Goal: Transaction & Acquisition: Purchase product/service

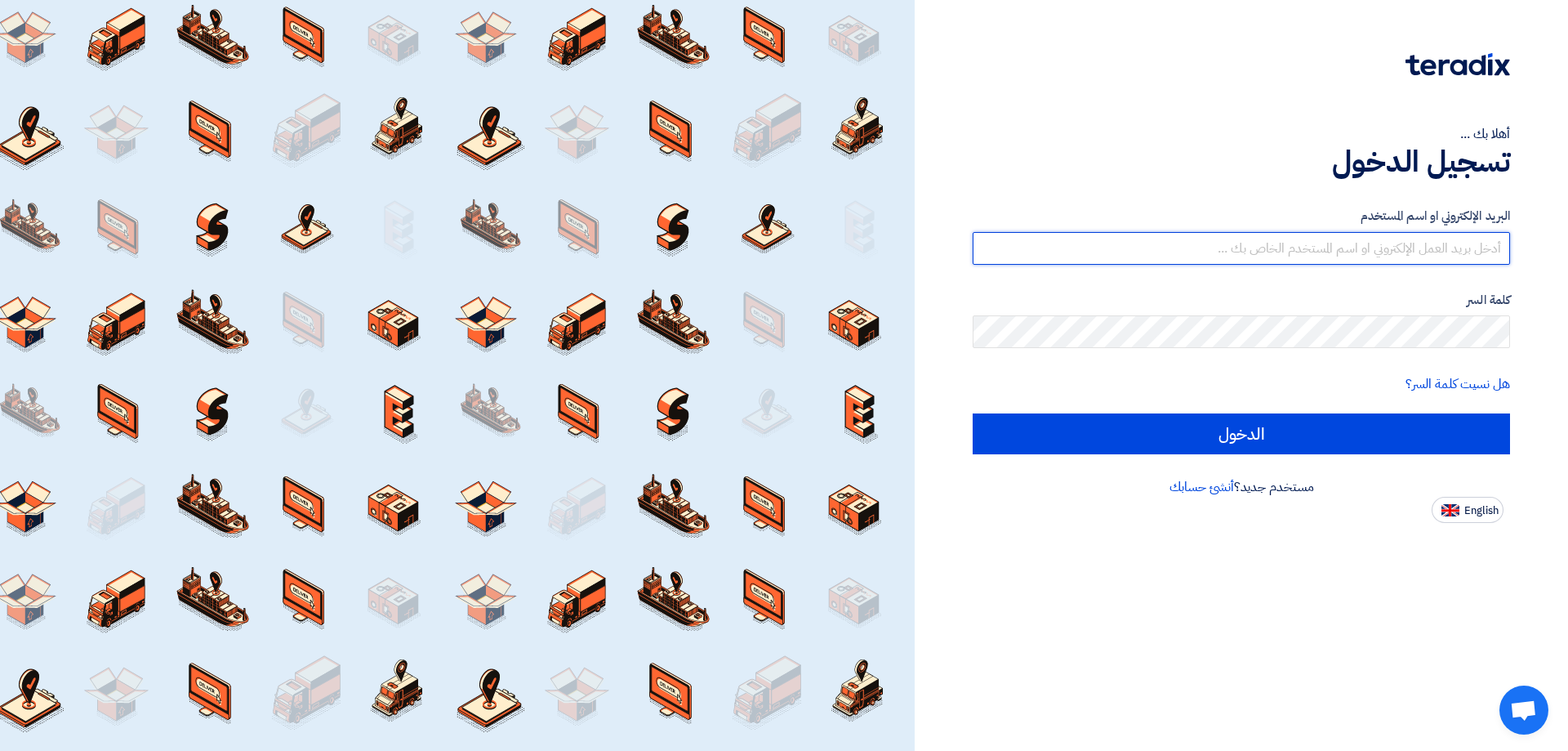
click at [1437, 253] on input "text" at bounding box center [1241, 248] width 537 height 33
type input "[EMAIL_ADDRESS][DOMAIN_NAME]"
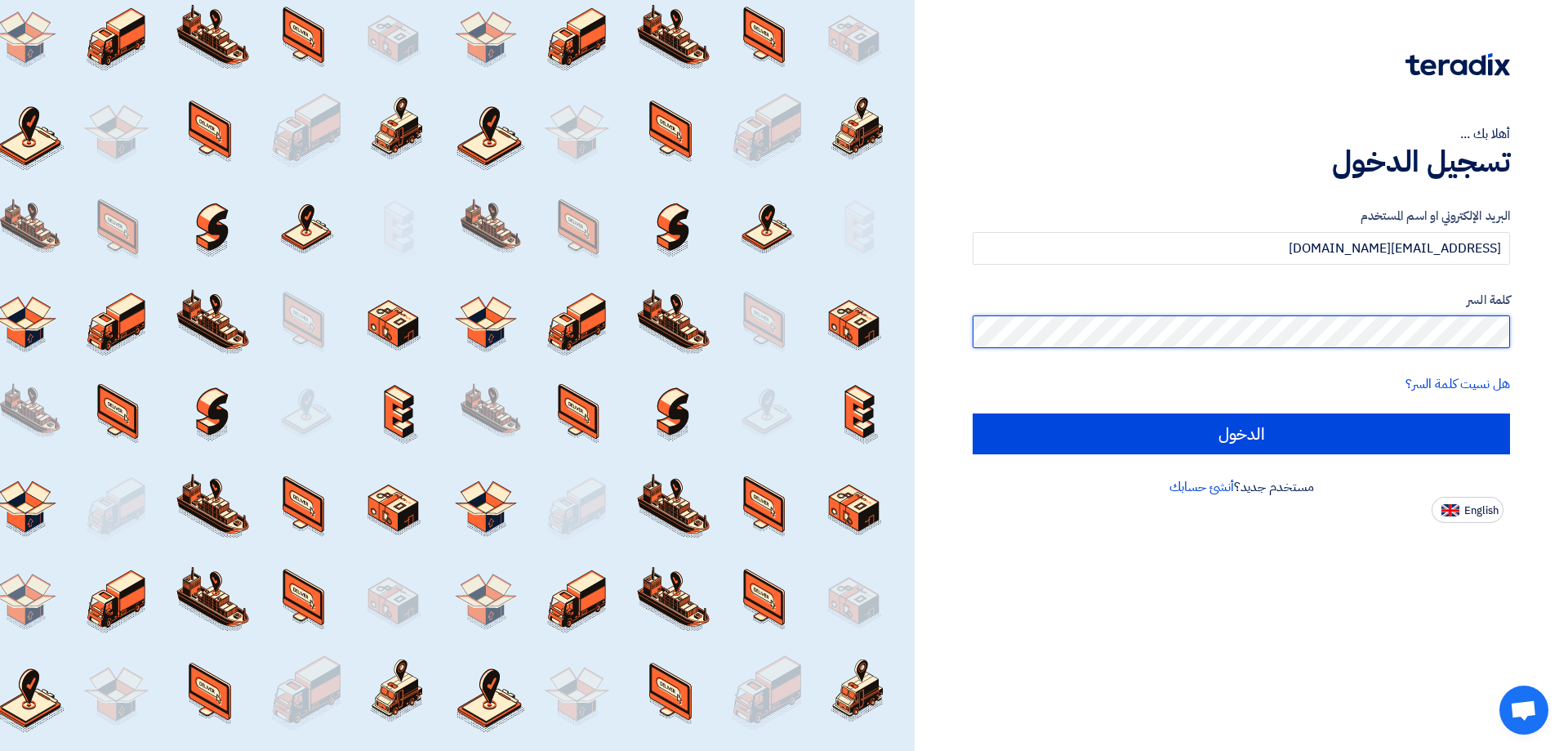
click at [973, 413] on input "الدخول" at bounding box center [1241, 434] width 537 height 41
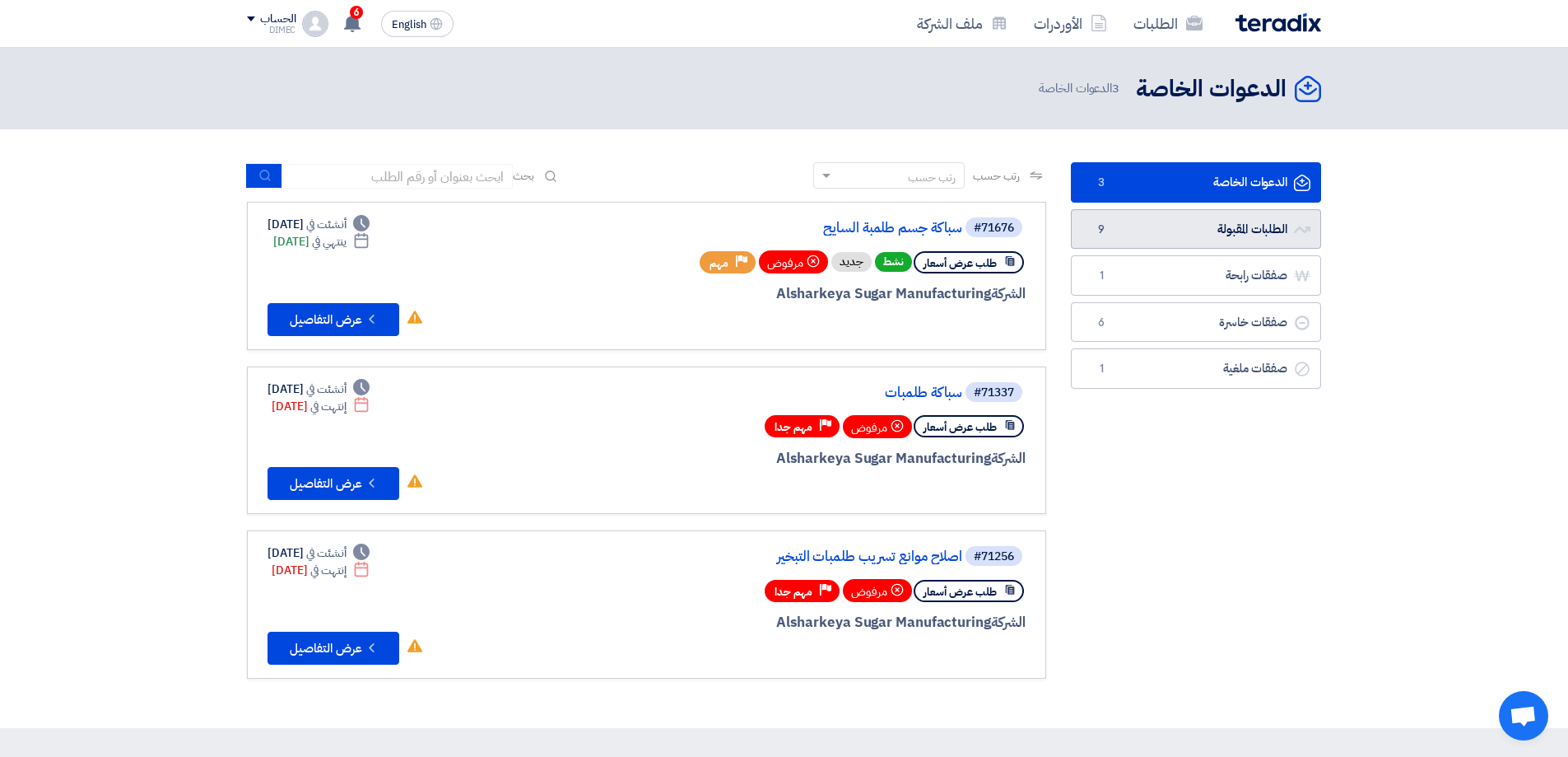
click at [1223, 241] on link "الطلبات المقبولة الطلبات المقبولة 9" at bounding box center [1195, 229] width 250 height 41
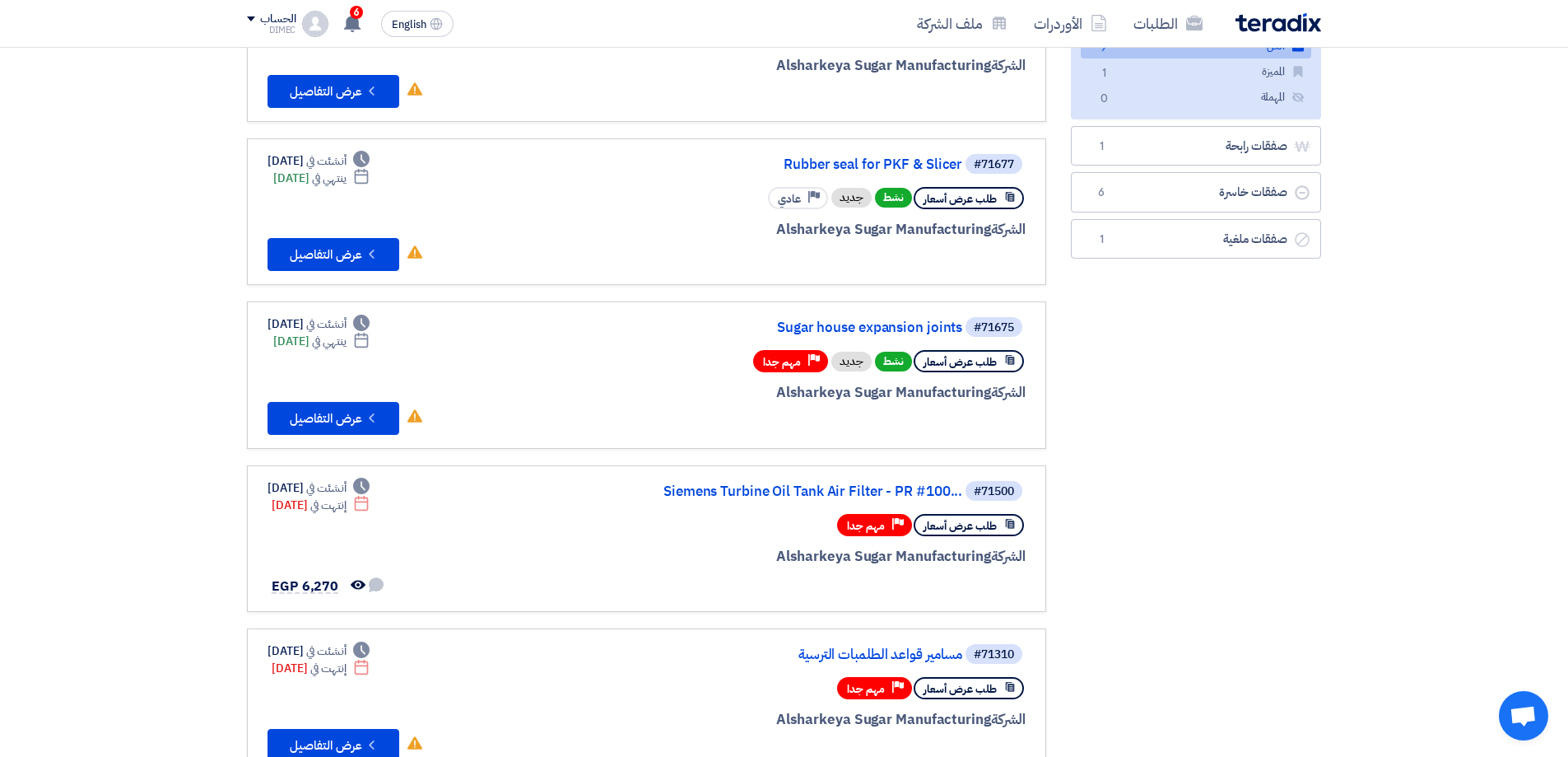
scroll to position [230, 0]
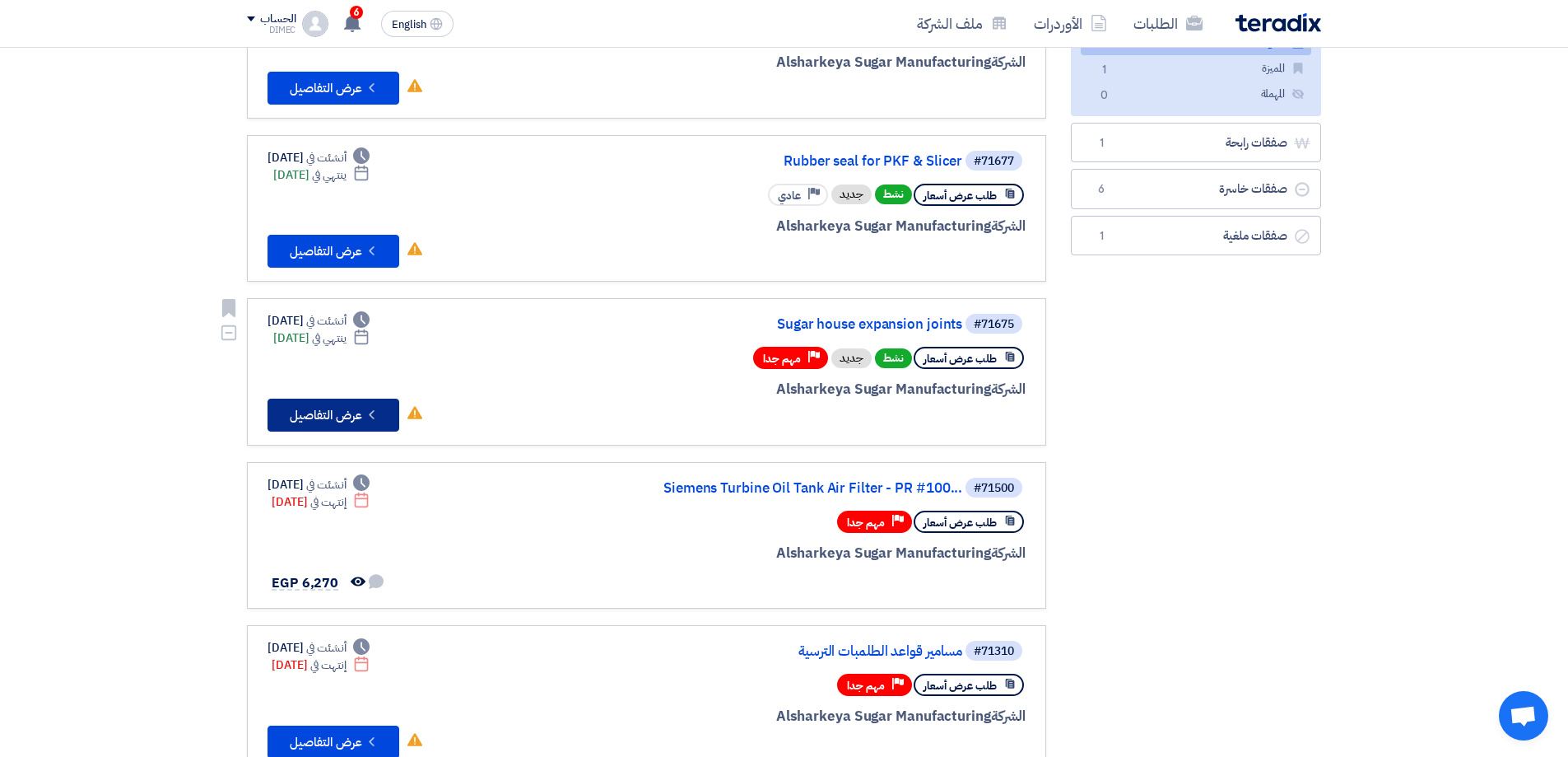
click at [362, 408] on button "Check details عرض التفاصيل" at bounding box center [334, 414] width 132 height 33
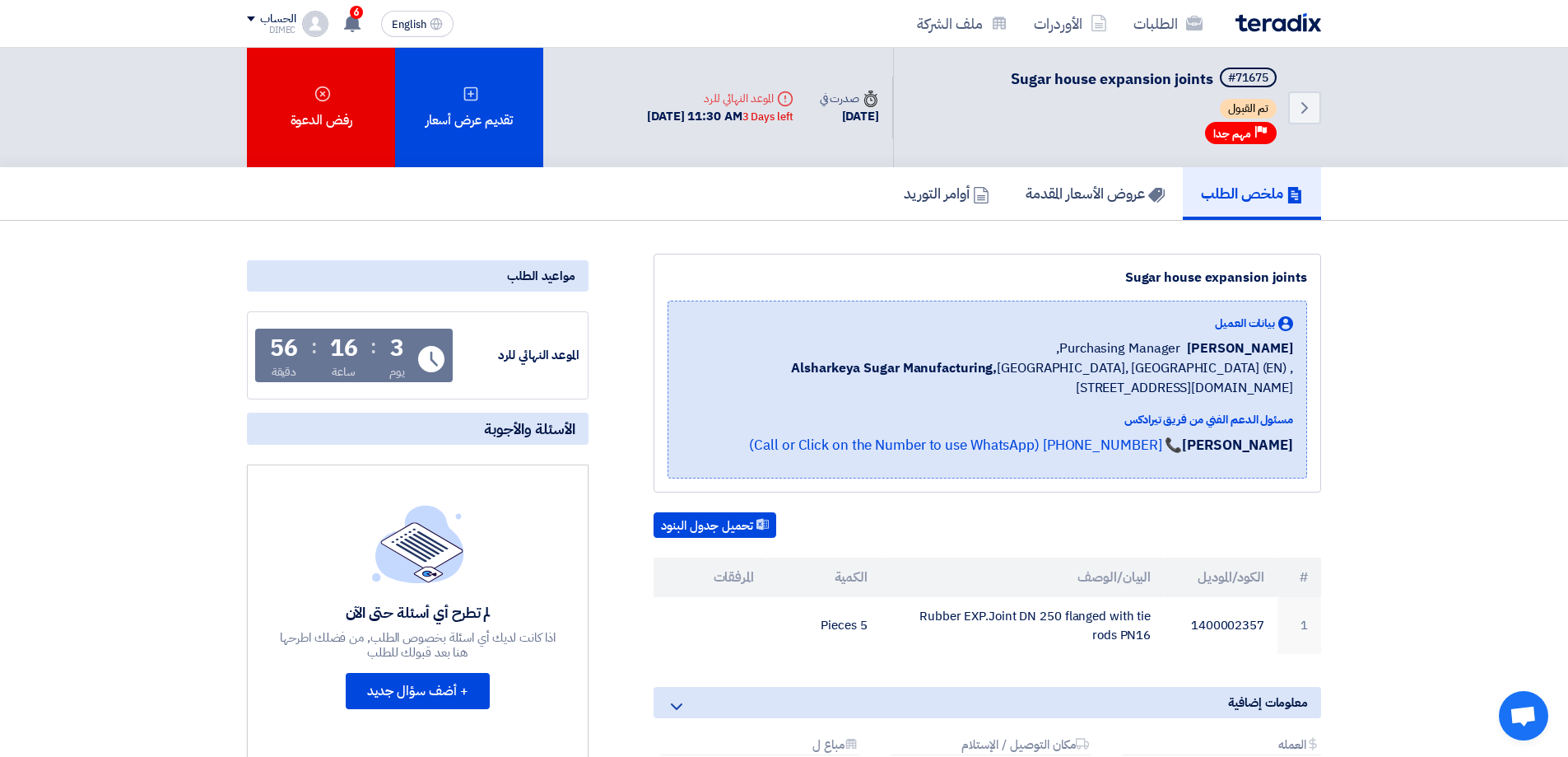
click at [1419, 343] on section "Sugar house expansion joints بيانات العميل [PERSON_NAME] Purchasing Manager, Al…" at bounding box center [784, 596] width 1568 height 750
click at [1034, 196] on h5 "عروض الأسعار المقدمة" at bounding box center [1094, 193] width 139 height 19
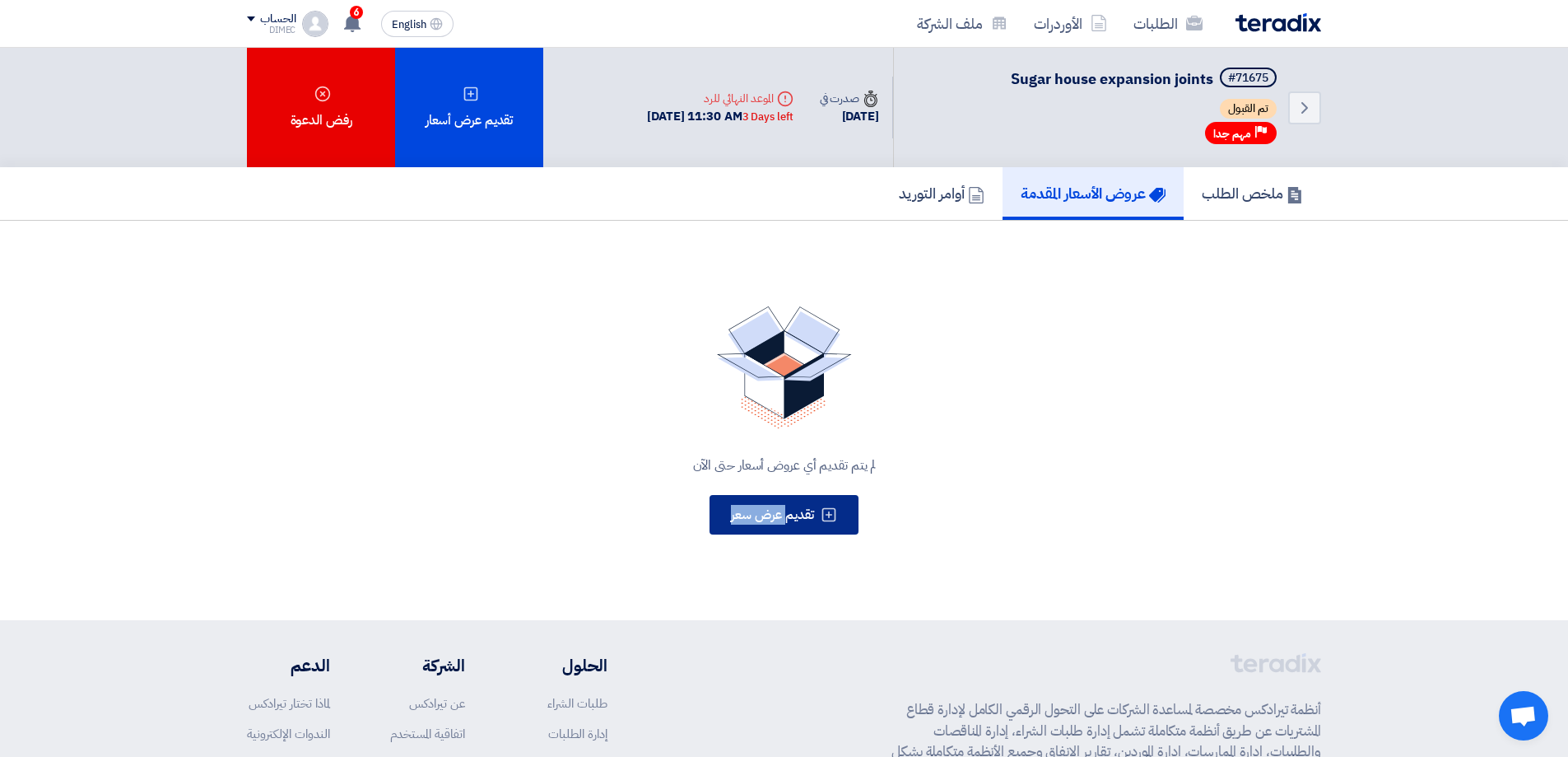
drag, startPoint x: 791, startPoint y: 541, endPoint x: 787, endPoint y: 524, distance: 17.5
click at [787, 524] on div "لم يتم تقديم أي عروض أسعار حتى الآن تقديم عرض سعر" at bounding box center [784, 421] width 1075 height 268
click at [787, 524] on span "تقديم عرض سعر" at bounding box center [773, 514] width 83 height 20
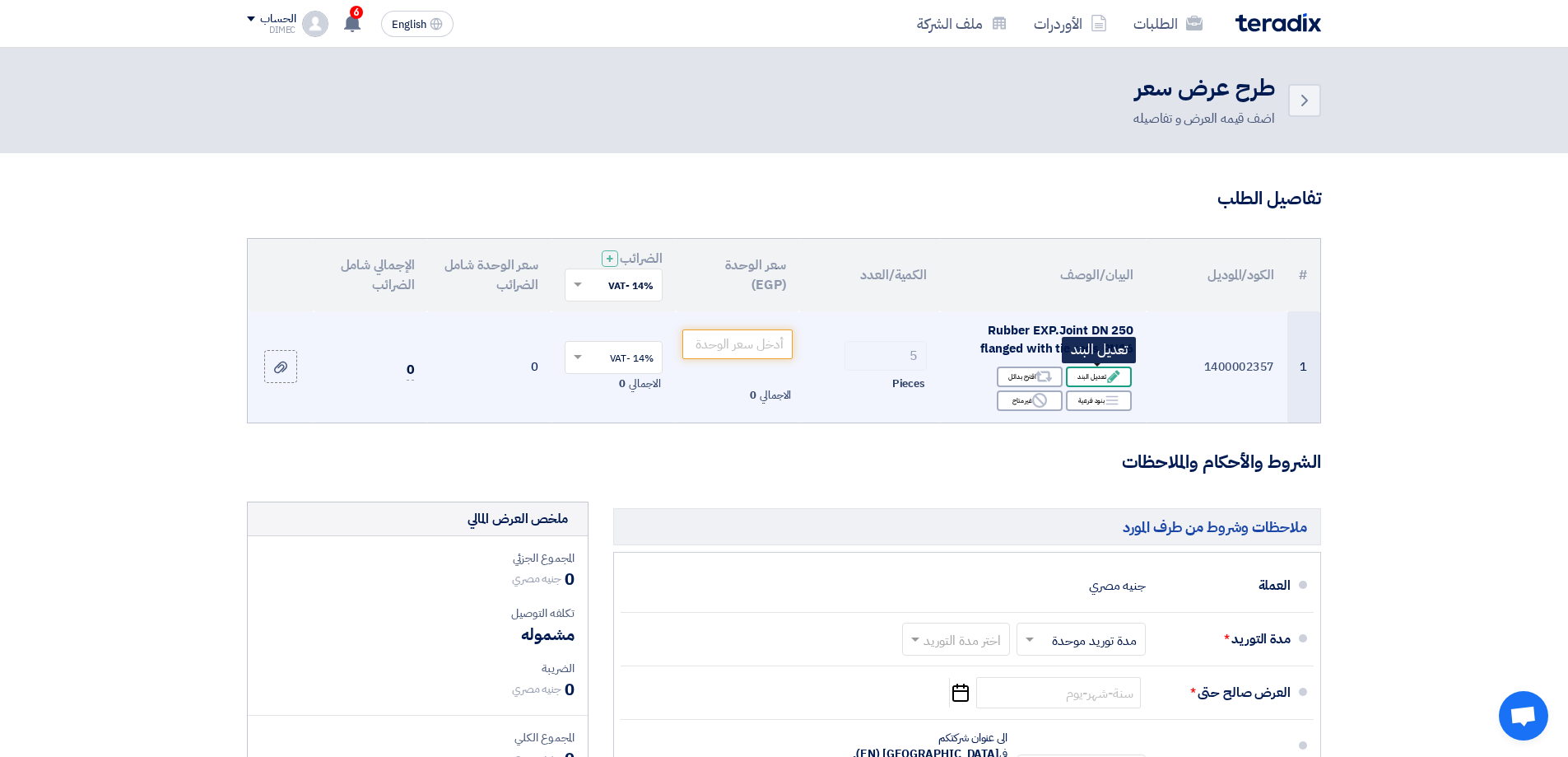
click at [1087, 373] on div "Edit تعديل البند" at bounding box center [1099, 377] width 66 height 21
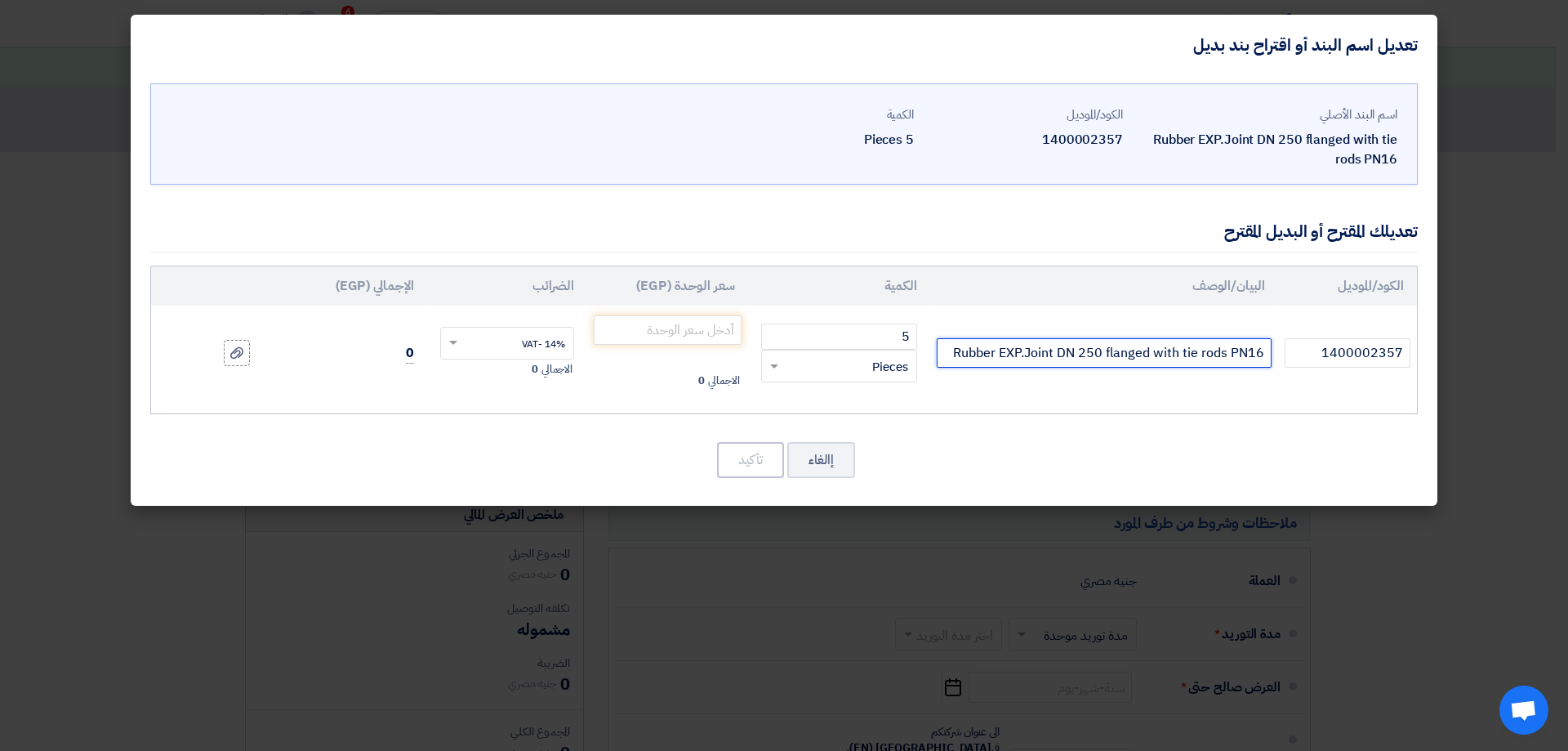
click at [1262, 352] on input "Rubber EXP.Joint DN 250 flanged with tie rods PN16" at bounding box center [1105, 352] width 335 height 29
type input "Turkey Rubber EXP.Joint DN 250 flanged with tie rod"
click at [829, 466] on button "إالغاء" at bounding box center [821, 460] width 67 height 36
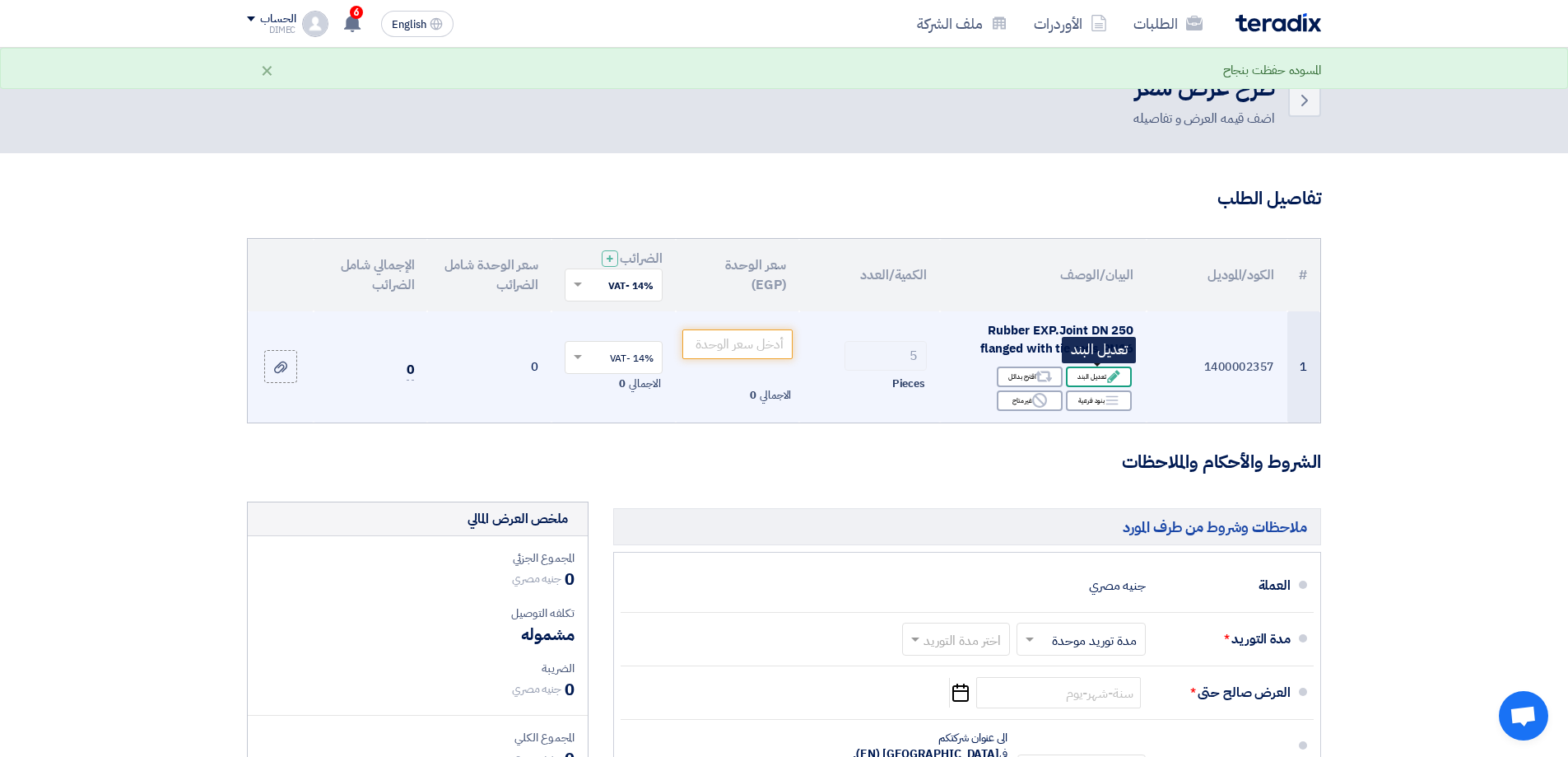
click at [1108, 375] on icon "Edit" at bounding box center [1114, 377] width 15 height 15
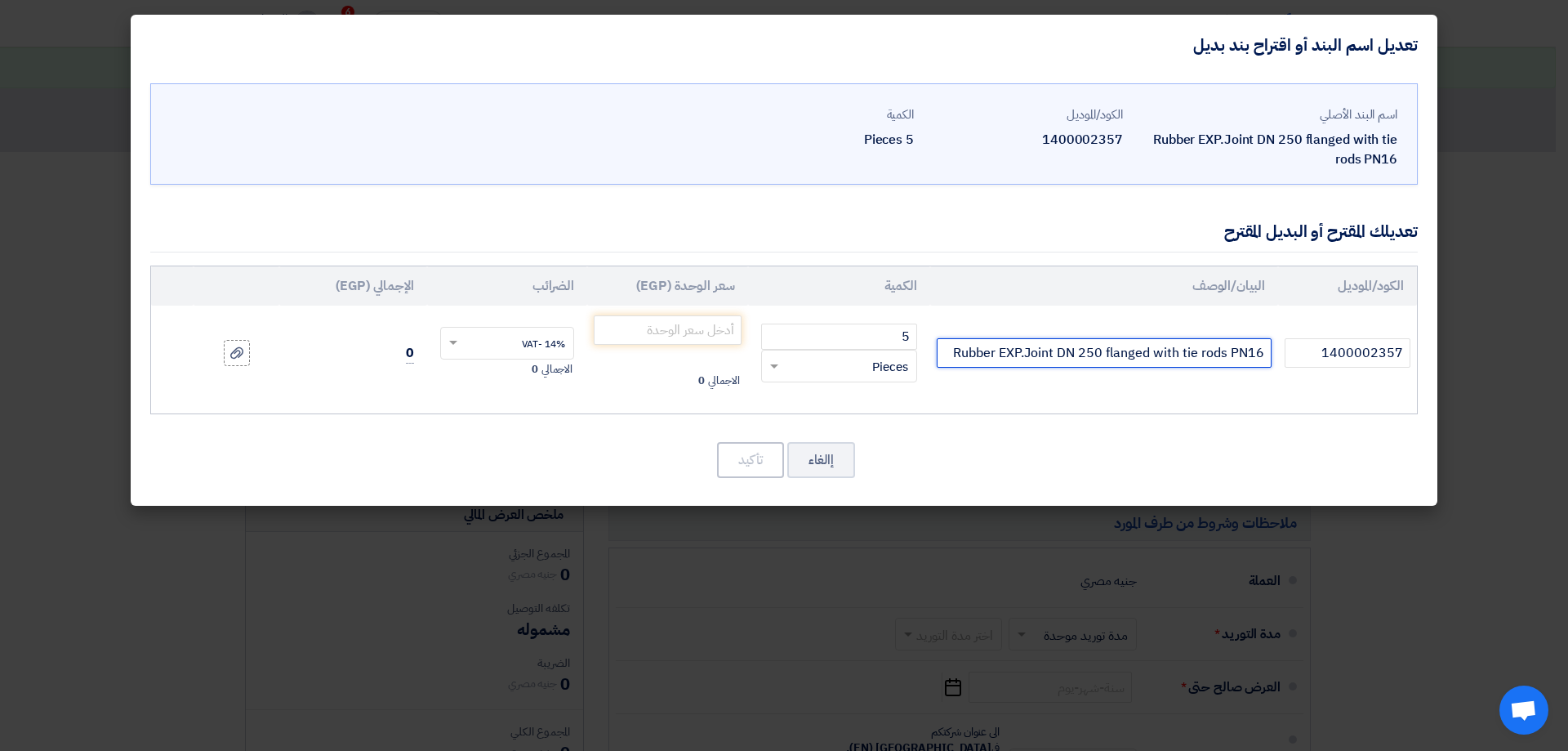
click at [1055, 338] on input "Rubber EXP.Joint DN 250 flanged with tie rods PN16" at bounding box center [1105, 352] width 335 height 29
type input "Rubber EXP.Joint DN 250 flanged with tie rods PN16 [GEOGRAPHIC_DATA]"
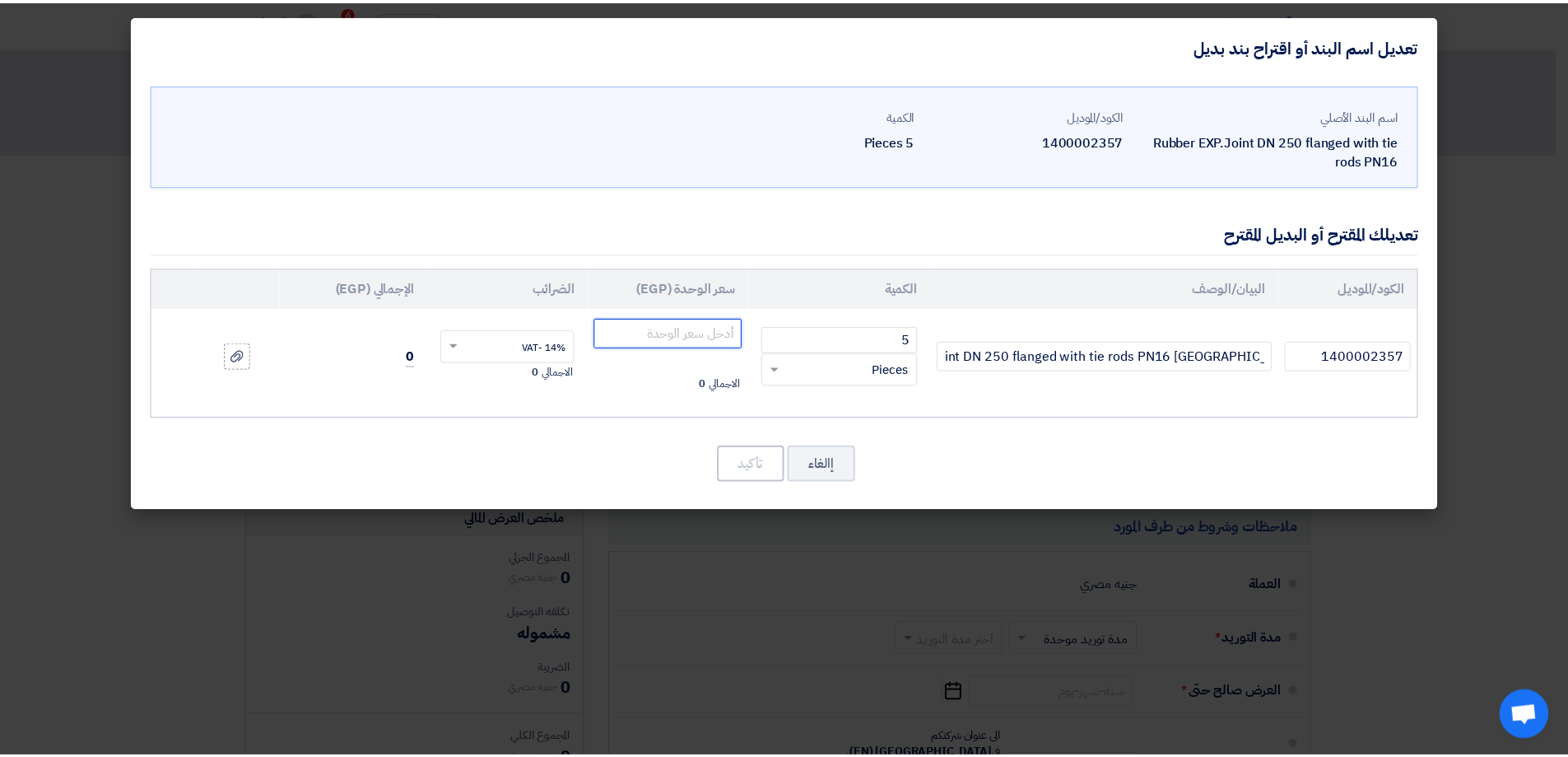
scroll to position [0, 0]
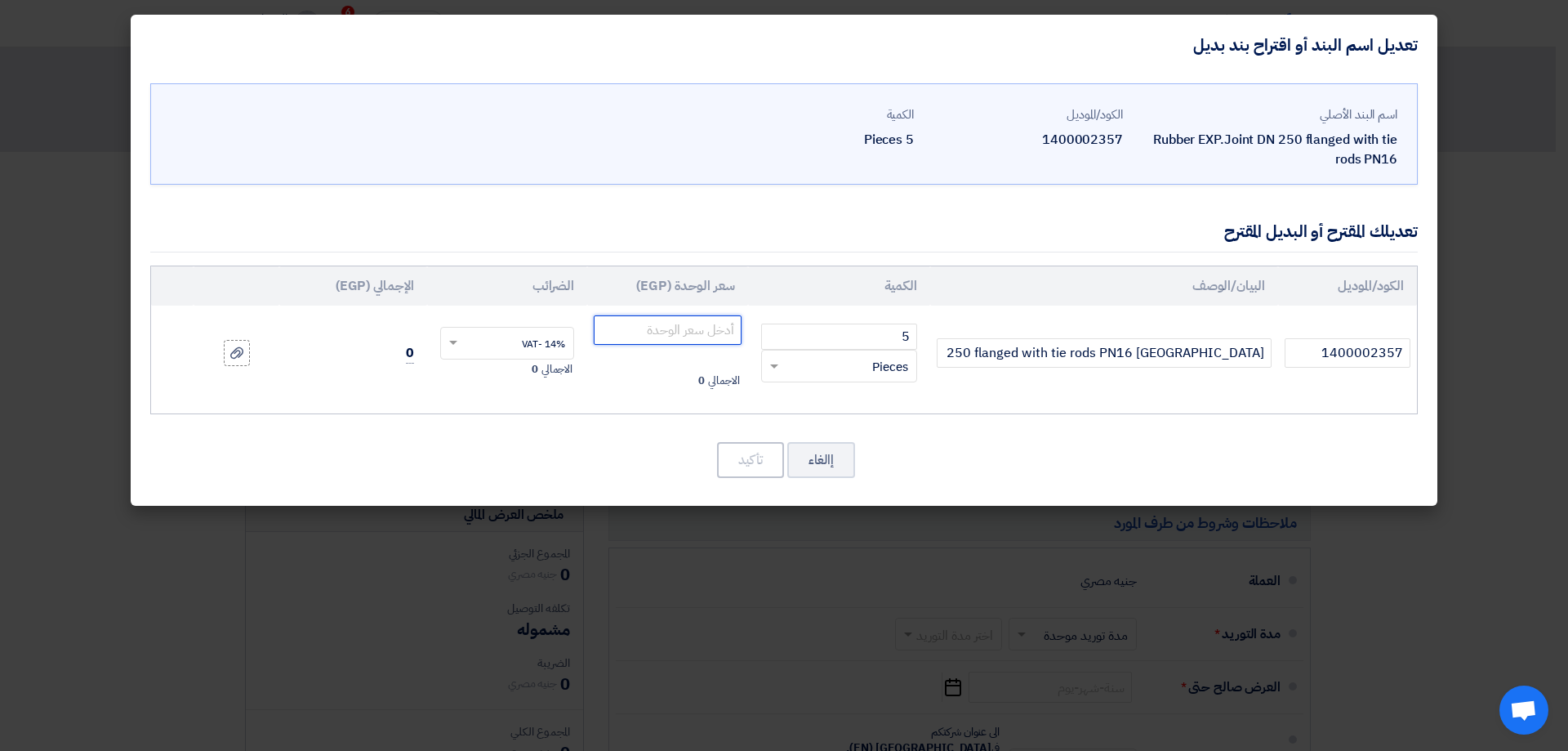
click at [688, 321] on input "number" at bounding box center [667, 330] width 148 height 29
type input "21500"
click at [963, 402] on div "الكود/الموديل البيان/الوصف الكمية سعر الوحدة (EGP) [DEMOGRAPHIC_DATA] الإجمالي …" at bounding box center [784, 340] width 1268 height 149
click at [758, 453] on button "تأكيد" at bounding box center [751, 460] width 67 height 36
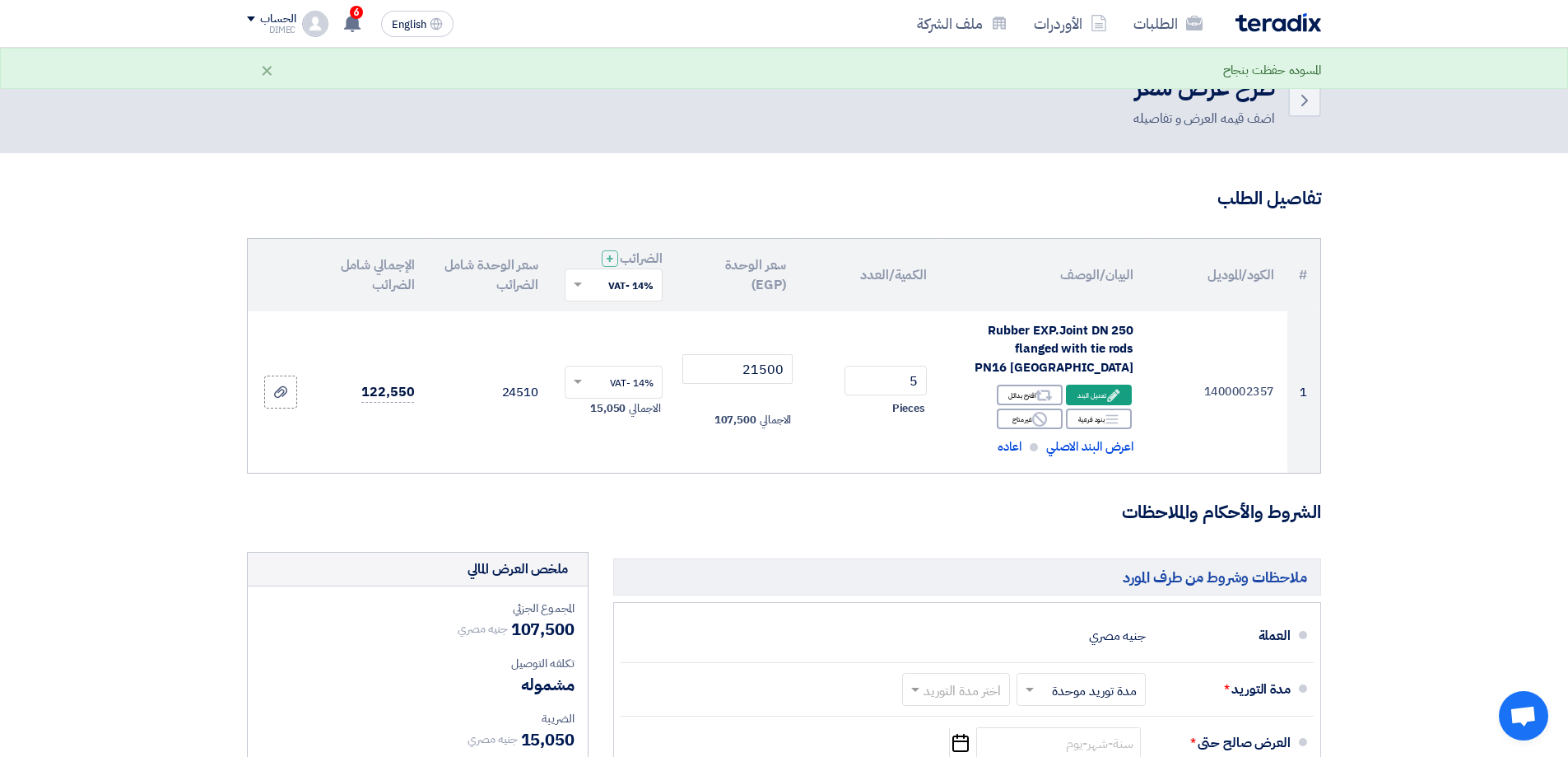
click at [112, 360] on section "تفاصيل الطلب # الكود/الموديل البيان/الوصف الكمية/العدد سعر الوحدة (EGP) الضرائب…" at bounding box center [784, 671] width 1568 height 1037
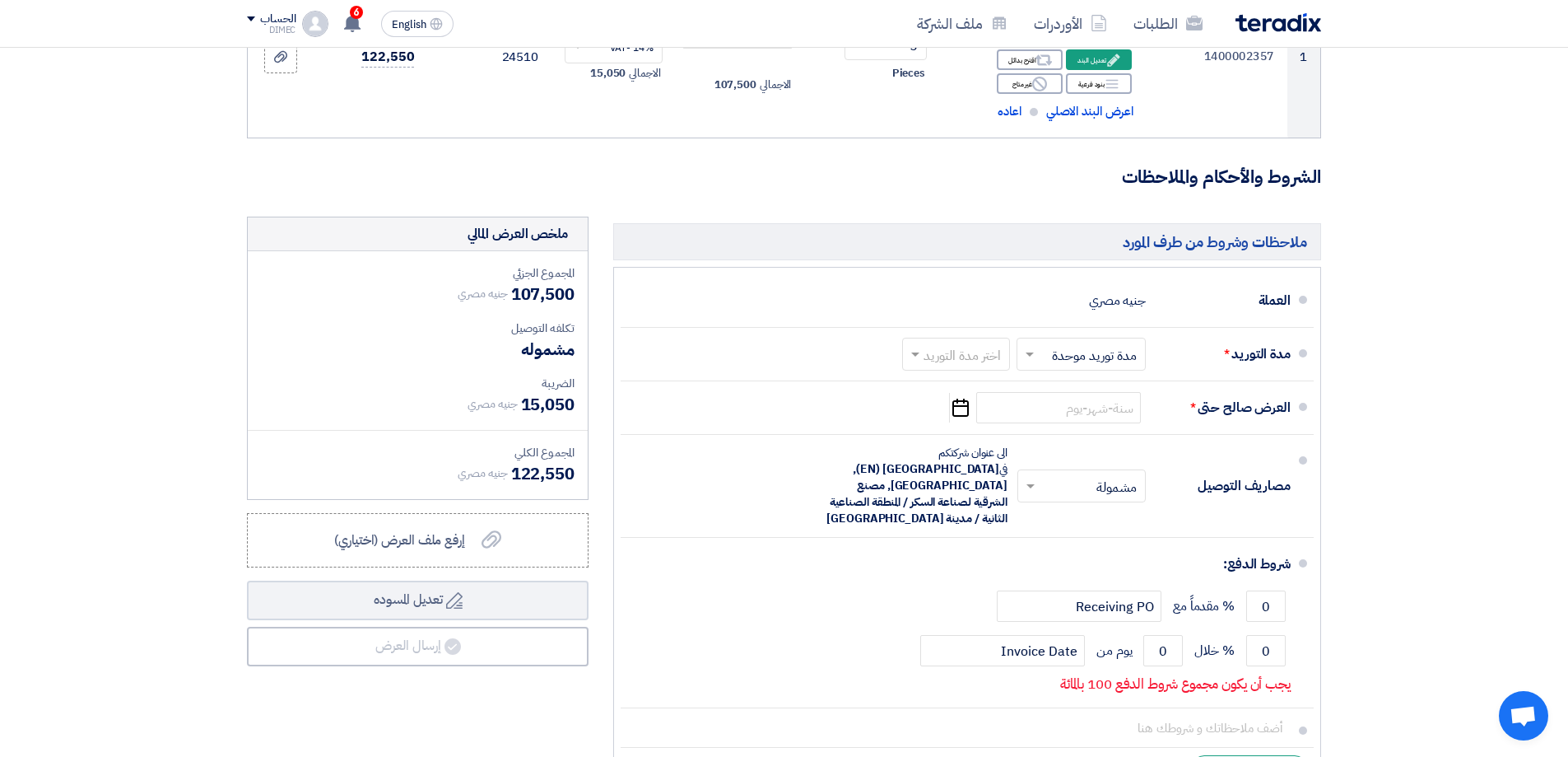
scroll to position [395, 0]
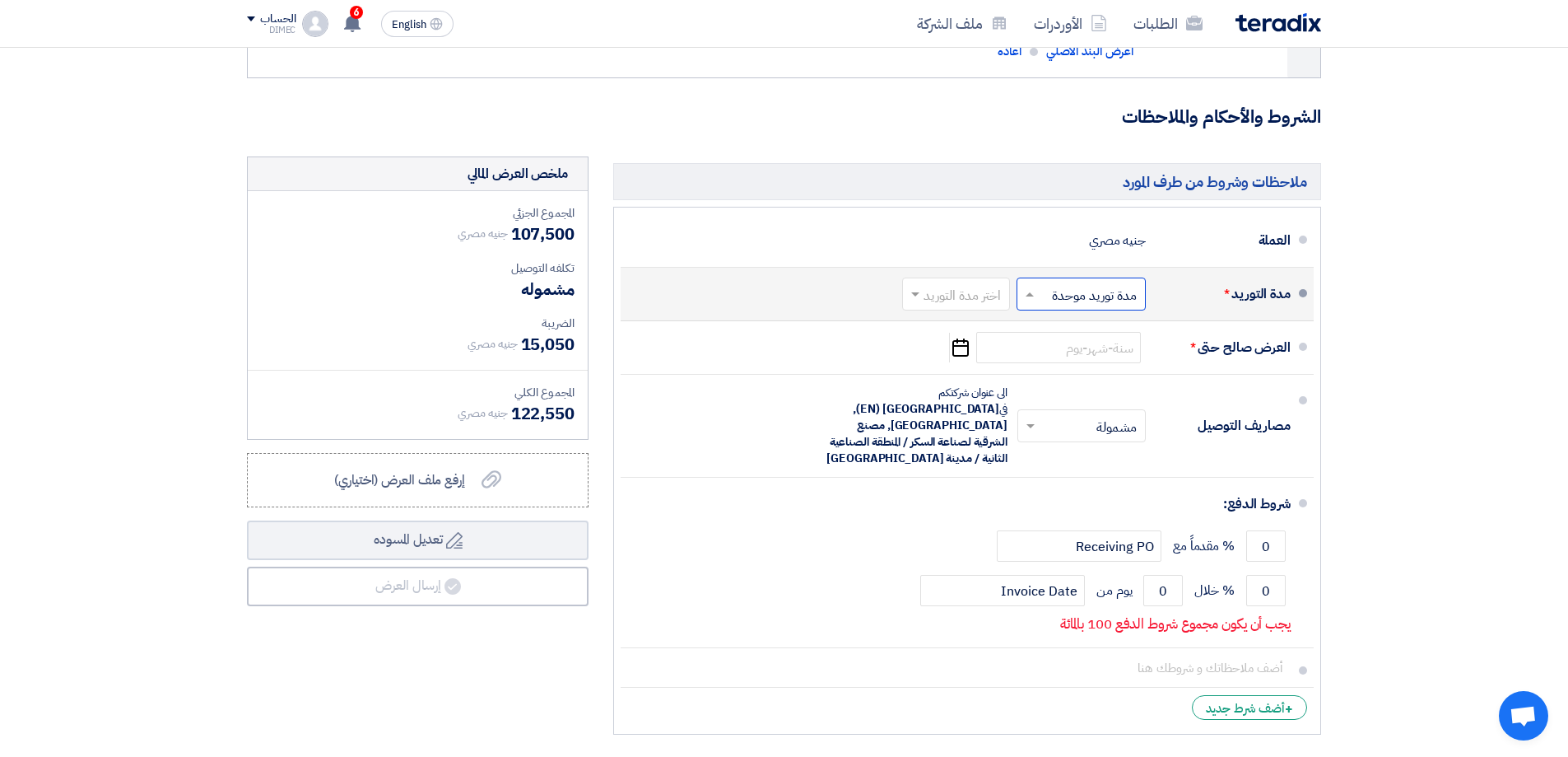
click at [1033, 300] on span at bounding box center [1027, 294] width 21 height 16
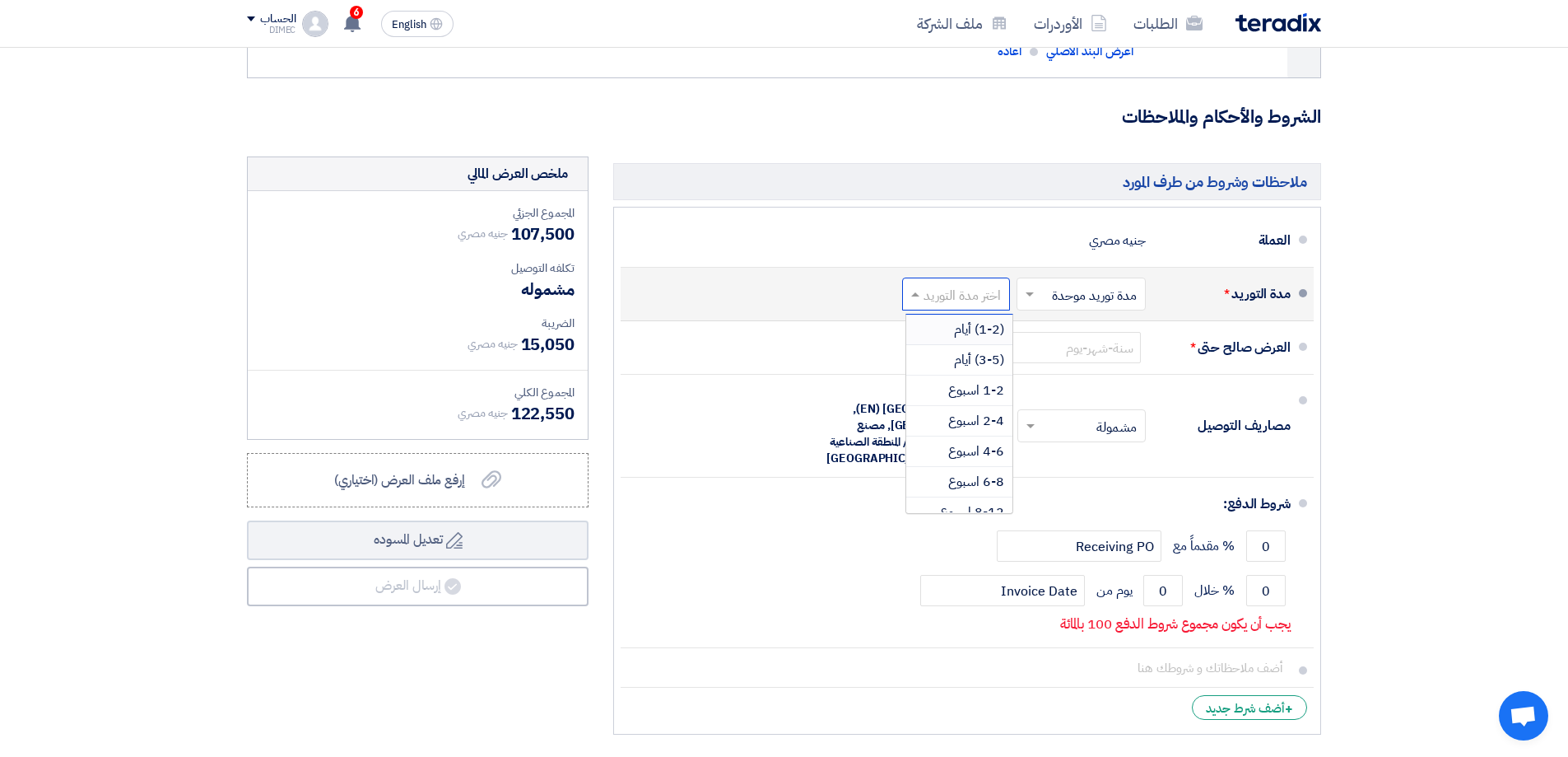
click at [1000, 299] on input "text" at bounding box center [953, 295] width 100 height 24
click at [965, 391] on span "1-2 اسبوع" at bounding box center [976, 390] width 56 height 20
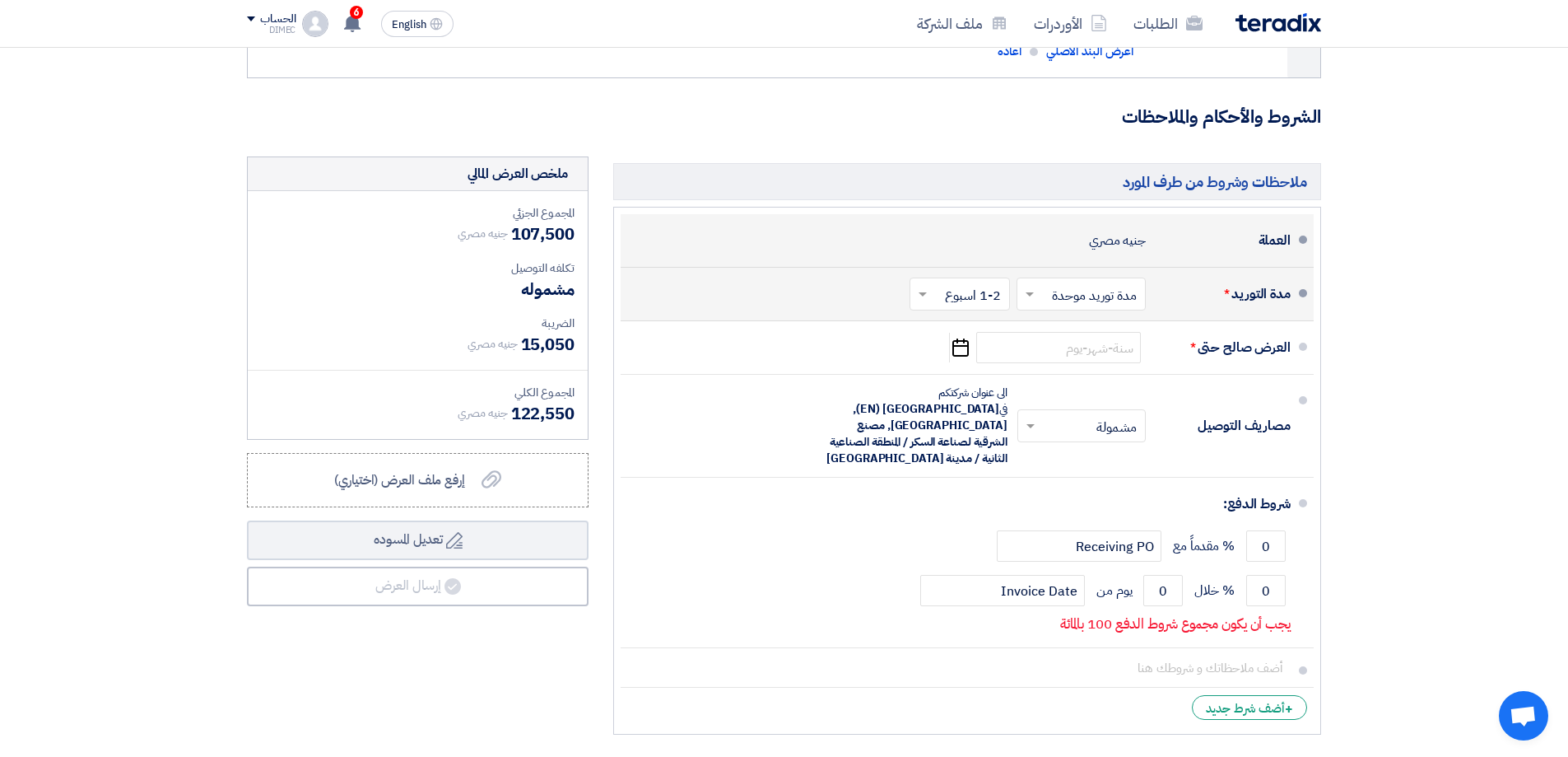
click at [873, 250] on div "العملة جنيه مصري" at bounding box center [962, 241] width 657 height 40
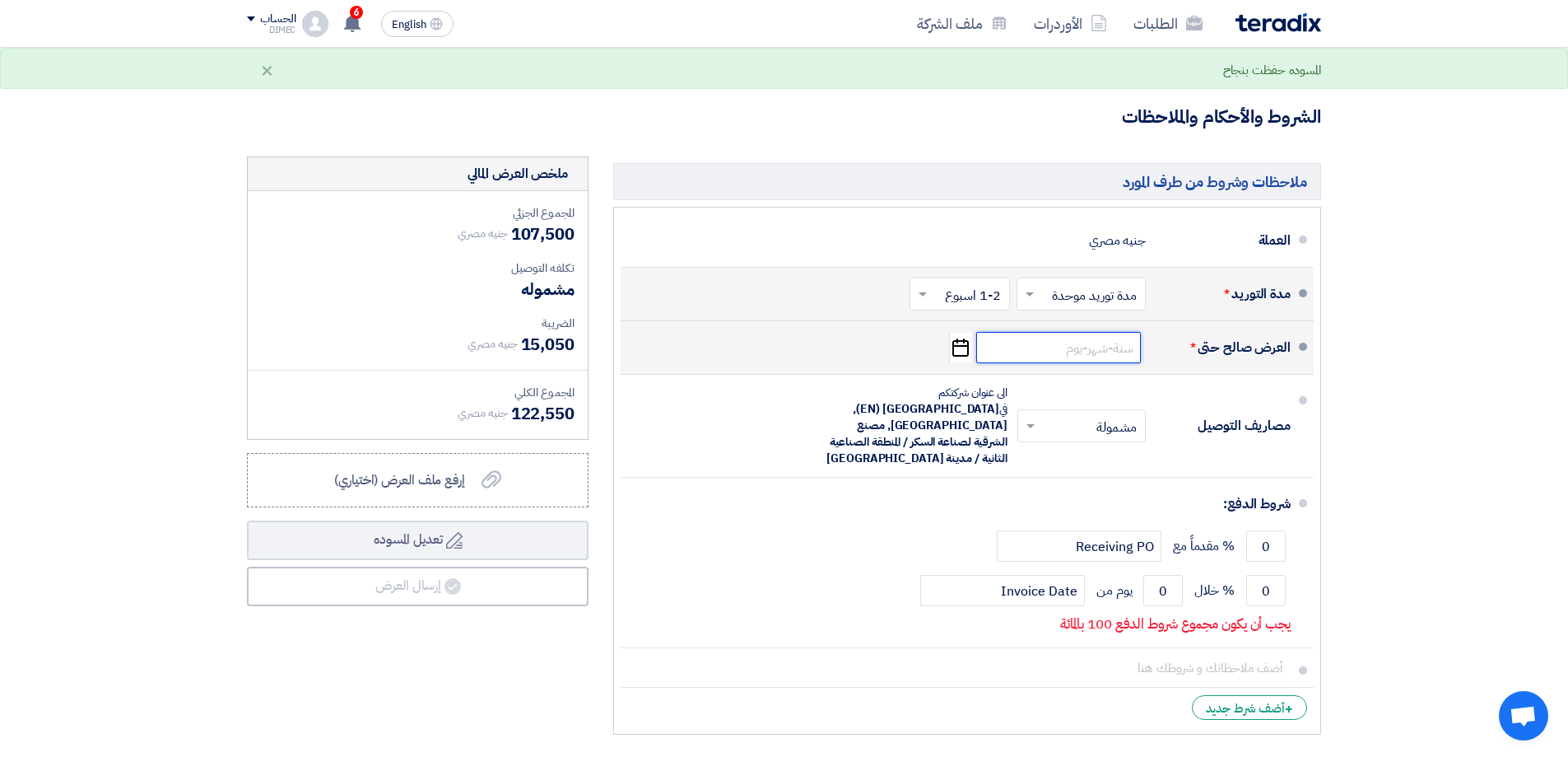
click at [1076, 345] on input at bounding box center [1059, 347] width 165 height 31
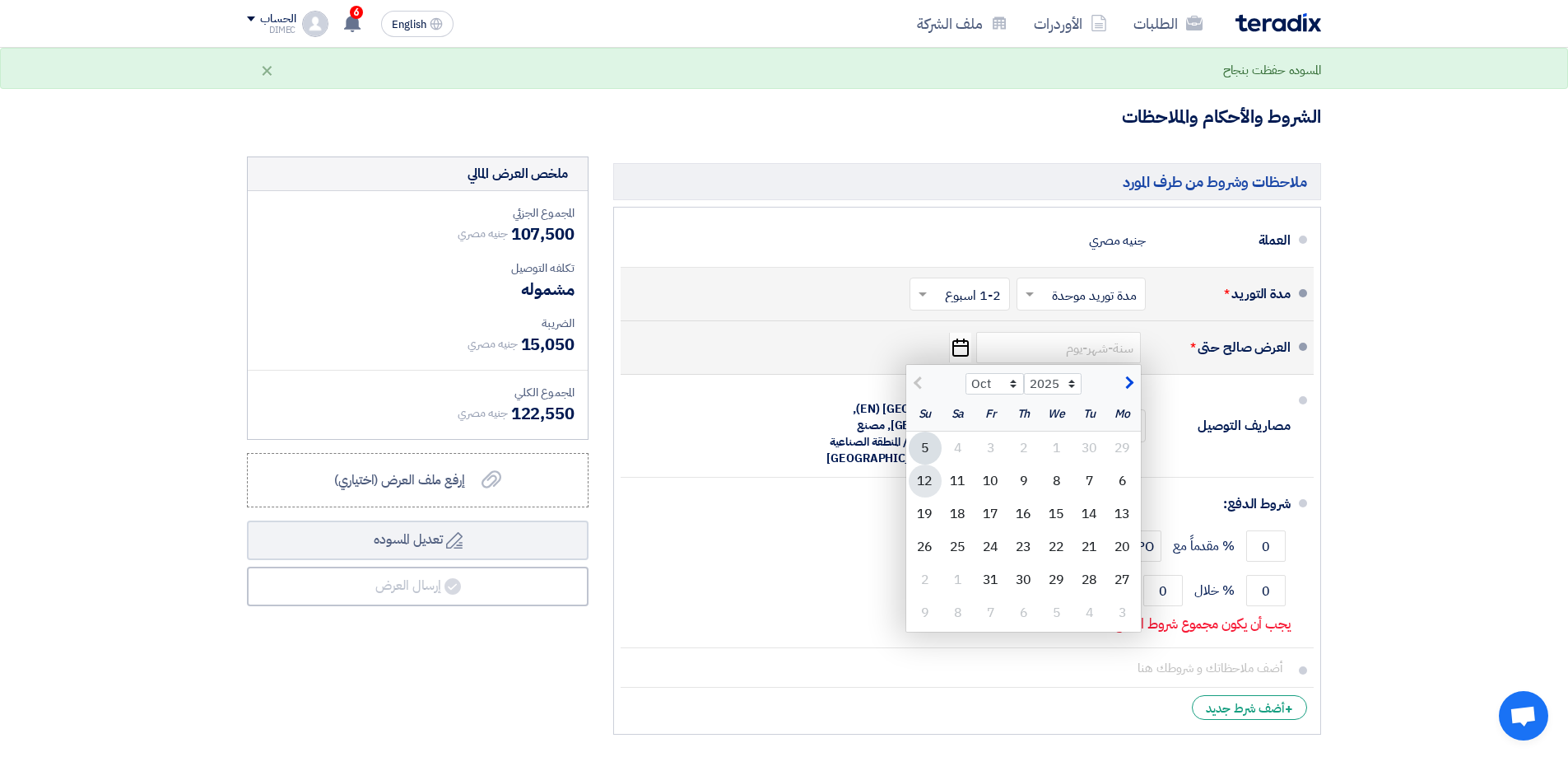
click at [924, 486] on div "12" at bounding box center [925, 480] width 33 height 33
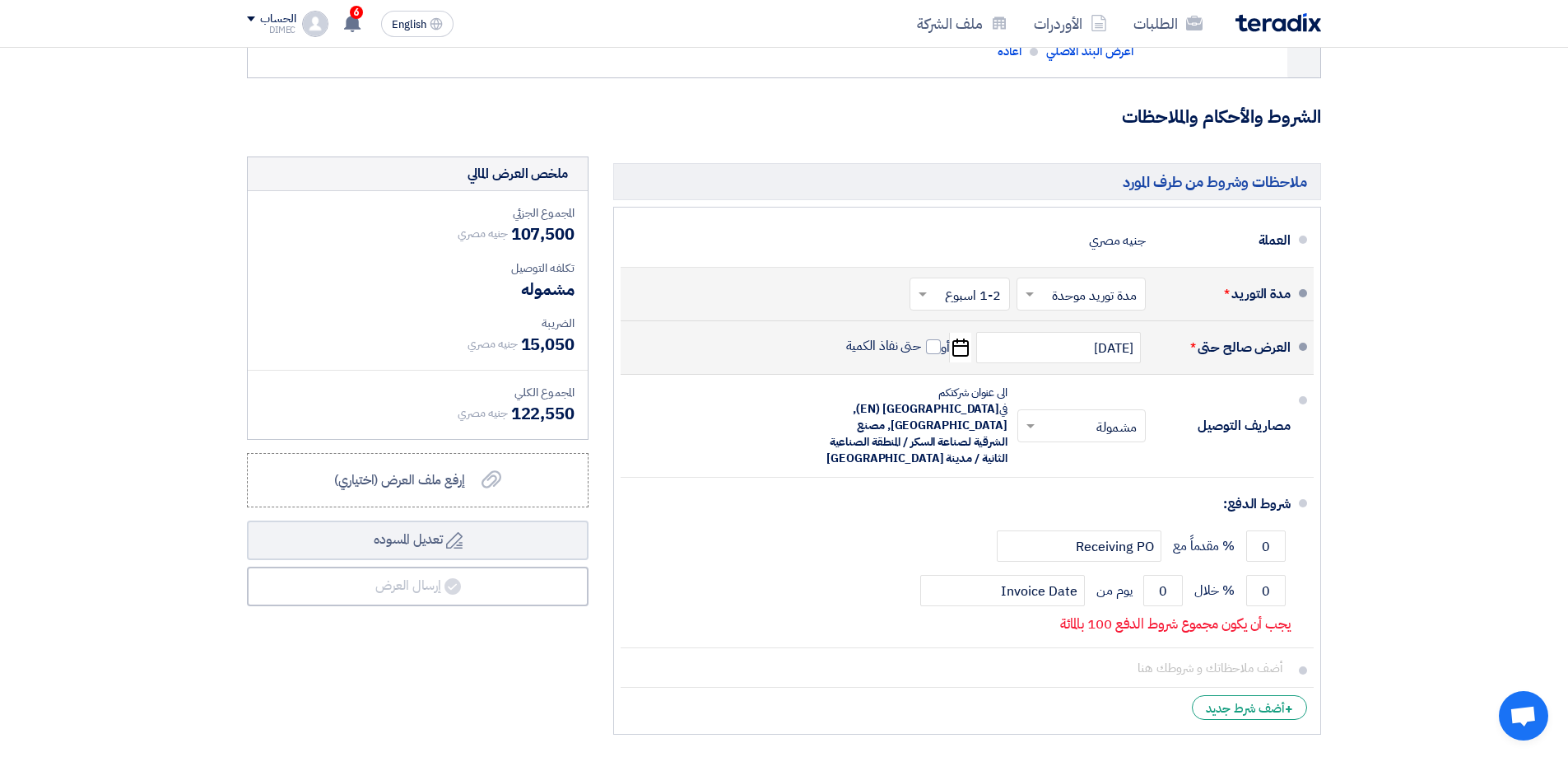
click at [963, 350] on icon "Pick a date" at bounding box center [960, 346] width 23 height 29
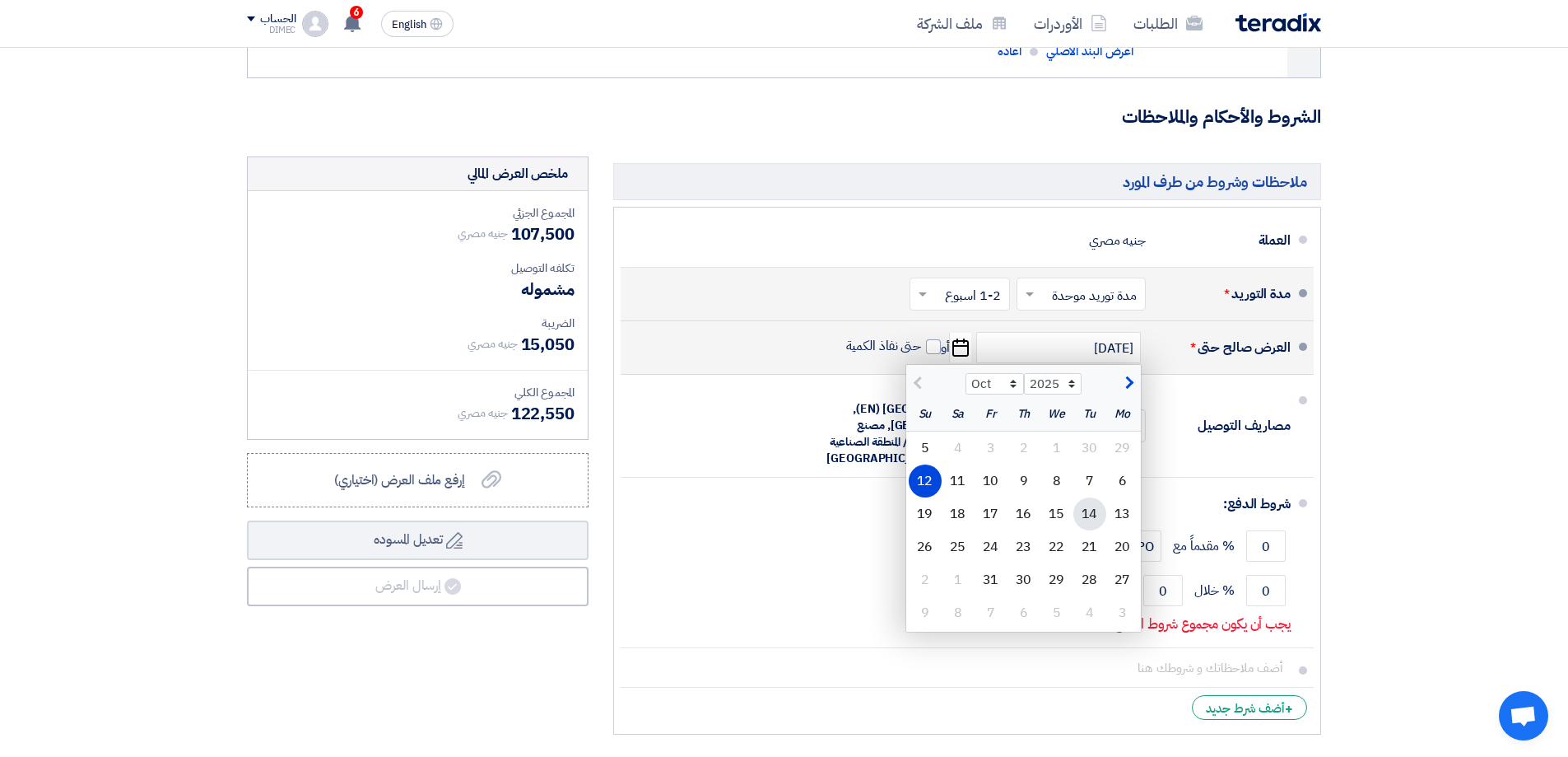
click at [1088, 507] on div "14" at bounding box center [1090, 513] width 33 height 33
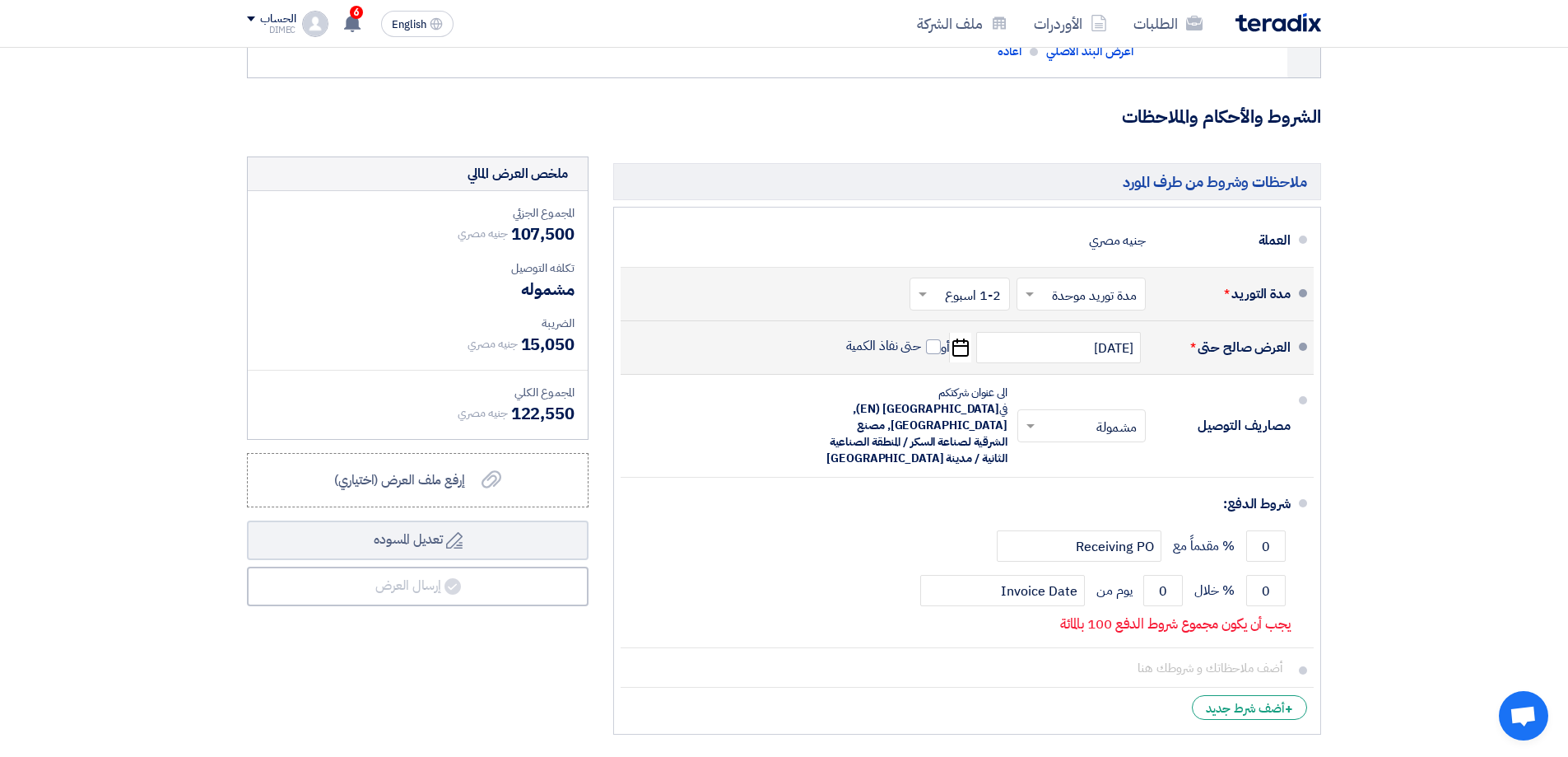
click at [961, 351] on icon "Pick a date" at bounding box center [960, 346] width 23 height 29
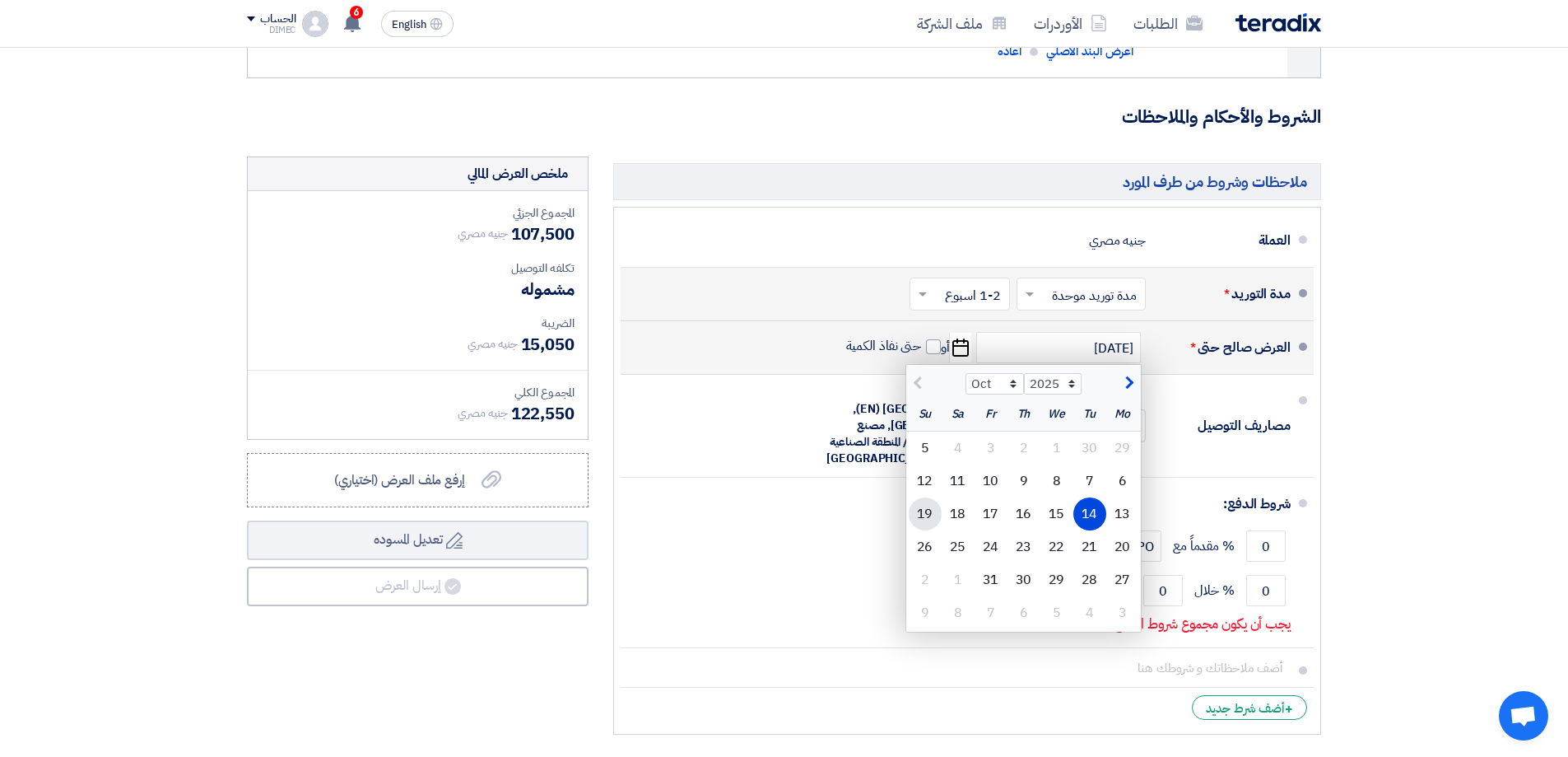
click at [913, 513] on div "19" at bounding box center [925, 513] width 33 height 33
type input "[DATE]"
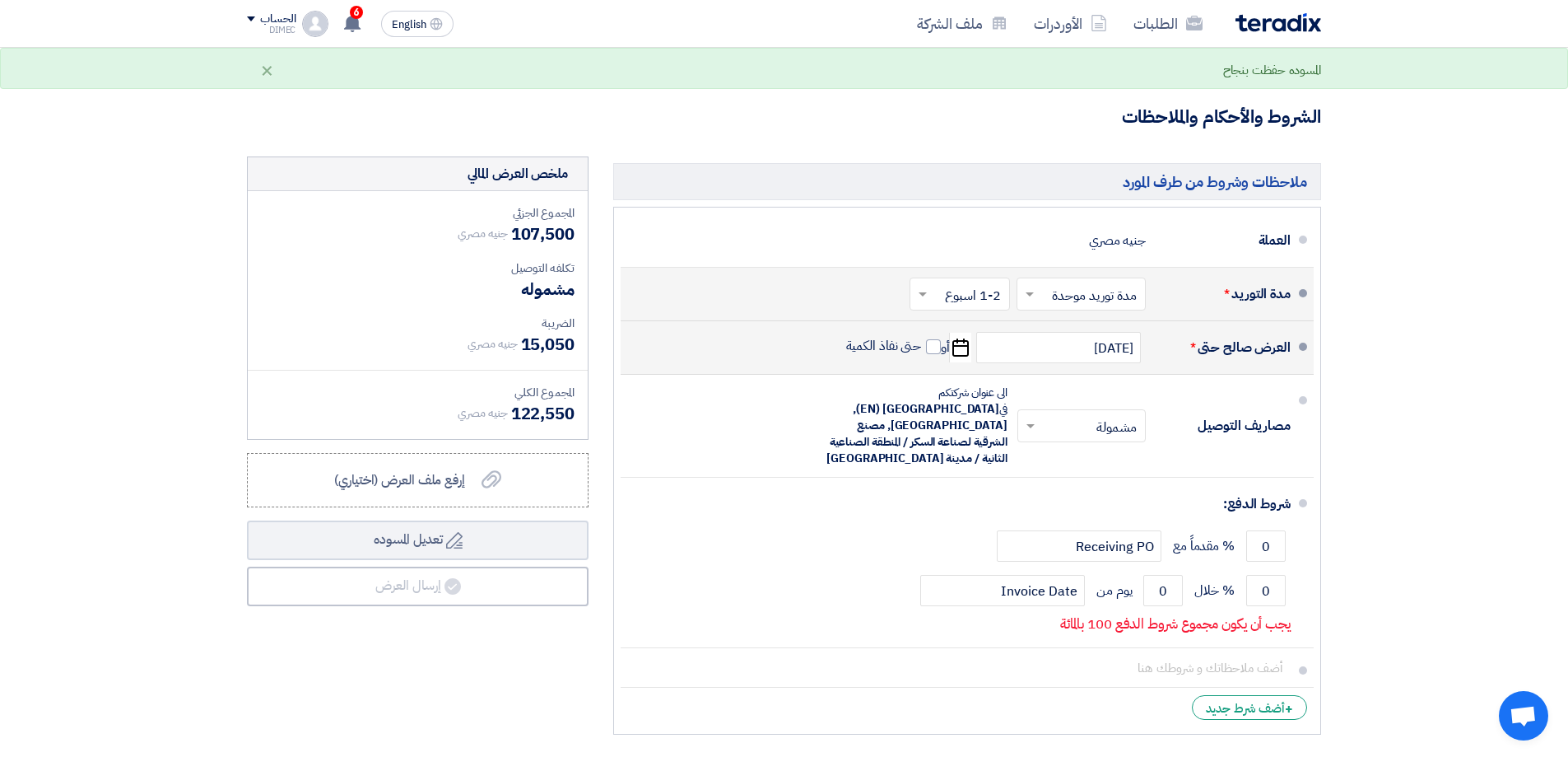
click at [1410, 470] on section "تفاصيل الطلب # الكود/الموديل البيان/الوصف الكمية/العدد سعر الوحدة (EGP) الضرائب…" at bounding box center [784, 276] width 1568 height 1037
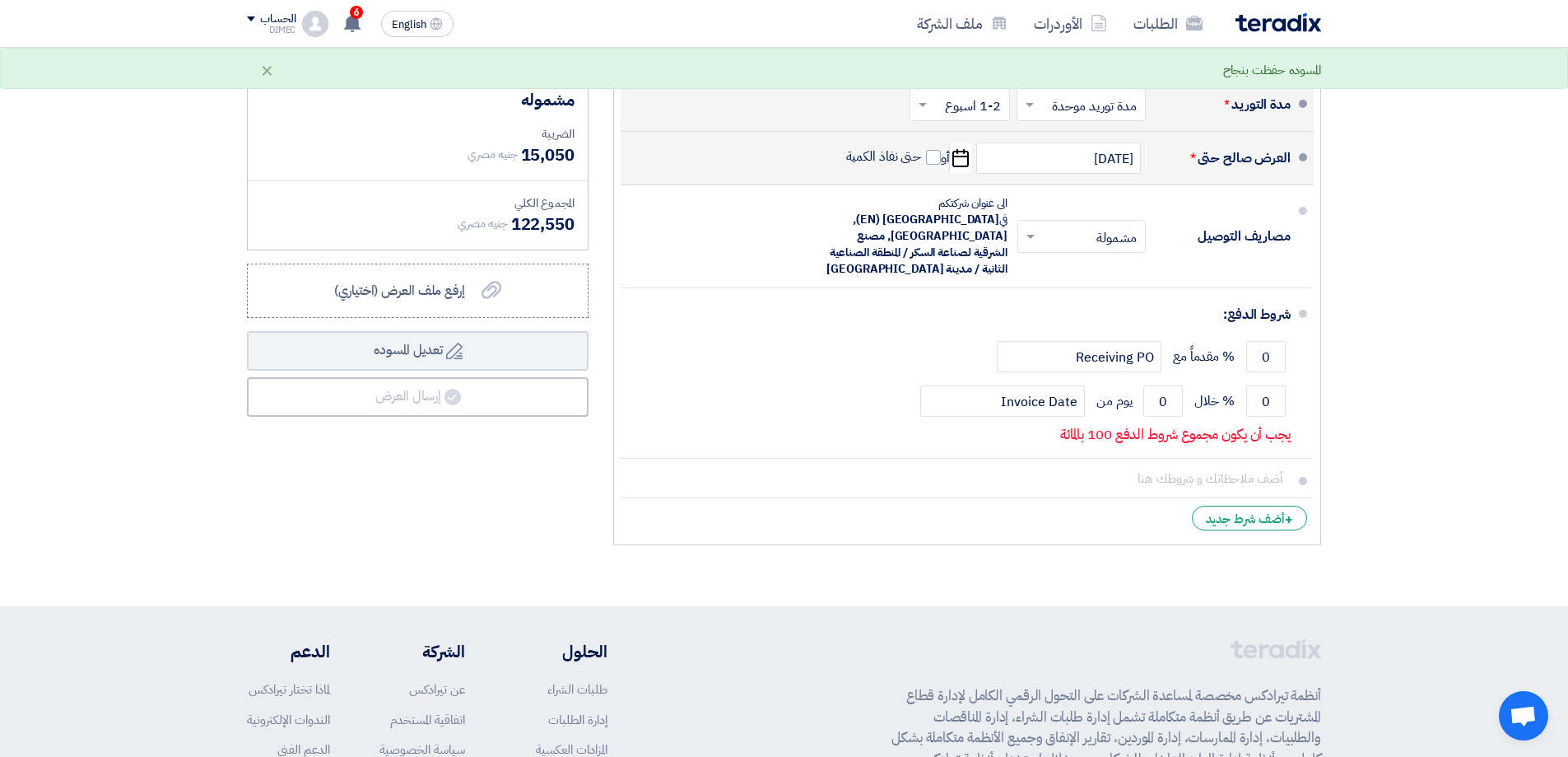
scroll to position [593, 0]
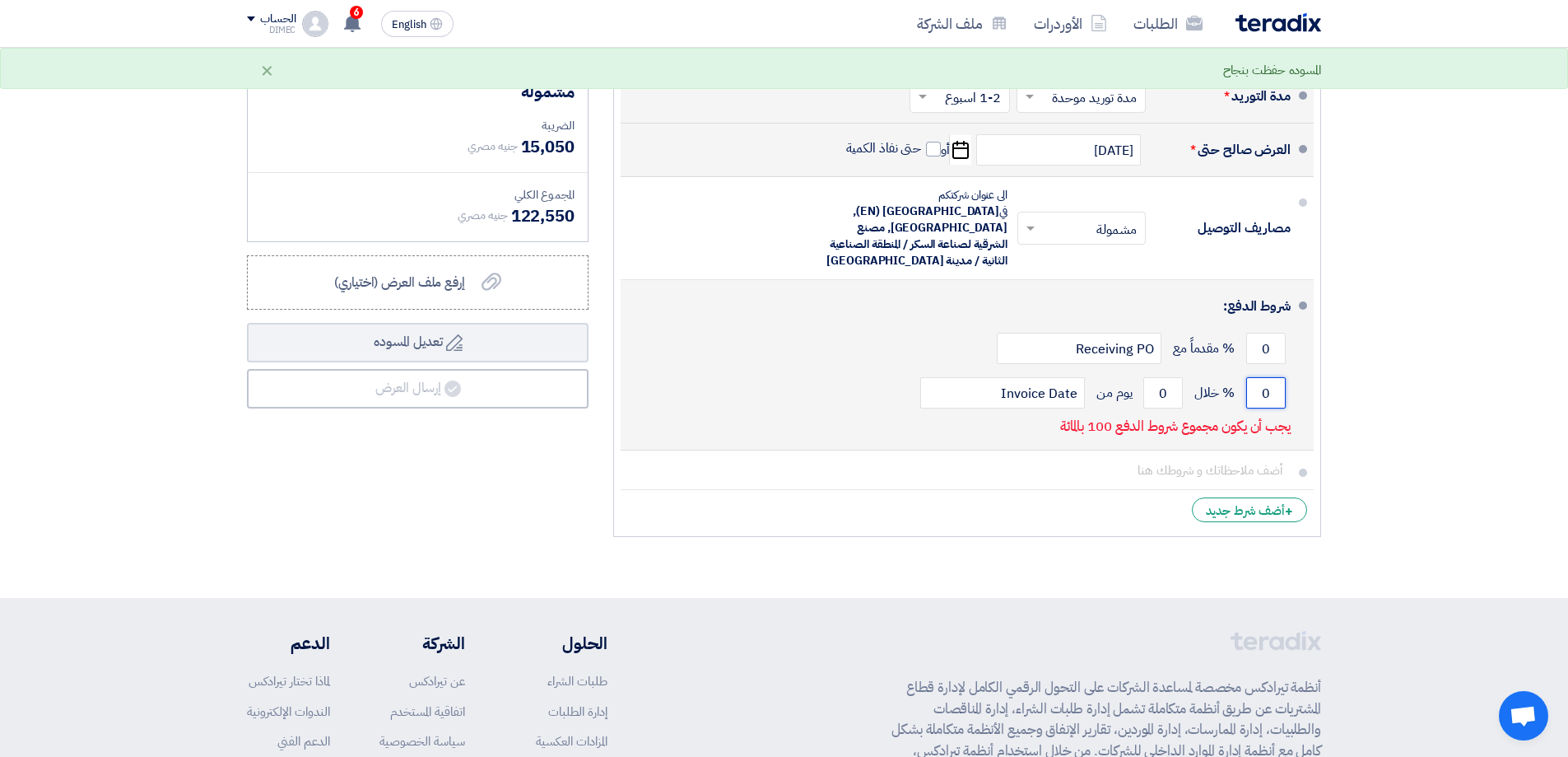
click at [1263, 378] on input "0" at bounding box center [1266, 393] width 40 height 31
type input "100"
click at [1159, 378] on input "0" at bounding box center [1163, 393] width 40 height 31
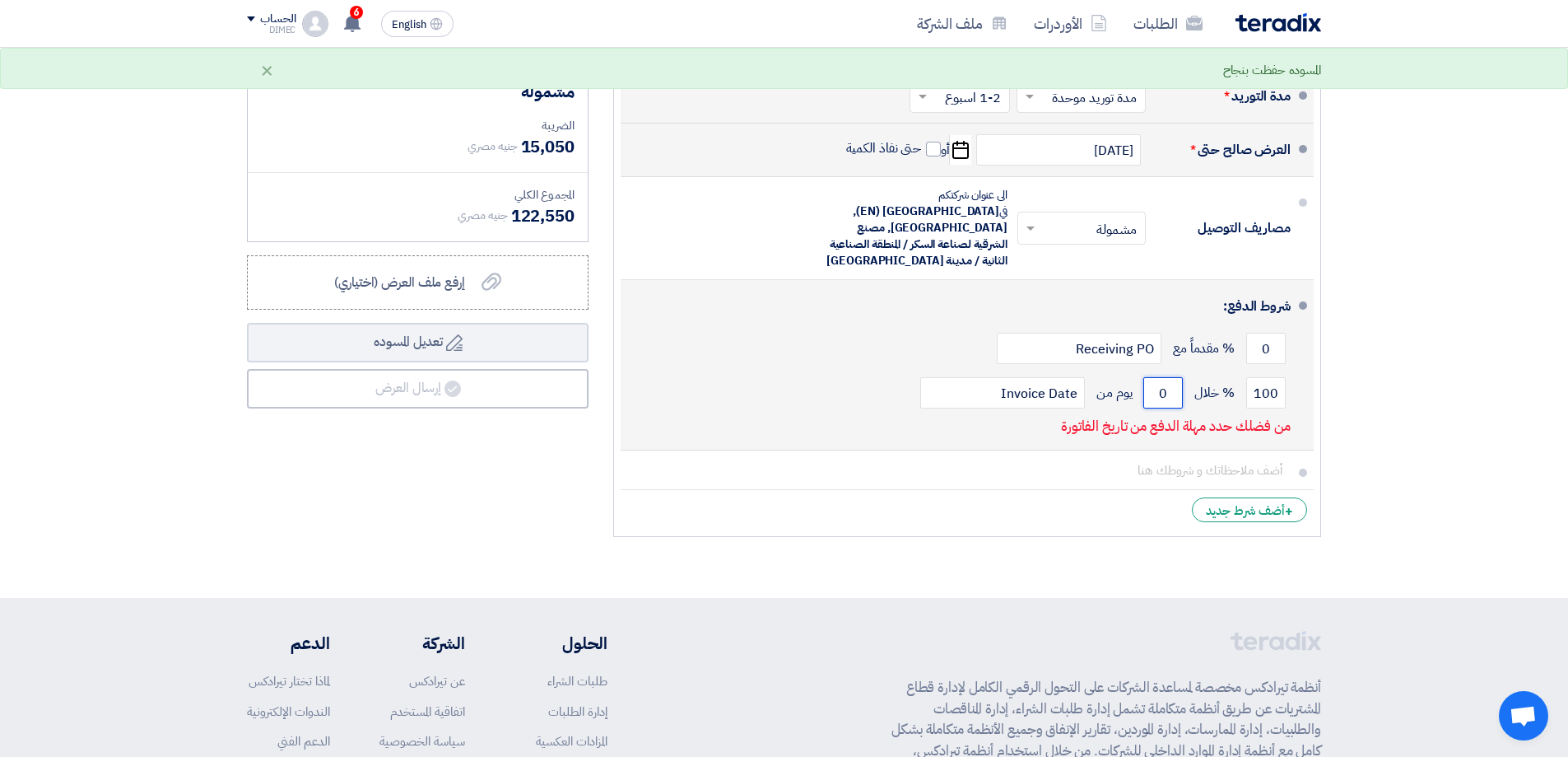
click at [1159, 378] on input "0" at bounding box center [1163, 393] width 40 height 31
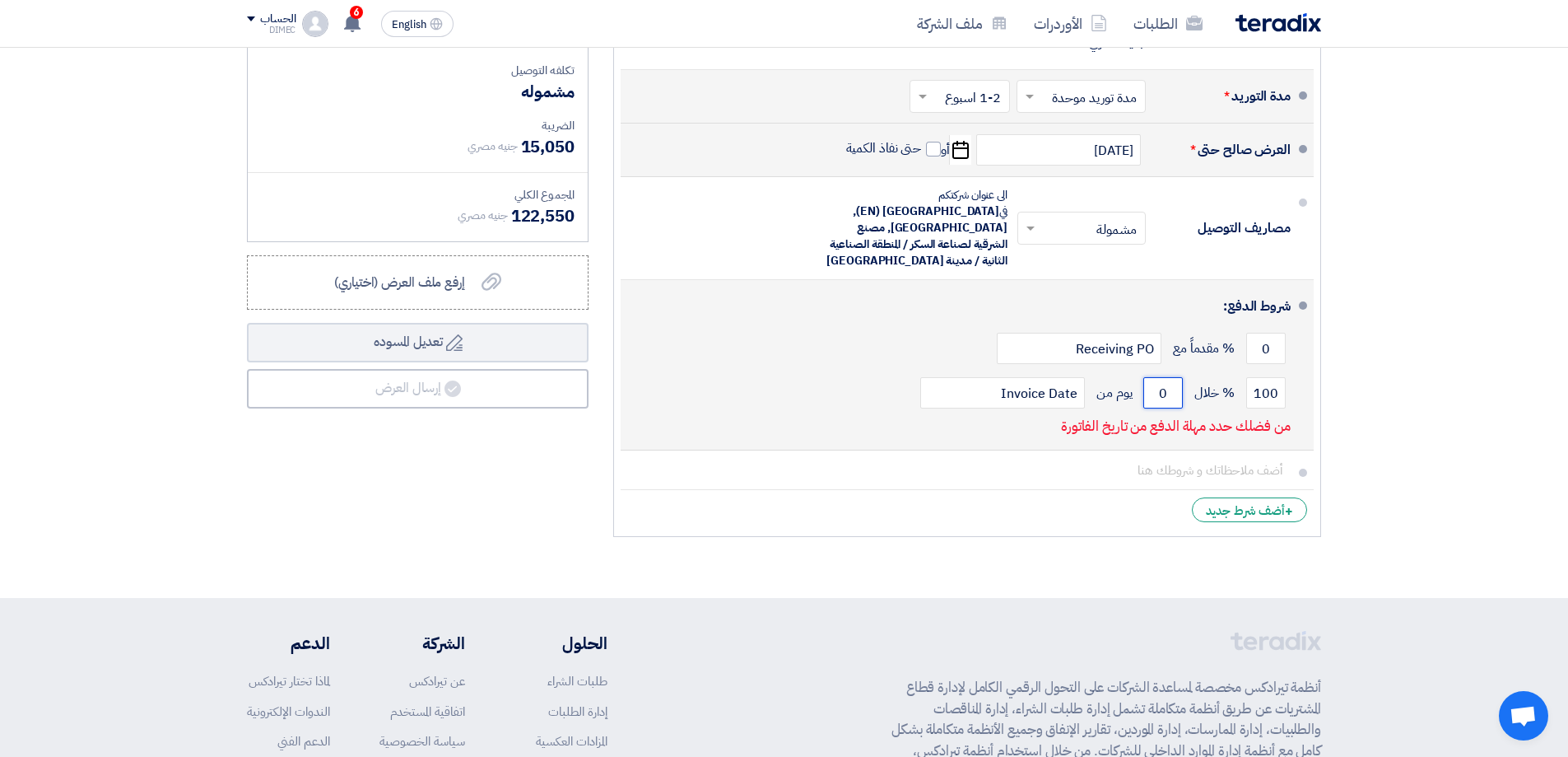
click at [1159, 378] on input "0" at bounding box center [1163, 393] width 40 height 31
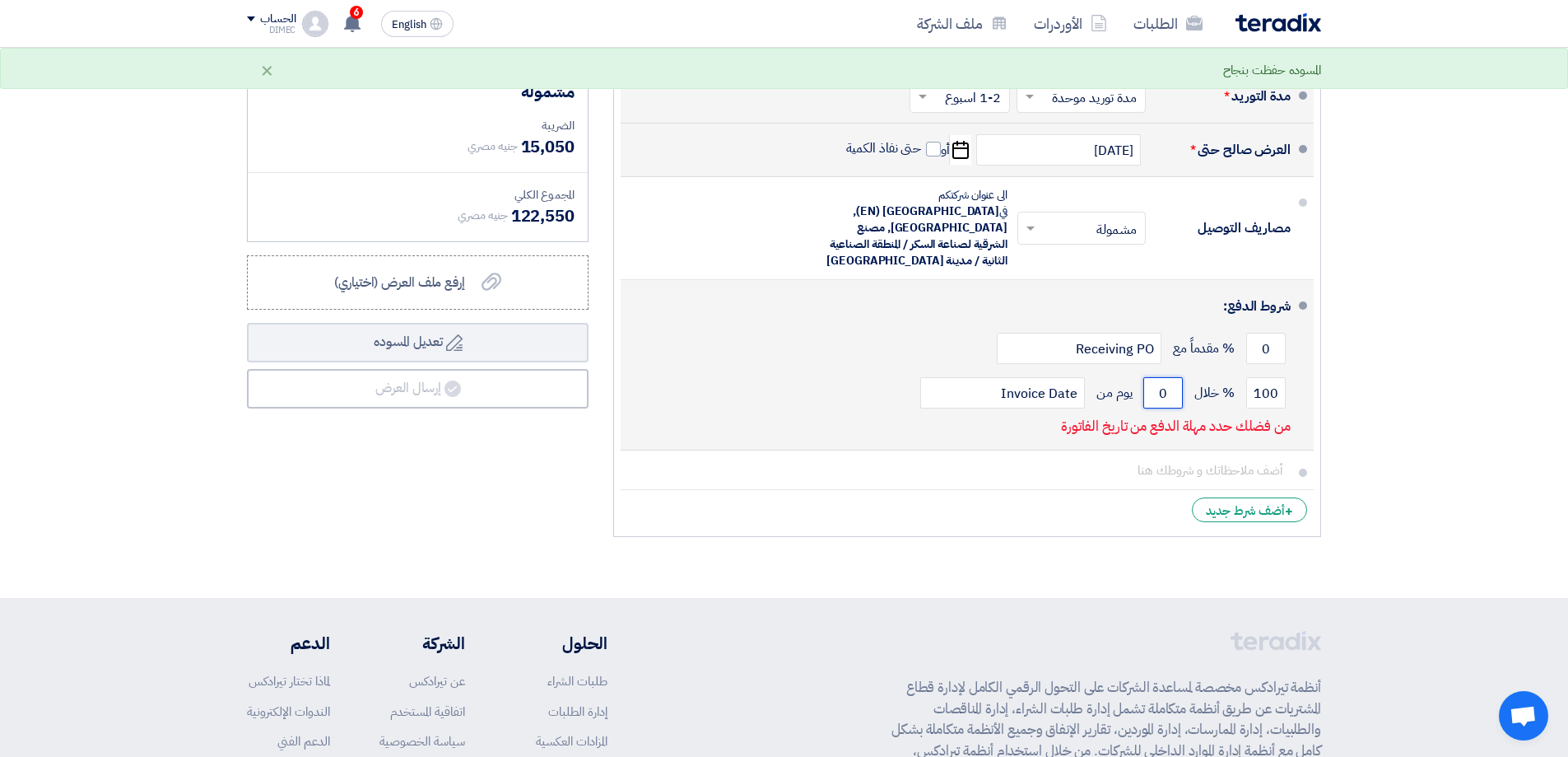
click at [1159, 378] on input "0" at bounding box center [1163, 393] width 40 height 31
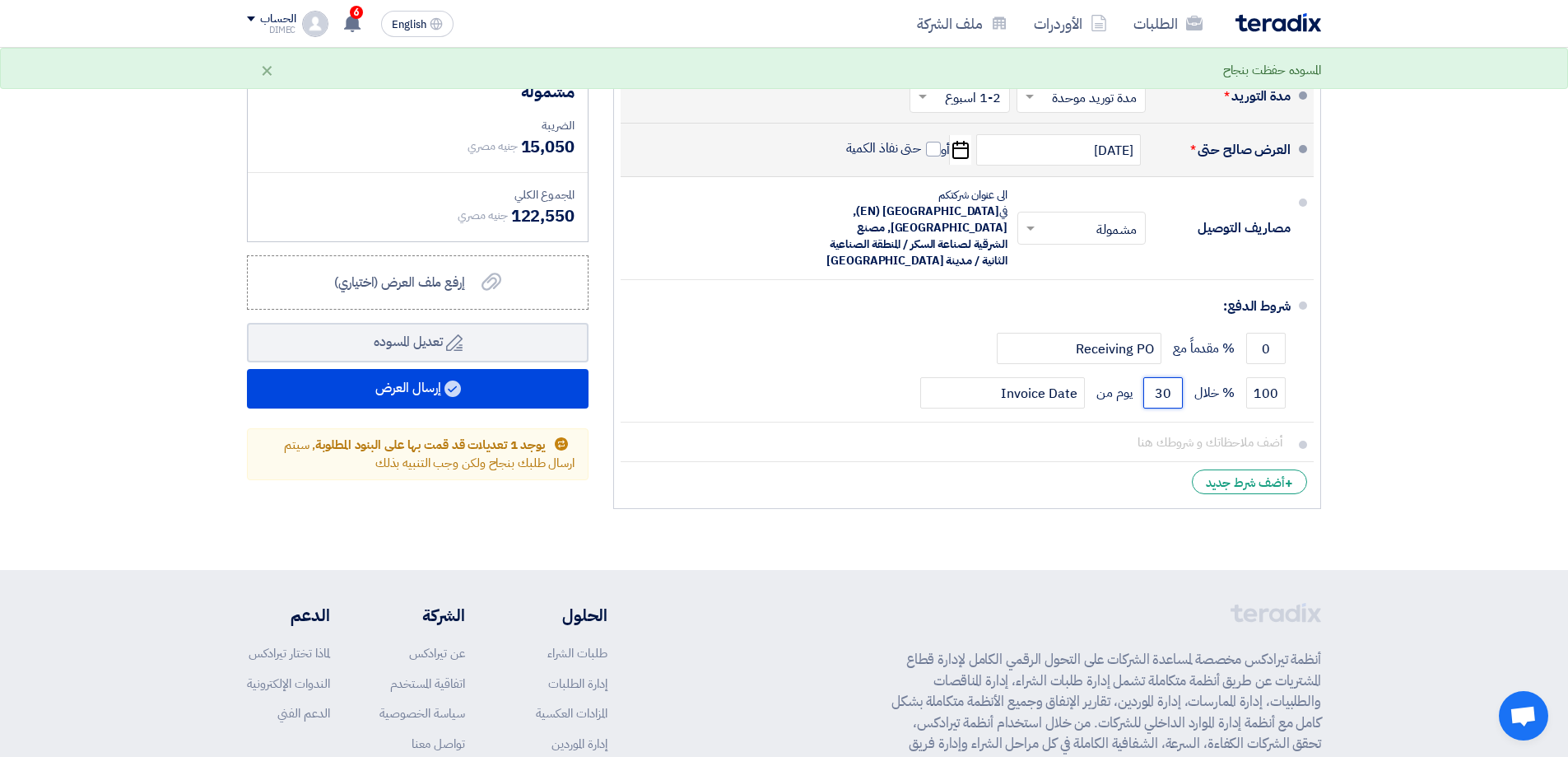
type input "30"
click at [1373, 401] on section "تفاصيل الطلب # الكود/الموديل البيان/الوصف الكمية/العدد سعر الوحدة (EGP) الضرائب…" at bounding box center [784, 65] width 1568 height 1010
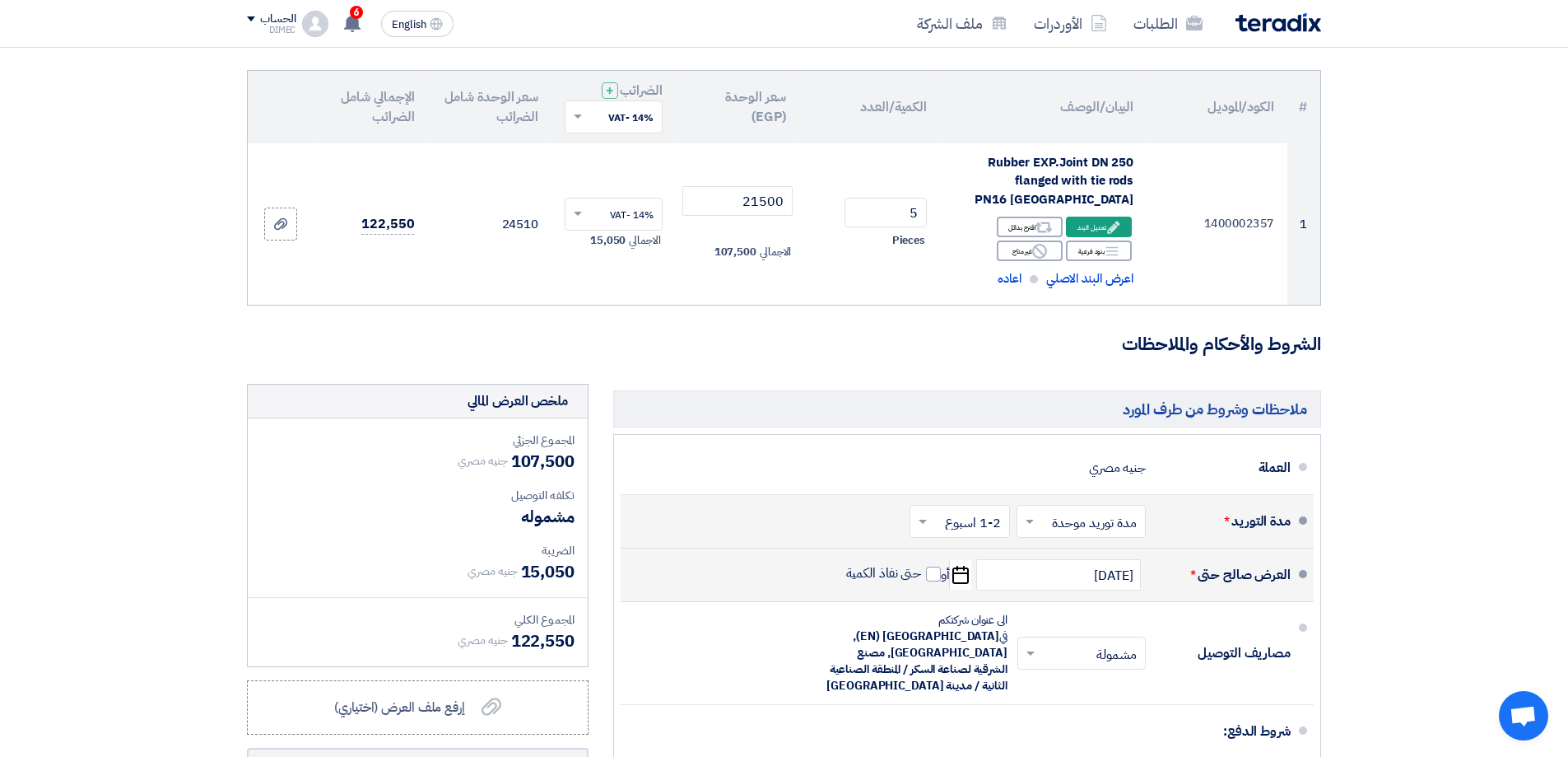
scroll to position [165, 0]
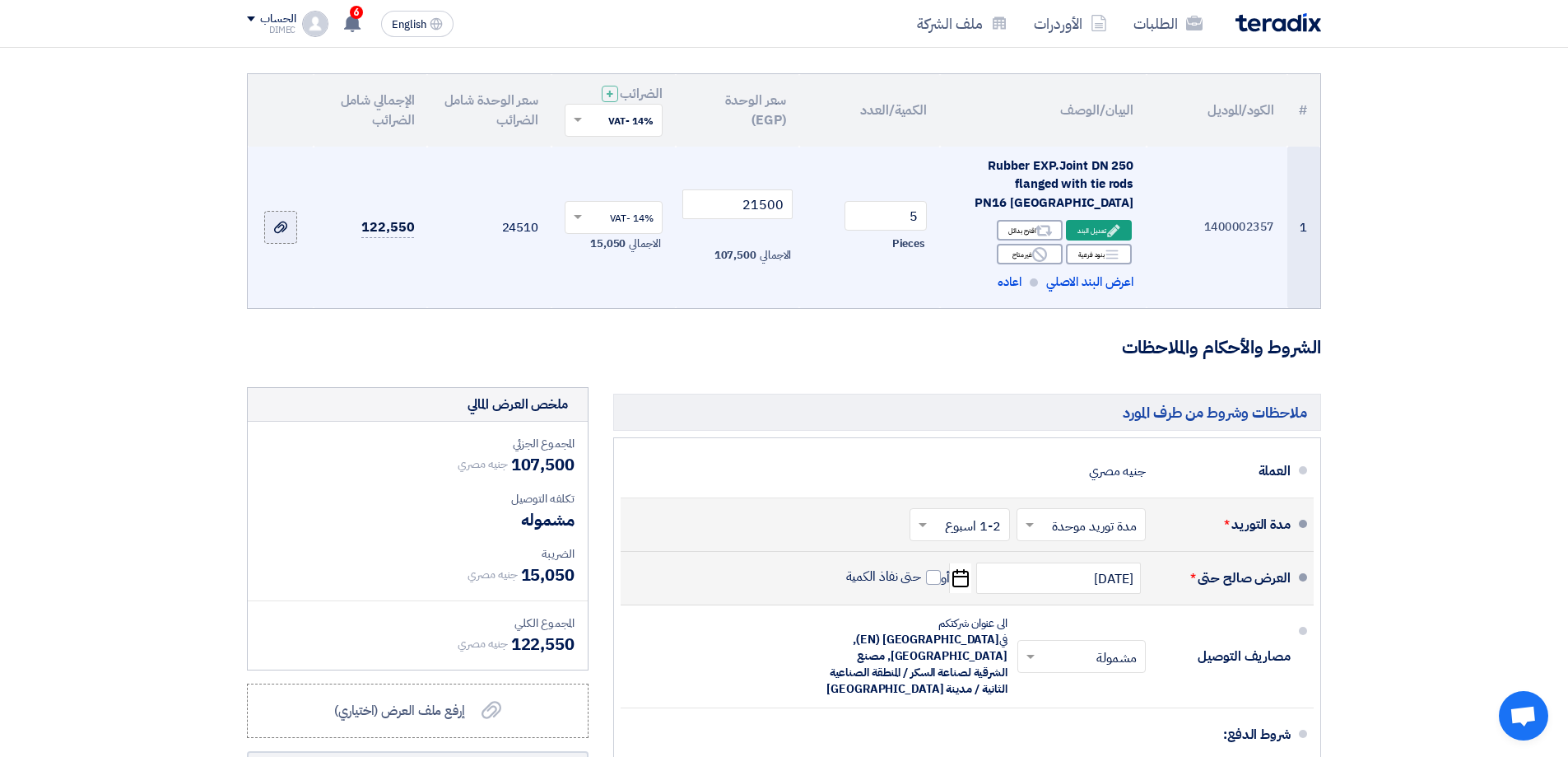
click at [277, 227] on use at bounding box center [281, 227] width 13 height 11
click at [0, 0] on input "file" at bounding box center [0, 0] width 0 height 0
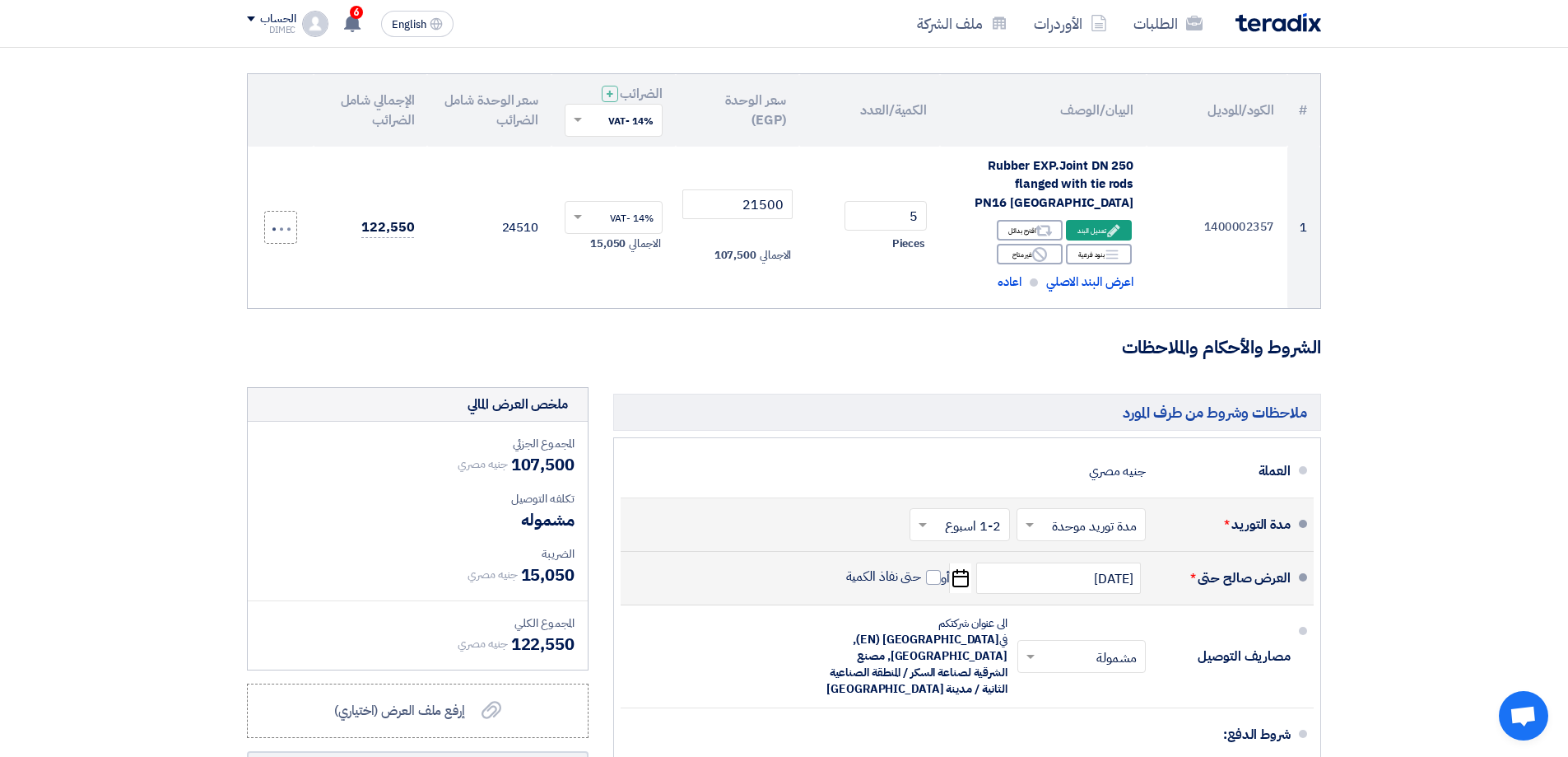
click at [135, 236] on section "تفاصيل الطلب # الكود/الموديل البيان/الوصف الكمية/العدد سعر الوحدة (EGP) الضرائب…" at bounding box center [784, 494] width 1568 height 1010
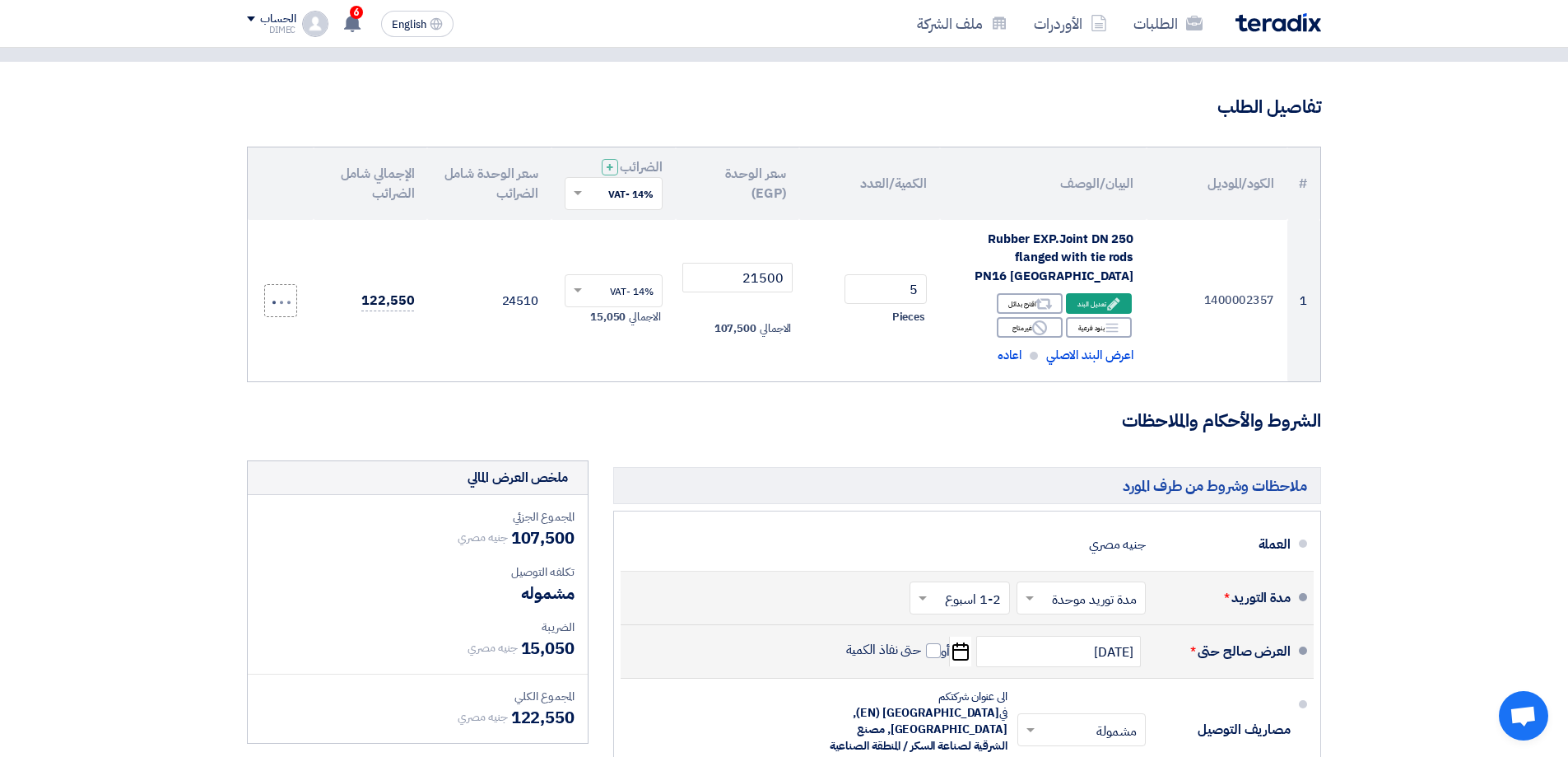
scroll to position [99, 0]
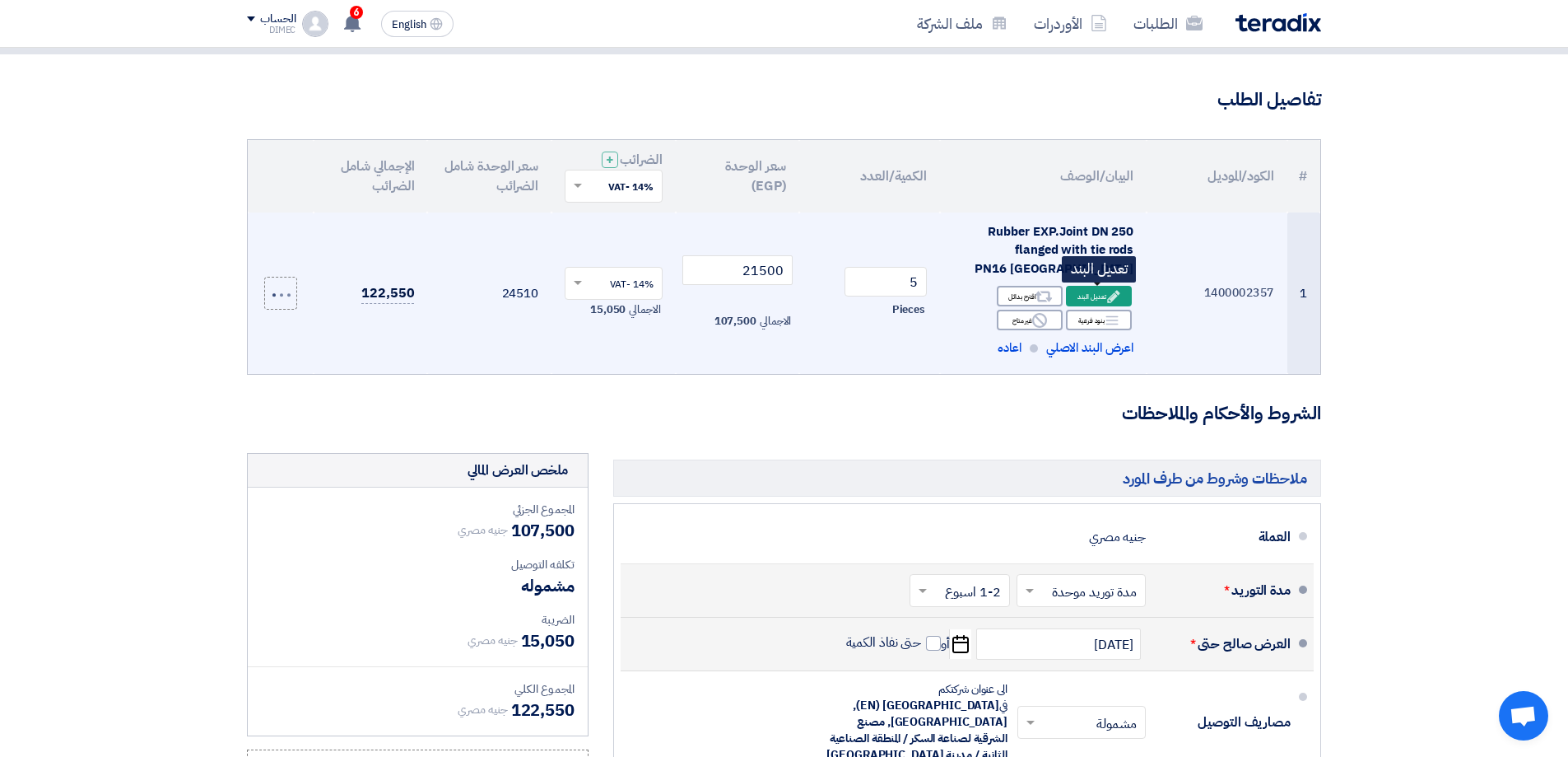
click at [1091, 294] on div "Edit تعديل البند" at bounding box center [1099, 296] width 66 height 21
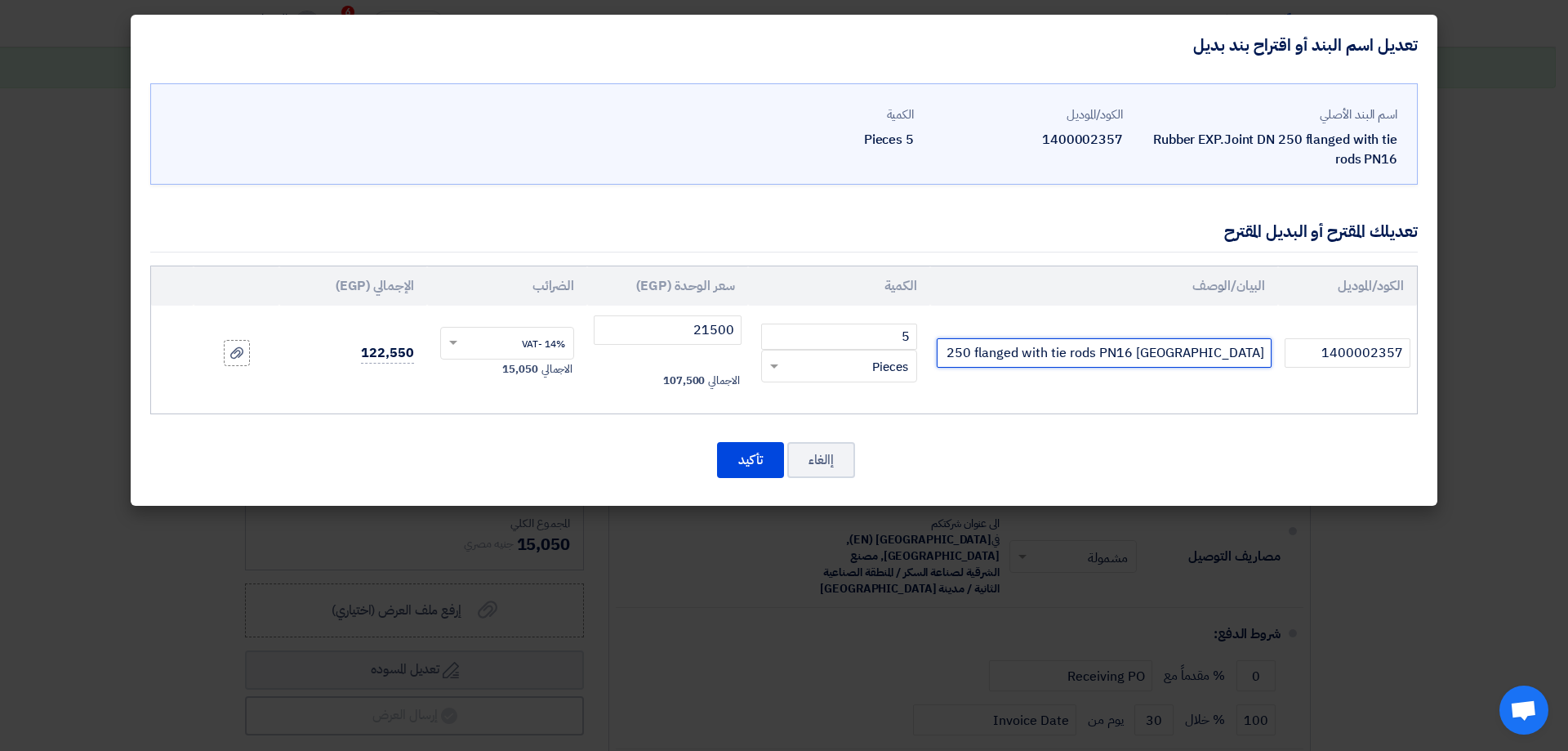
click at [1178, 356] on input "Rubber EXP.Joint DN 250 flanged with tie rods PN16 [GEOGRAPHIC_DATA]" at bounding box center [1105, 352] width 335 height 29
click at [823, 460] on button "إالغاء" at bounding box center [821, 460] width 67 height 36
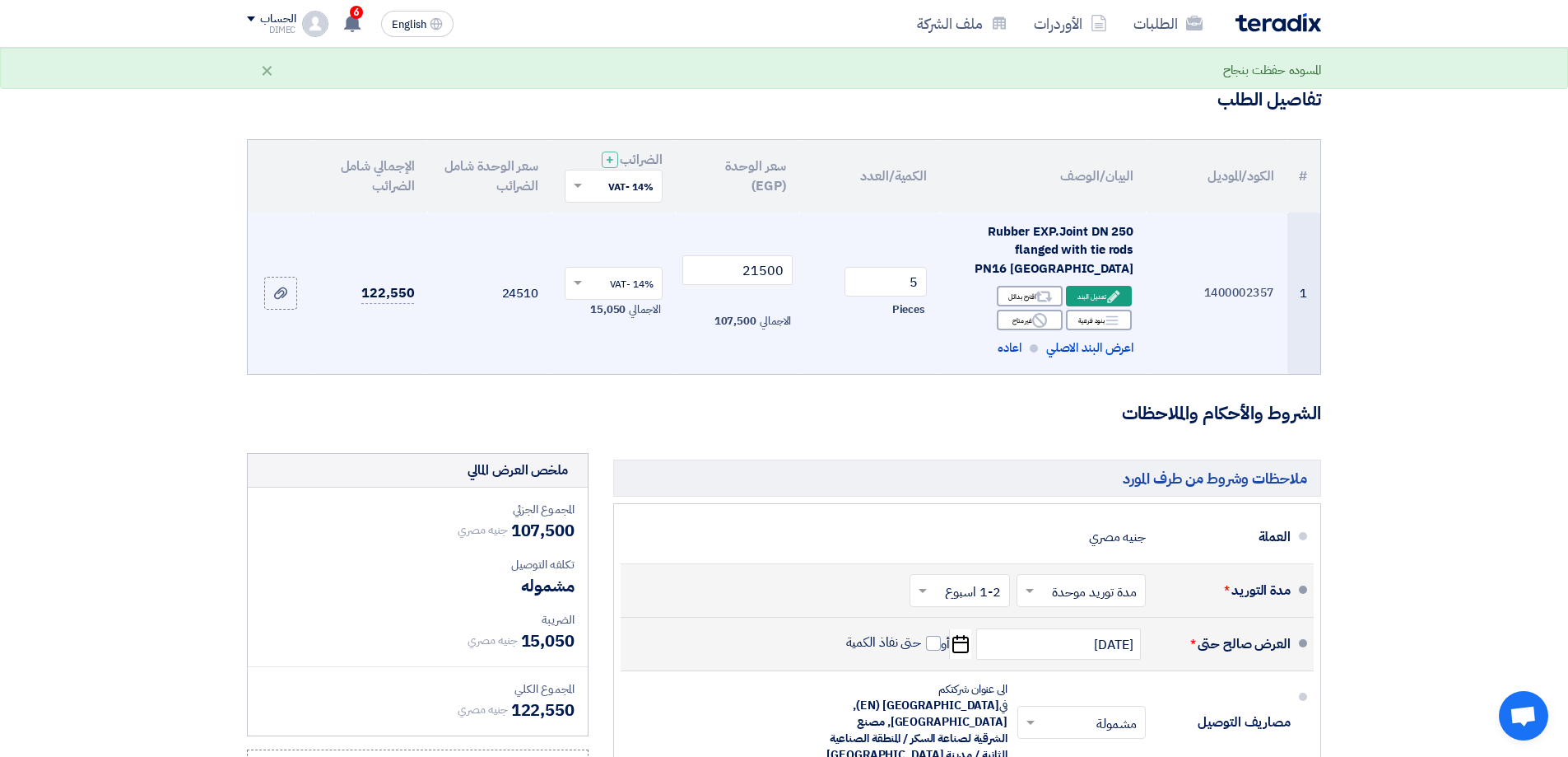
click at [16, 496] on section "تفاصيل الطلب # الكود/الموديل البيان/الوصف الكمية/العدد سعر الوحدة (EGP) الضرائب…" at bounding box center [784, 560] width 1568 height 1010
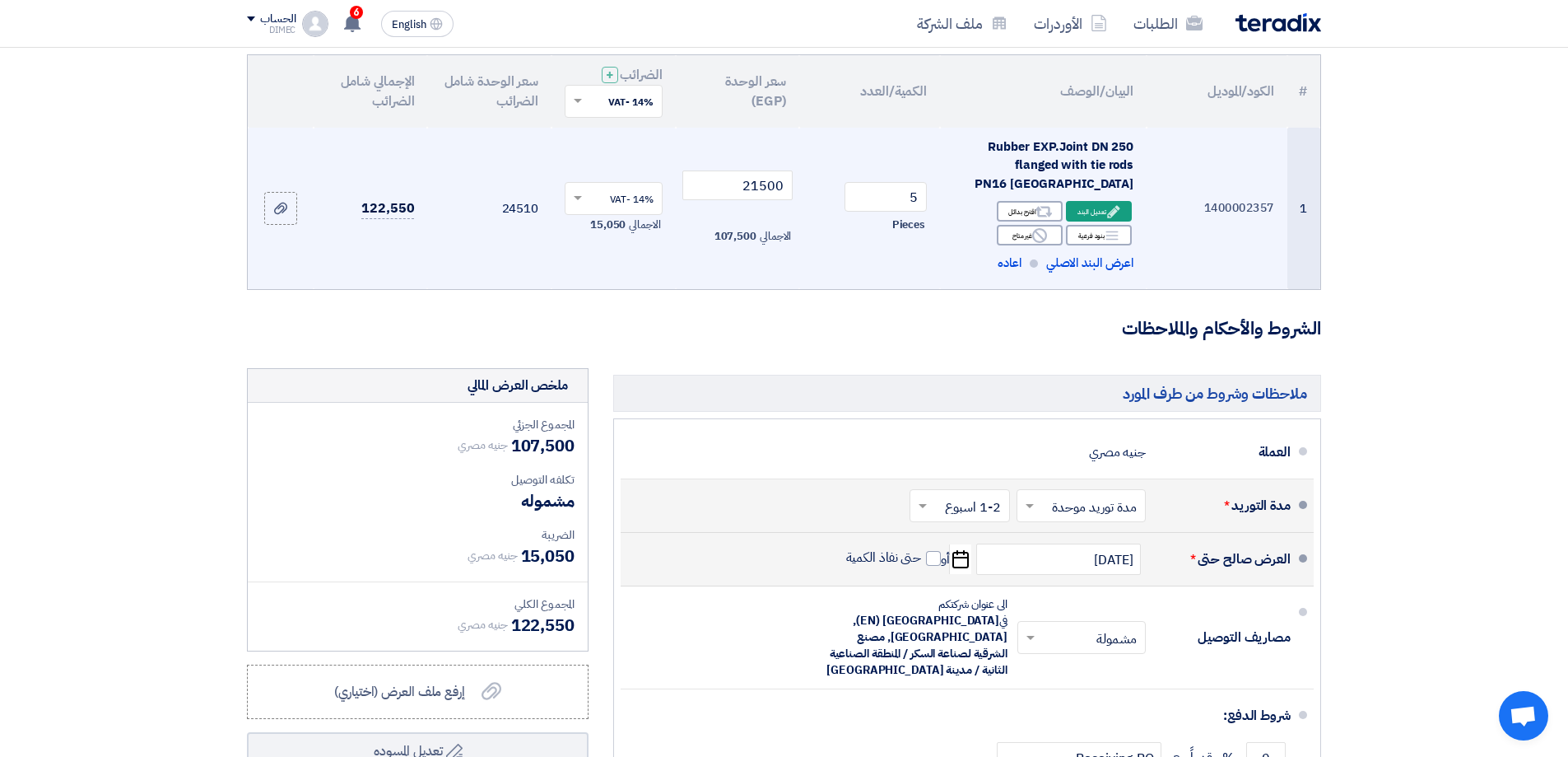
scroll to position [0, 0]
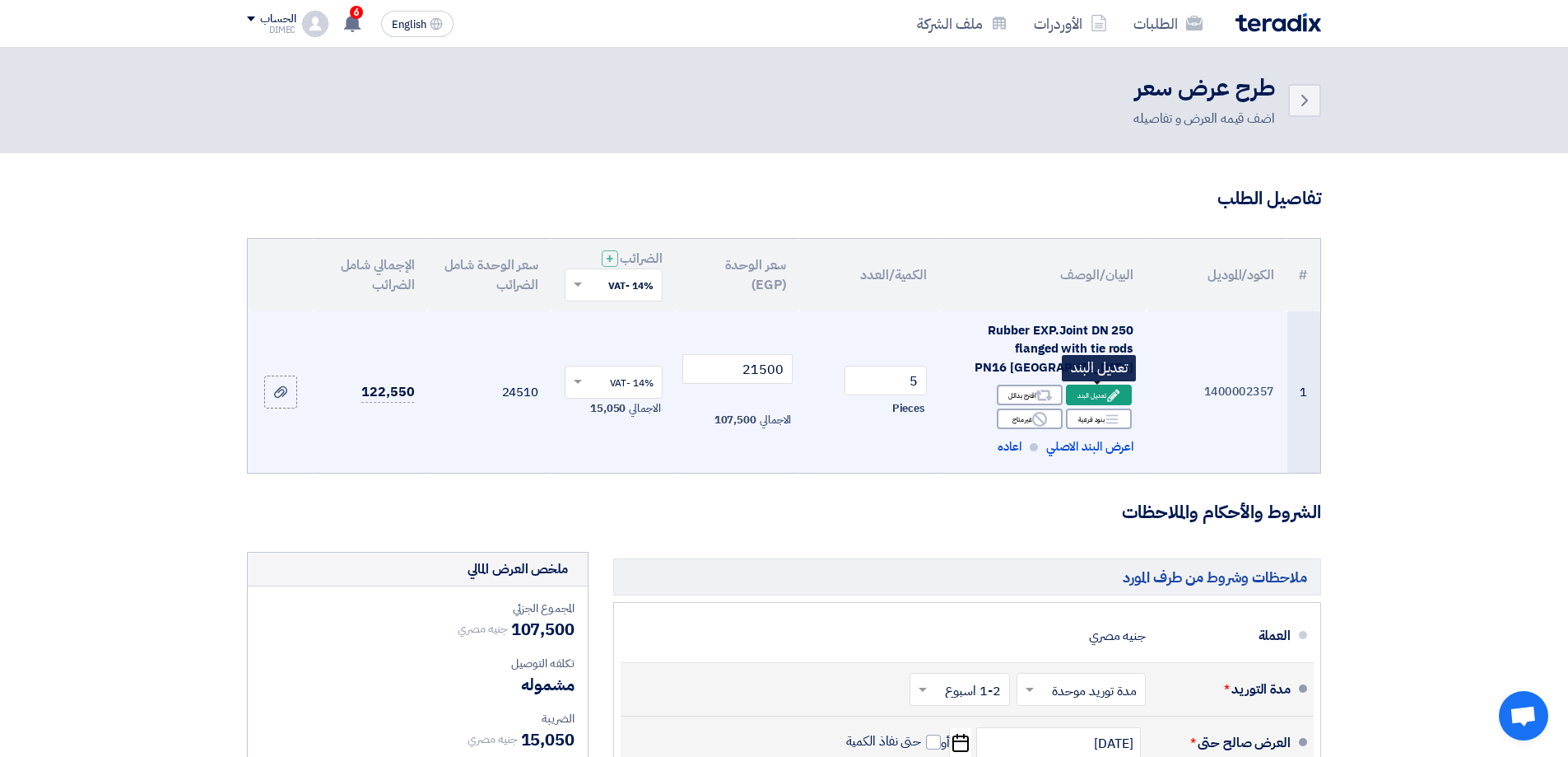
click at [1107, 395] on icon "Edit" at bounding box center [1114, 395] width 15 height 15
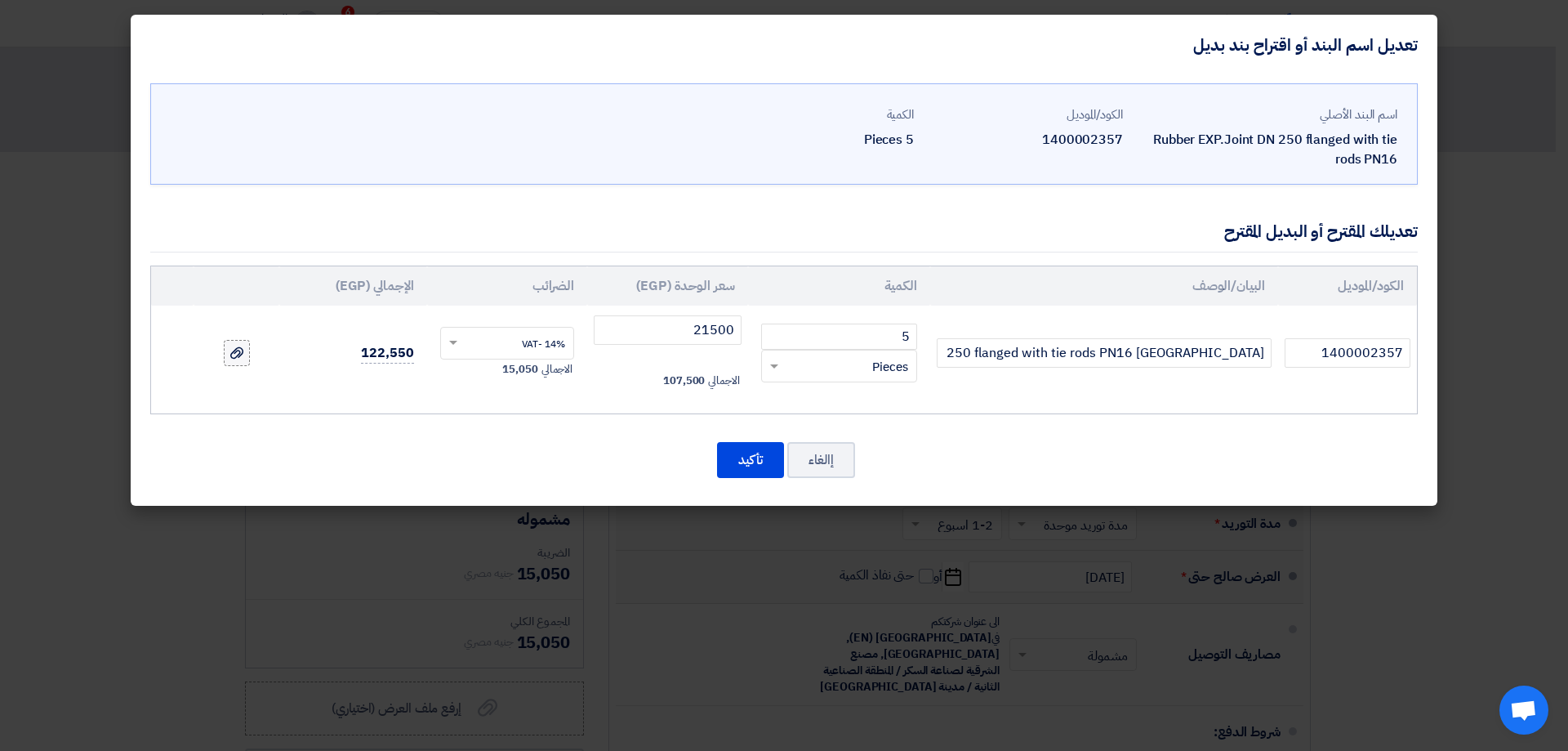
click at [231, 354] on use at bounding box center [237, 353] width 13 height 11
click at [0, 0] on input "file" at bounding box center [0, 0] width 0 height 0
click at [1178, 359] on input "Rubber EXP.Joint DN 250 flanged with tie rods PN16 [GEOGRAPHIC_DATA]" at bounding box center [1105, 352] width 335 height 29
click at [1180, 356] on input "Rubber EXP.Joint DN 250 flanged with tie rods PN16 [GEOGRAPHIC_DATA]" at bounding box center [1105, 352] width 335 height 29
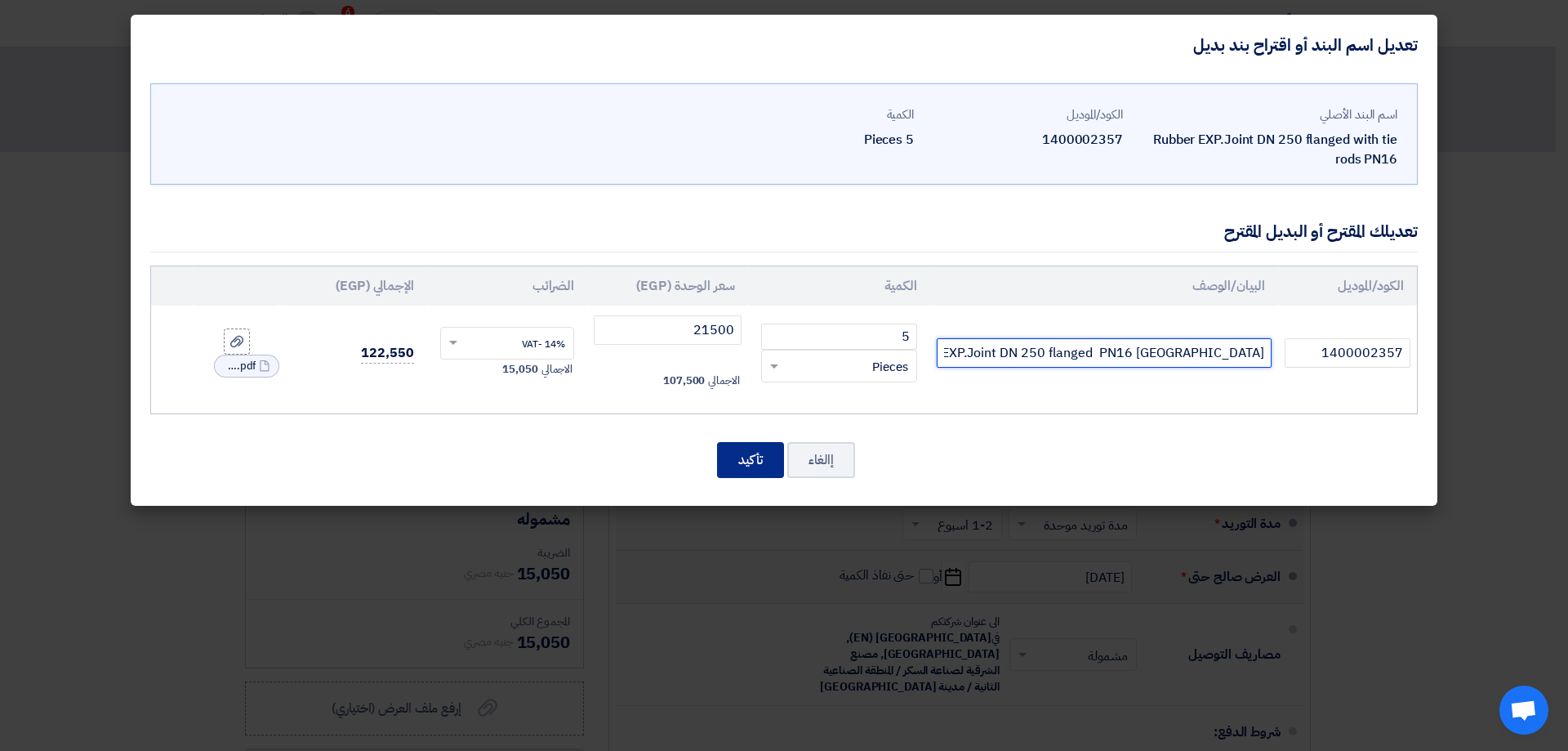
type input "Rubber EXP.Joint DN 250 flanged PN16 [GEOGRAPHIC_DATA]"
click at [748, 461] on button "تأكيد" at bounding box center [751, 460] width 67 height 36
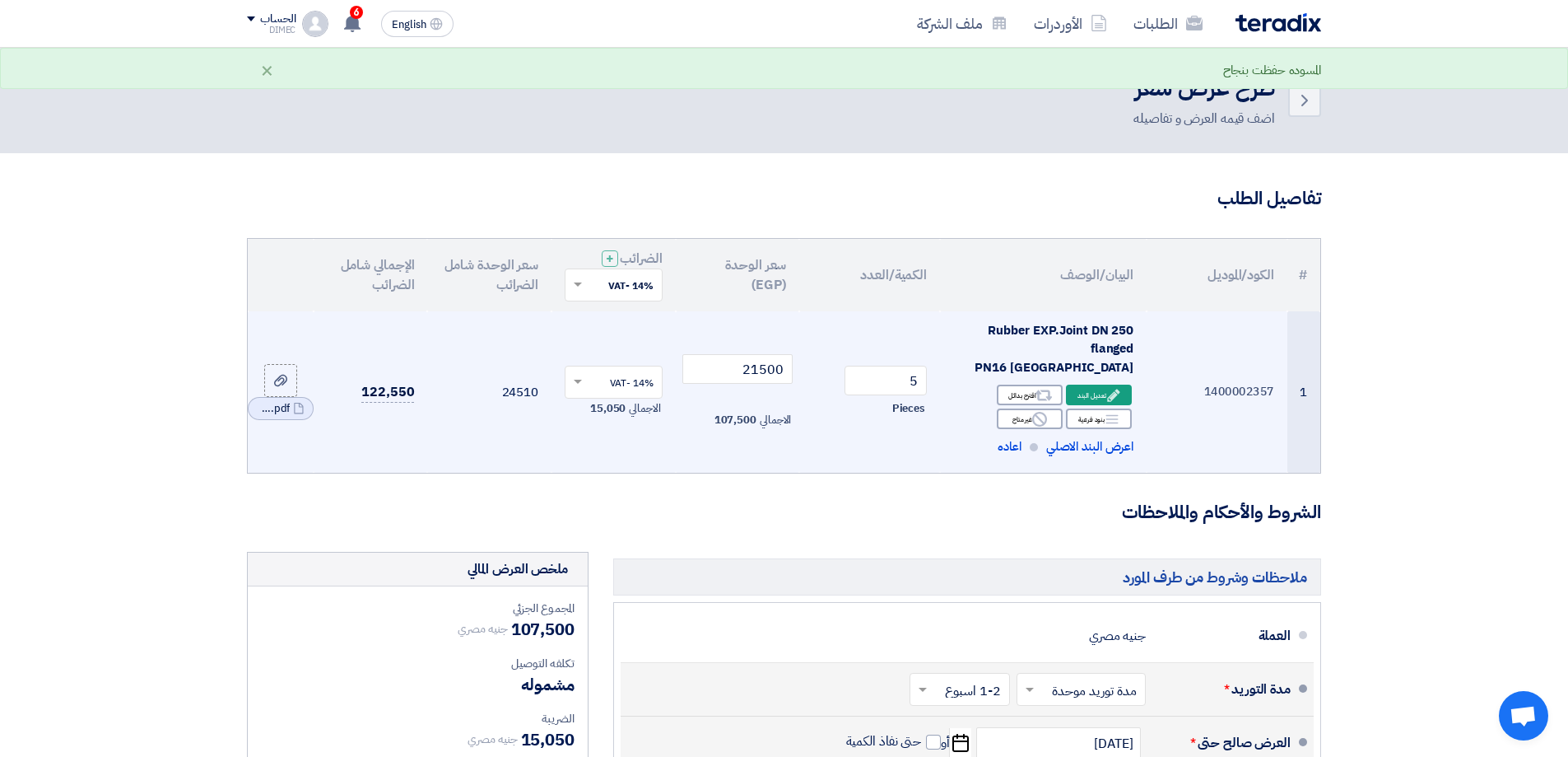
click at [111, 459] on section "تفاصيل الطلب # الكود/الموديل البيان/الوصف الكمية/العدد سعر الوحدة (EGP) الضرائب…" at bounding box center [784, 658] width 1568 height 1010
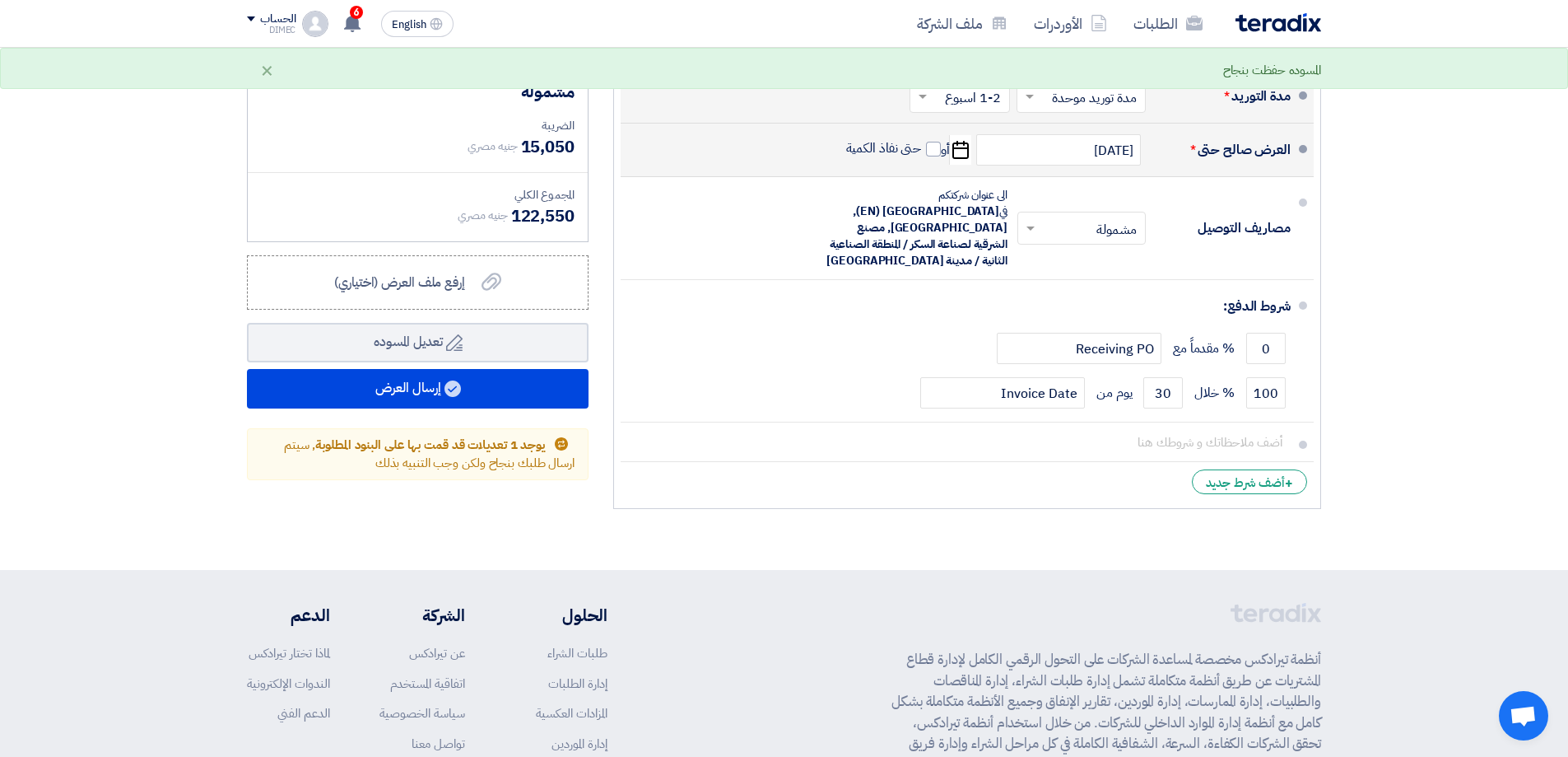
scroll to position [626, 0]
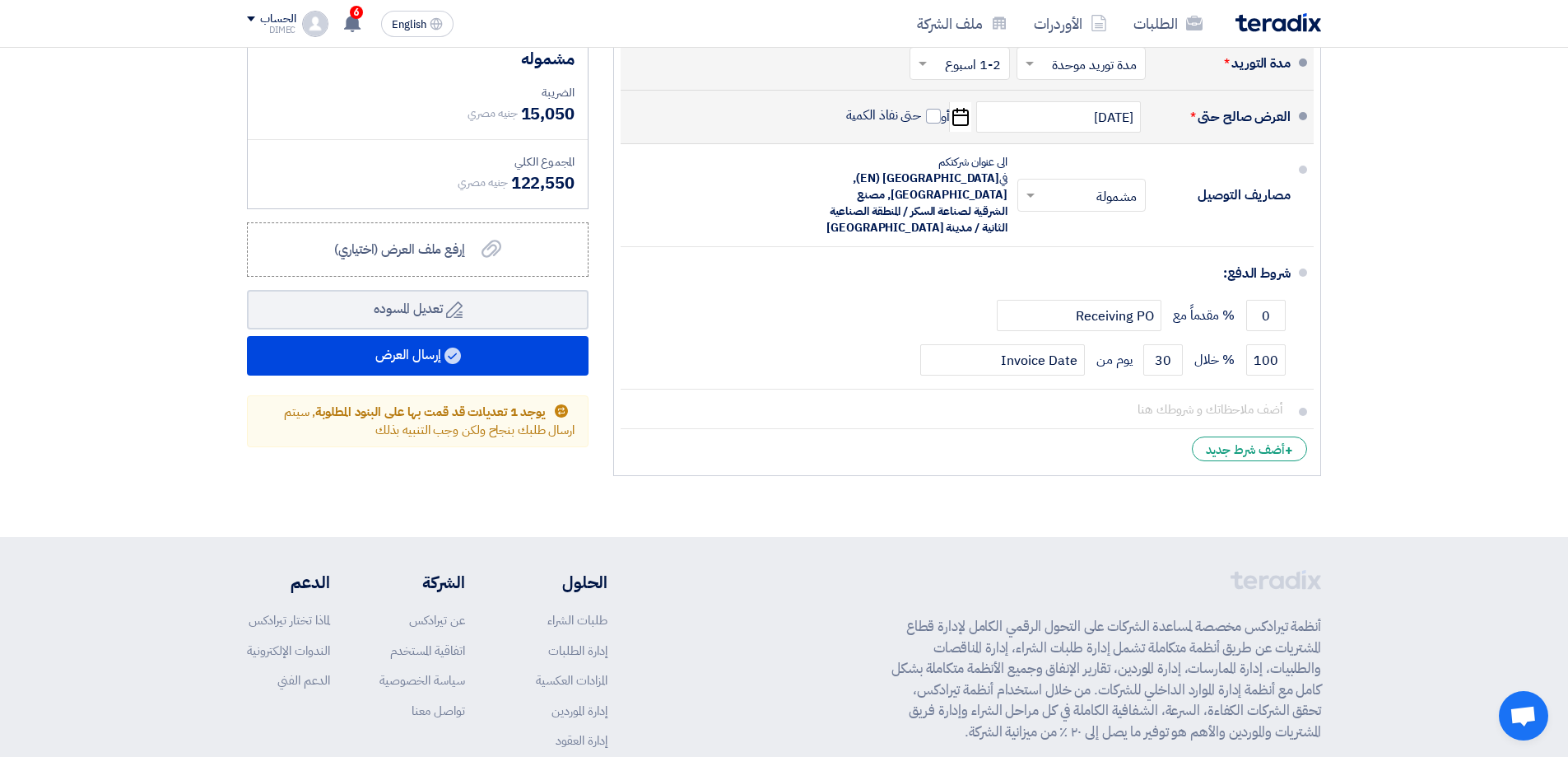
click at [114, 345] on section "تفاصيل الطلب # الكود/الموديل البيان/الوصف الكمية/العدد سعر الوحدة (EGP) الضرائب…" at bounding box center [784, 32] width 1568 height 1010
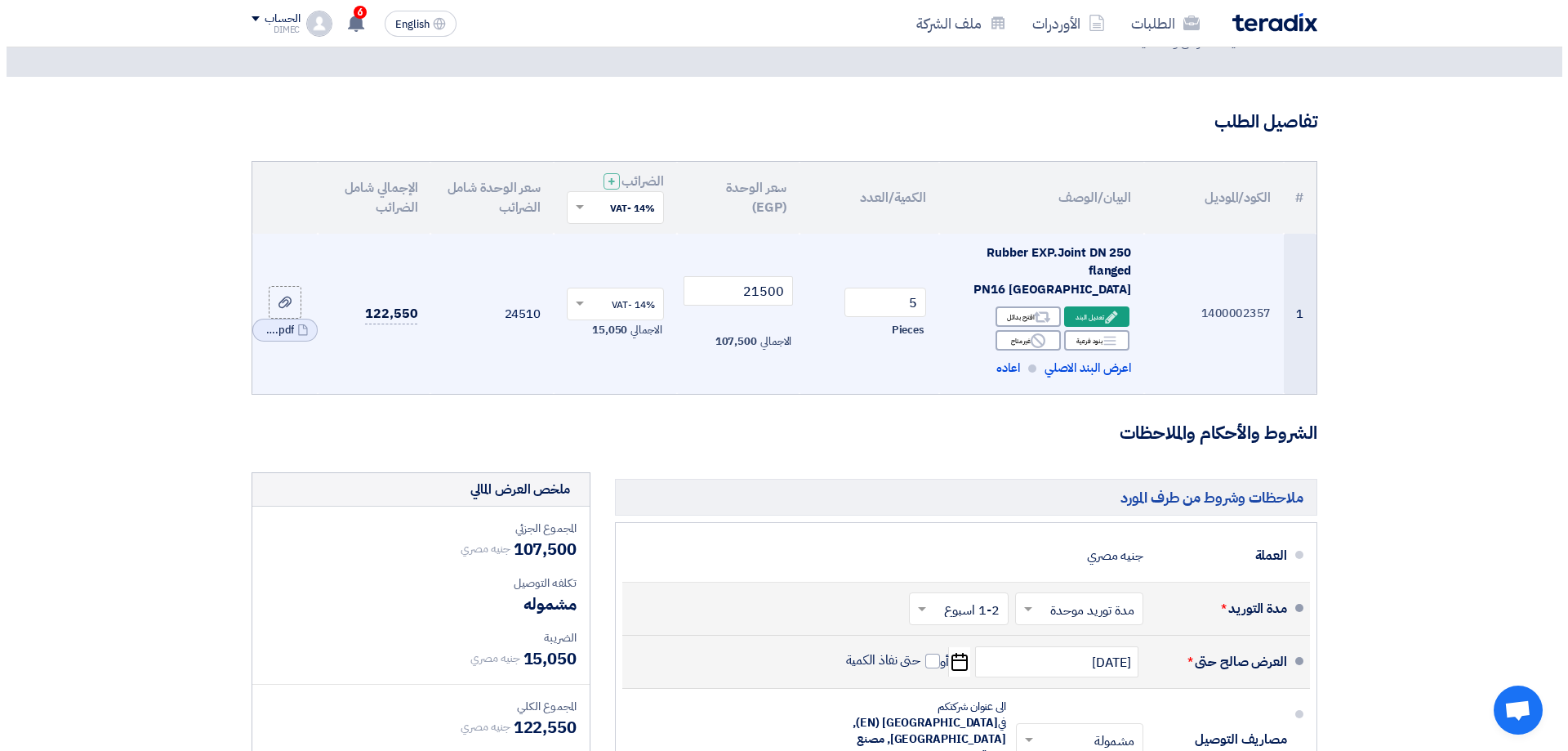
scroll to position [0, 0]
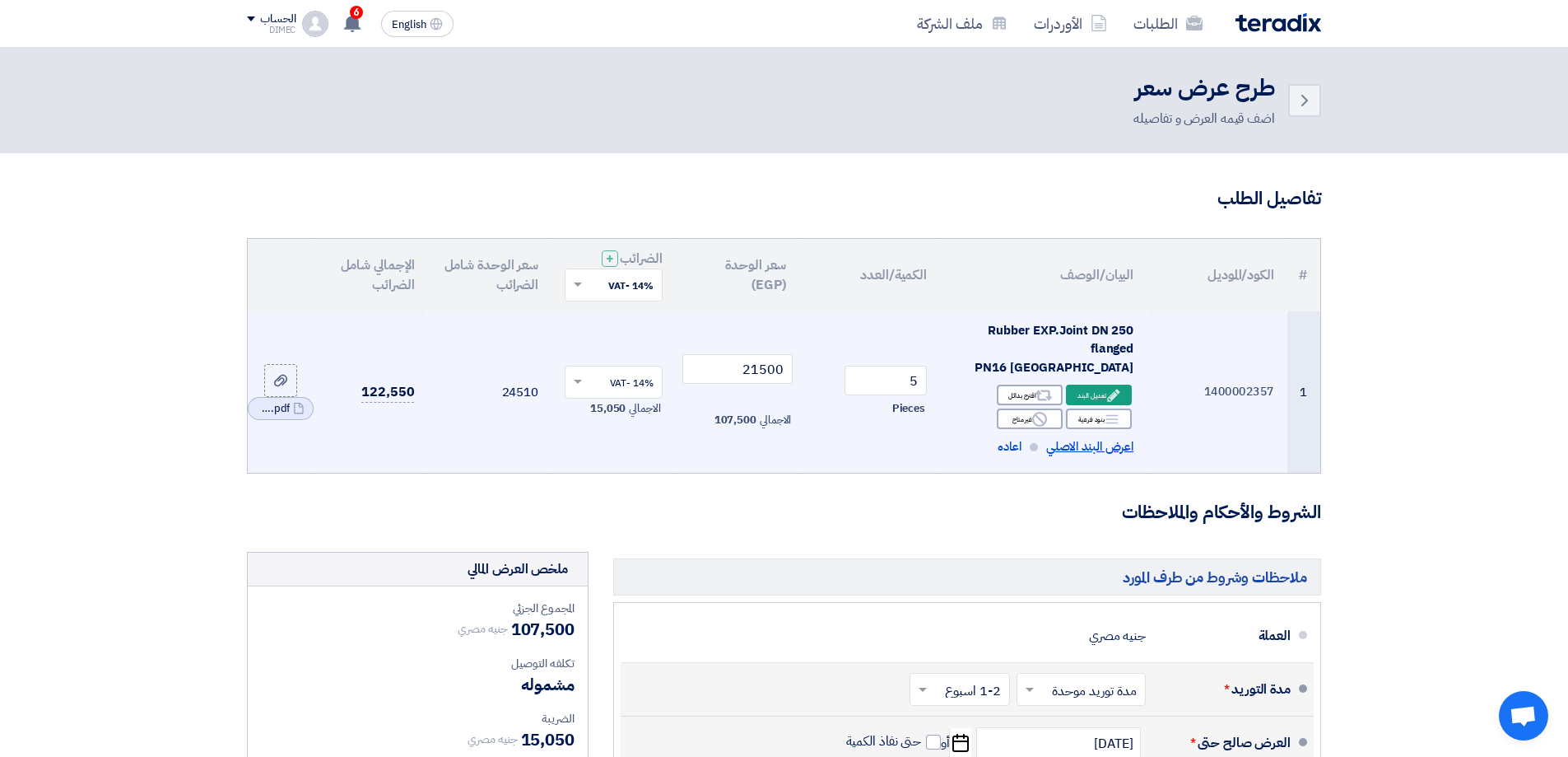
click at [1082, 437] on span "اعرض البند الاصلي" at bounding box center [1090, 446] width 87 height 19
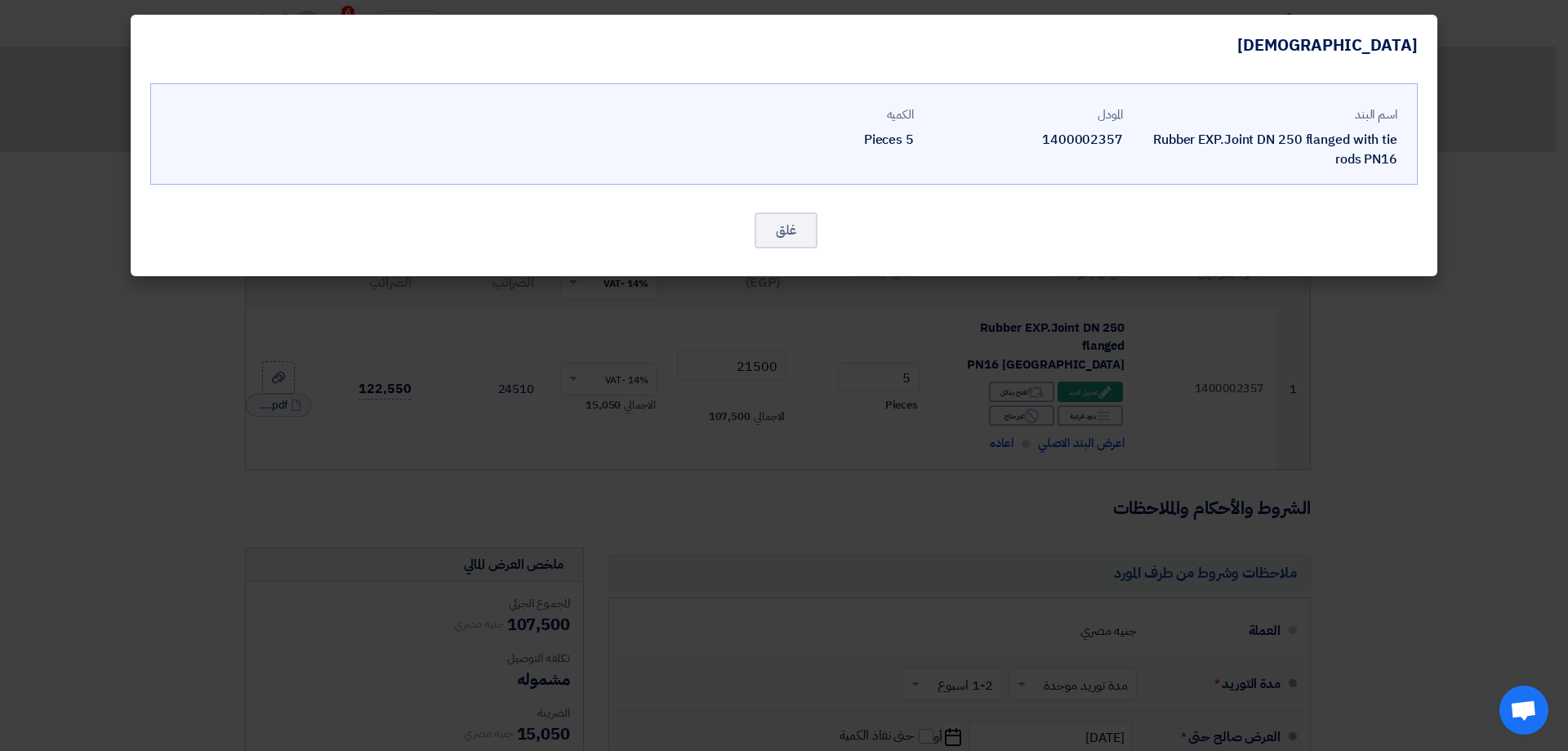
click at [1207, 136] on div "Rubber EXP.Joint DN 250 flanged with tie rods PN16" at bounding box center [1267, 150] width 261 height 39
copy div "Rubber EXP.Joint DN 250 flanged with tie rods PN16"
click at [769, 225] on button "غلق" at bounding box center [785, 230] width 63 height 36
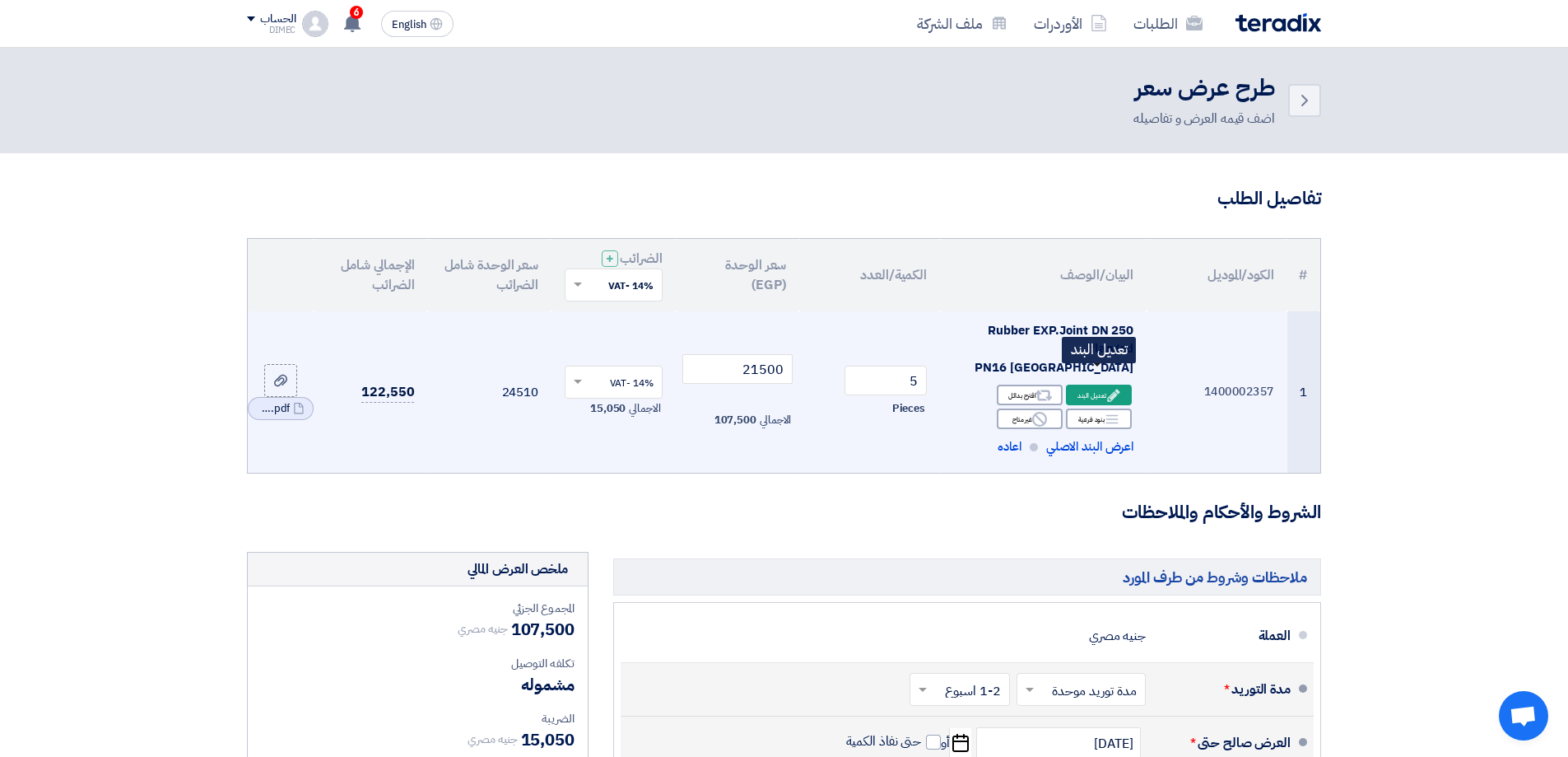
click at [1094, 384] on div "Edit تعديل البند" at bounding box center [1099, 395] width 66 height 21
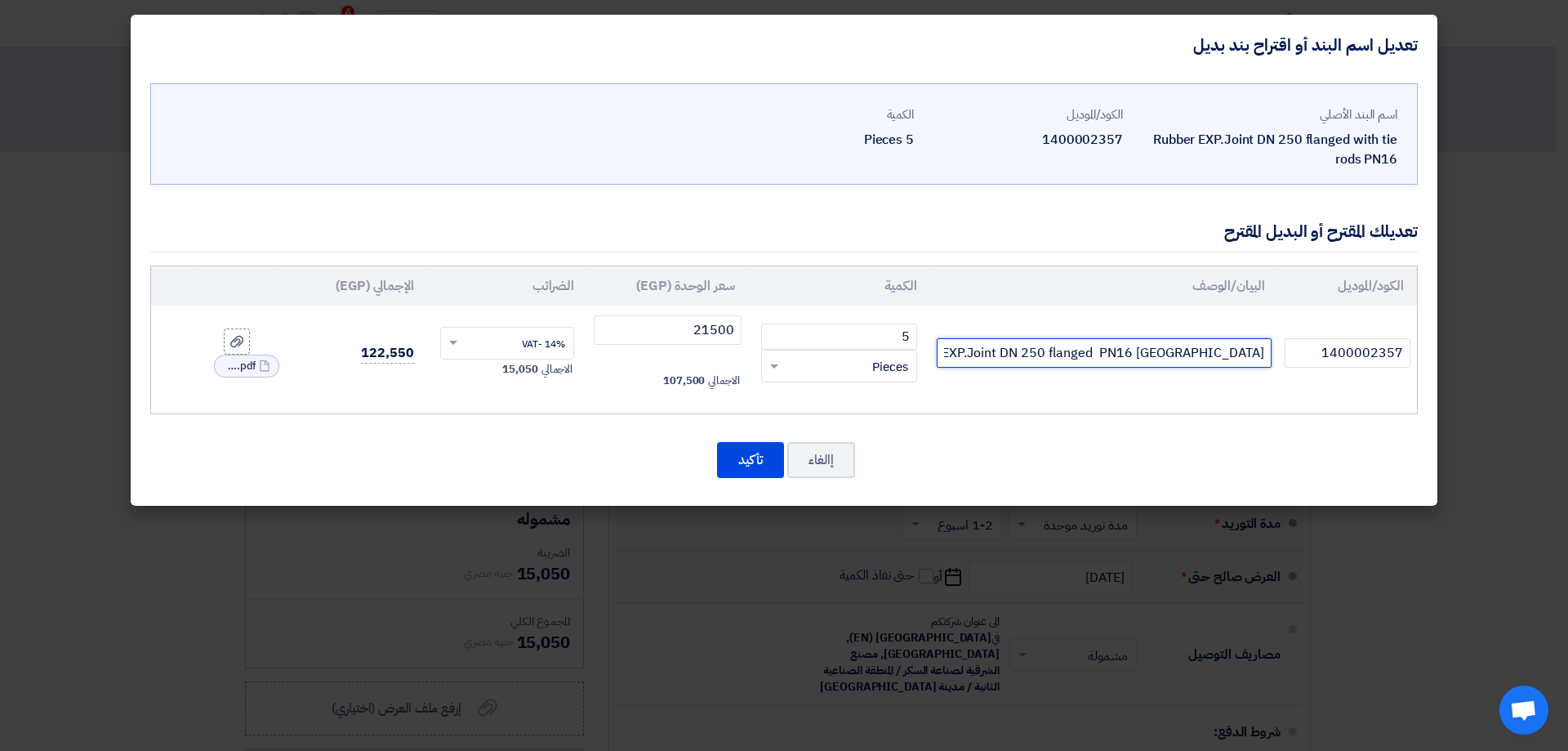
click at [1054, 343] on input "Rubber EXP.Joint DN 250 flanged PN16 [GEOGRAPHIC_DATA]" at bounding box center [1105, 352] width 335 height 29
paste input "Rubber EXP.Joint DN 250 flanged with tie rods PN16"
type input "Turkey Rubber EXP.Joint DN 250 flanged with tie r"
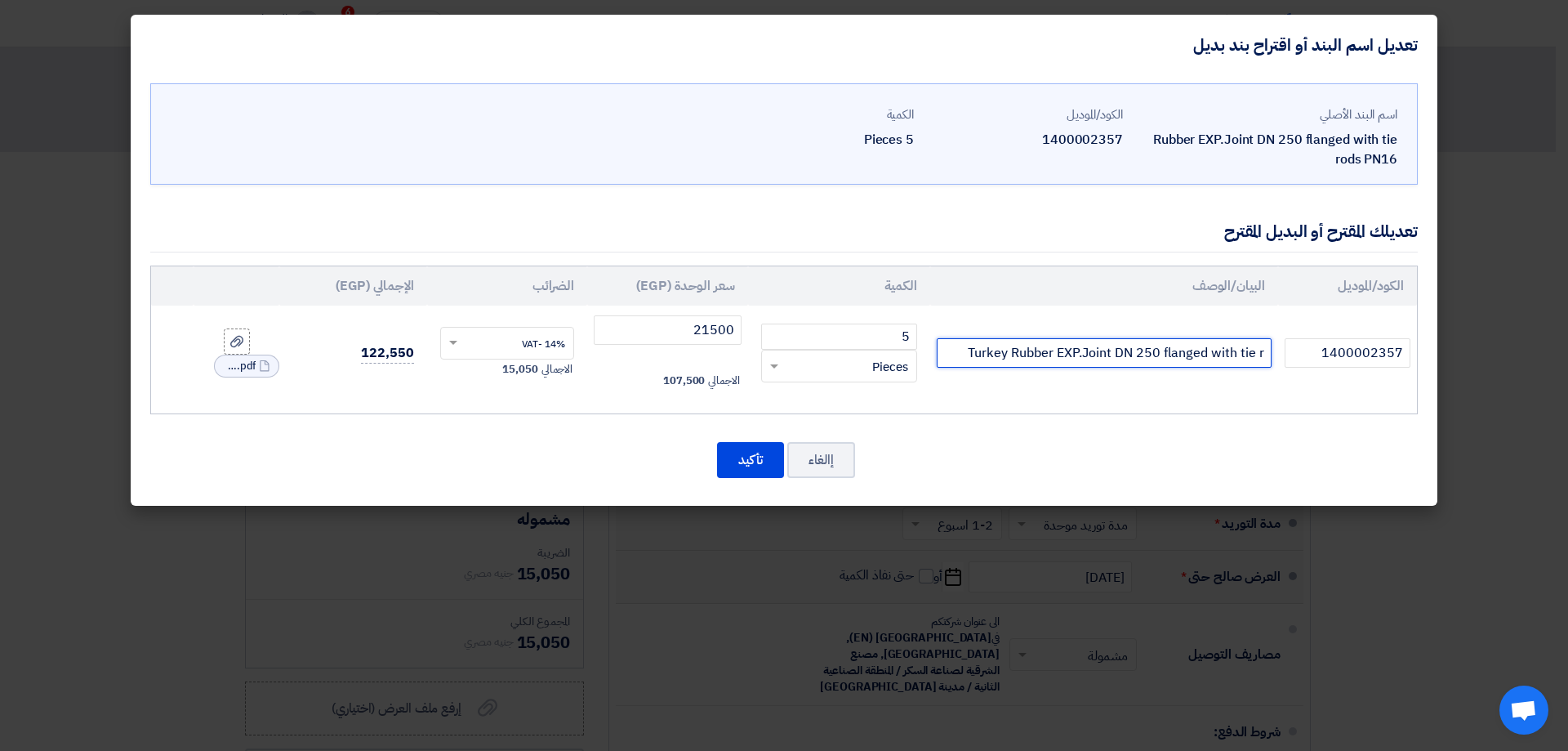
click at [1217, 353] on input "Turkey Rubber EXP.Joint DN 250 flanged with tie r" at bounding box center [1105, 352] width 335 height 29
paste input "Rubber EXP.Joint DN 250 flanged with tie rods PN16"
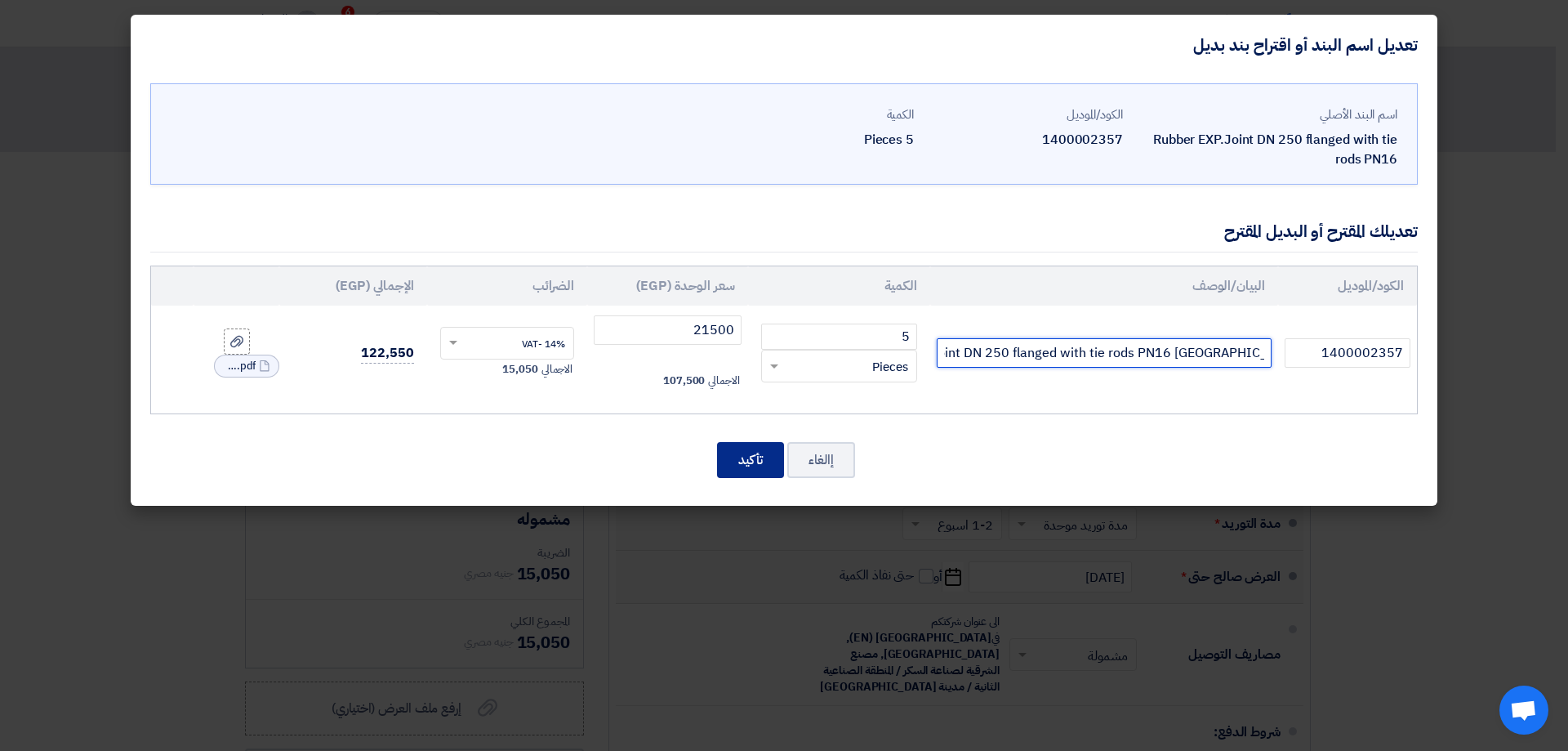
type input "Rubber EXP.Joint DN 250 flanged with tie rods PN16 [GEOGRAPHIC_DATA]"
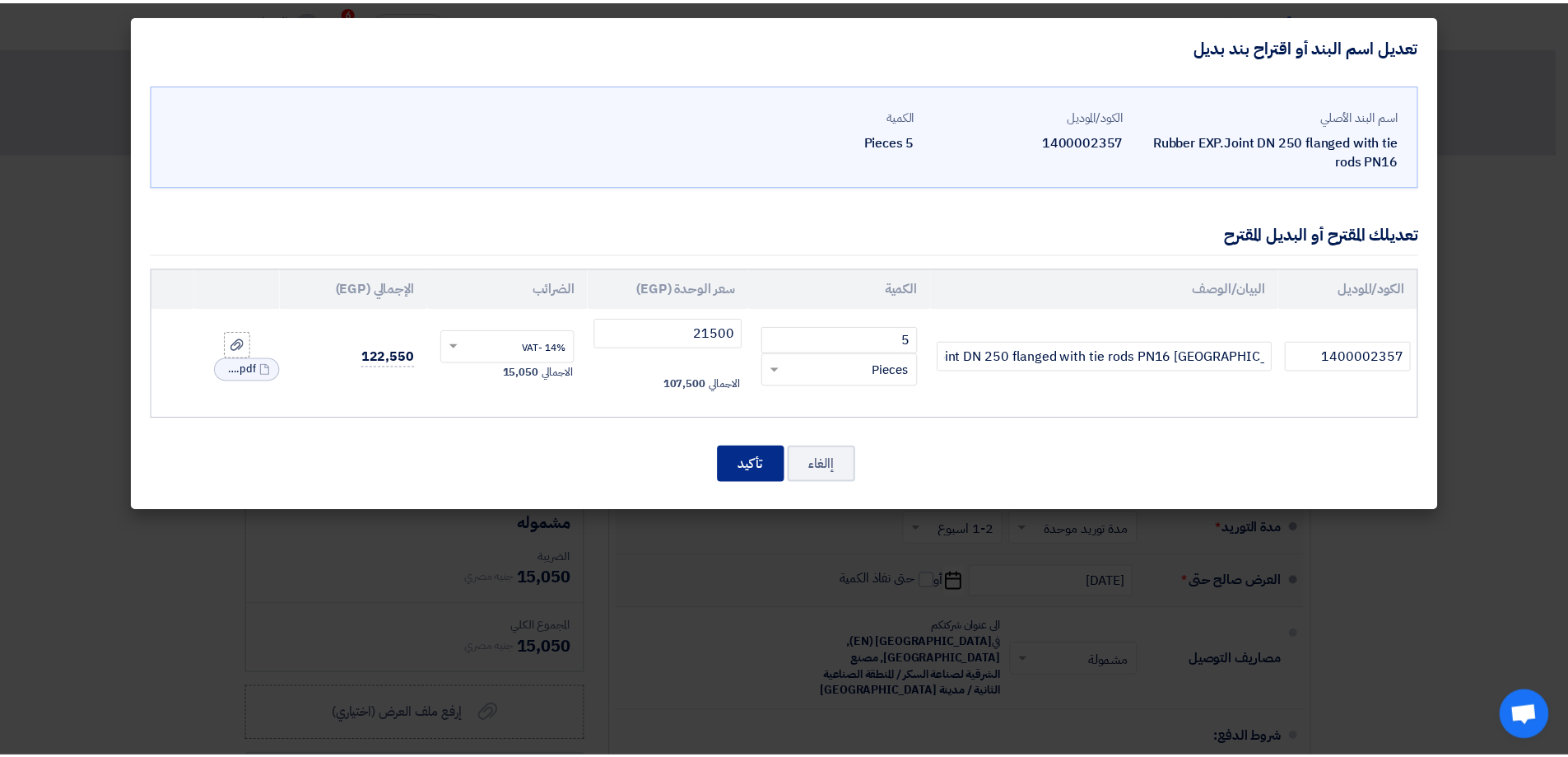
scroll to position [0, 0]
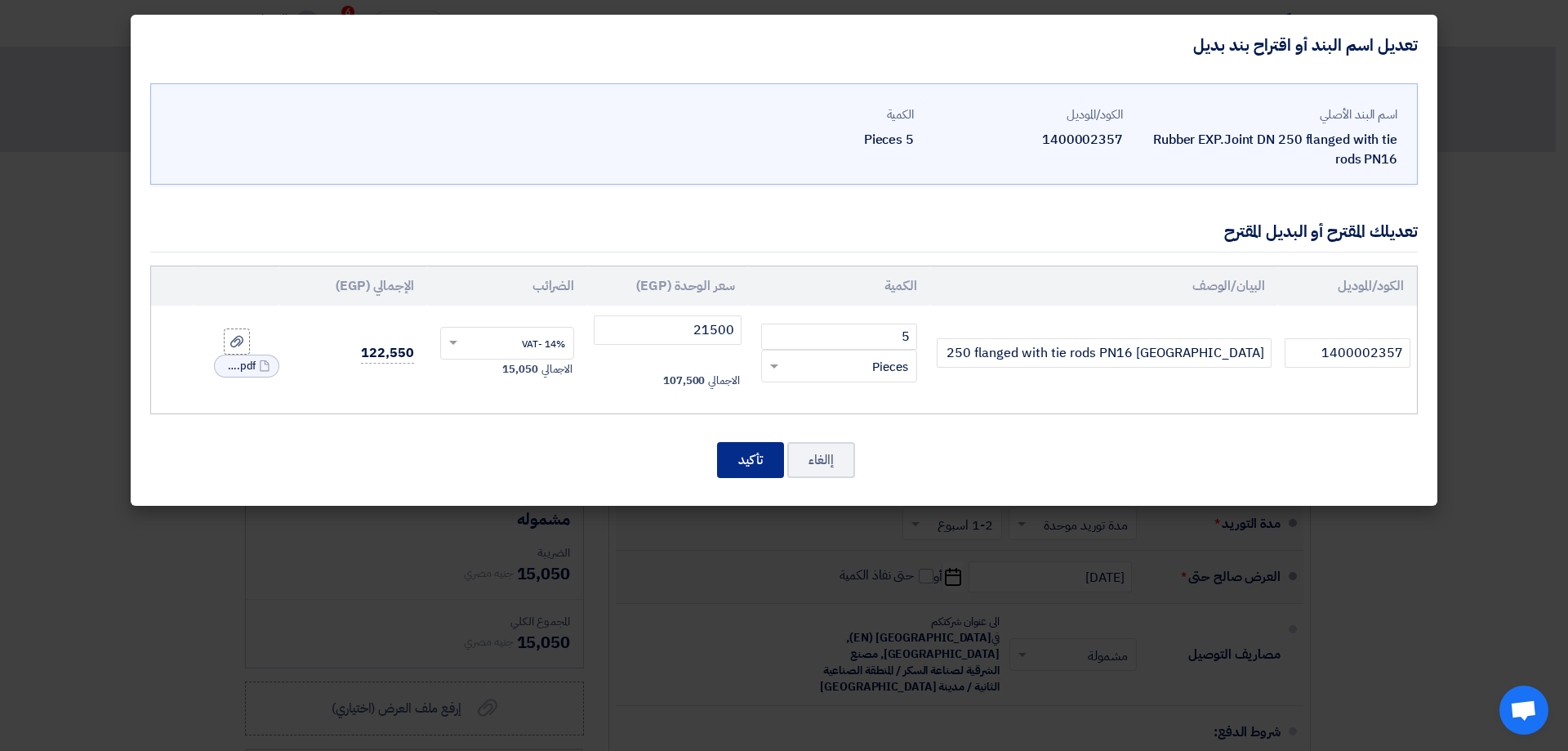
click at [757, 458] on button "تأكيد" at bounding box center [751, 460] width 67 height 36
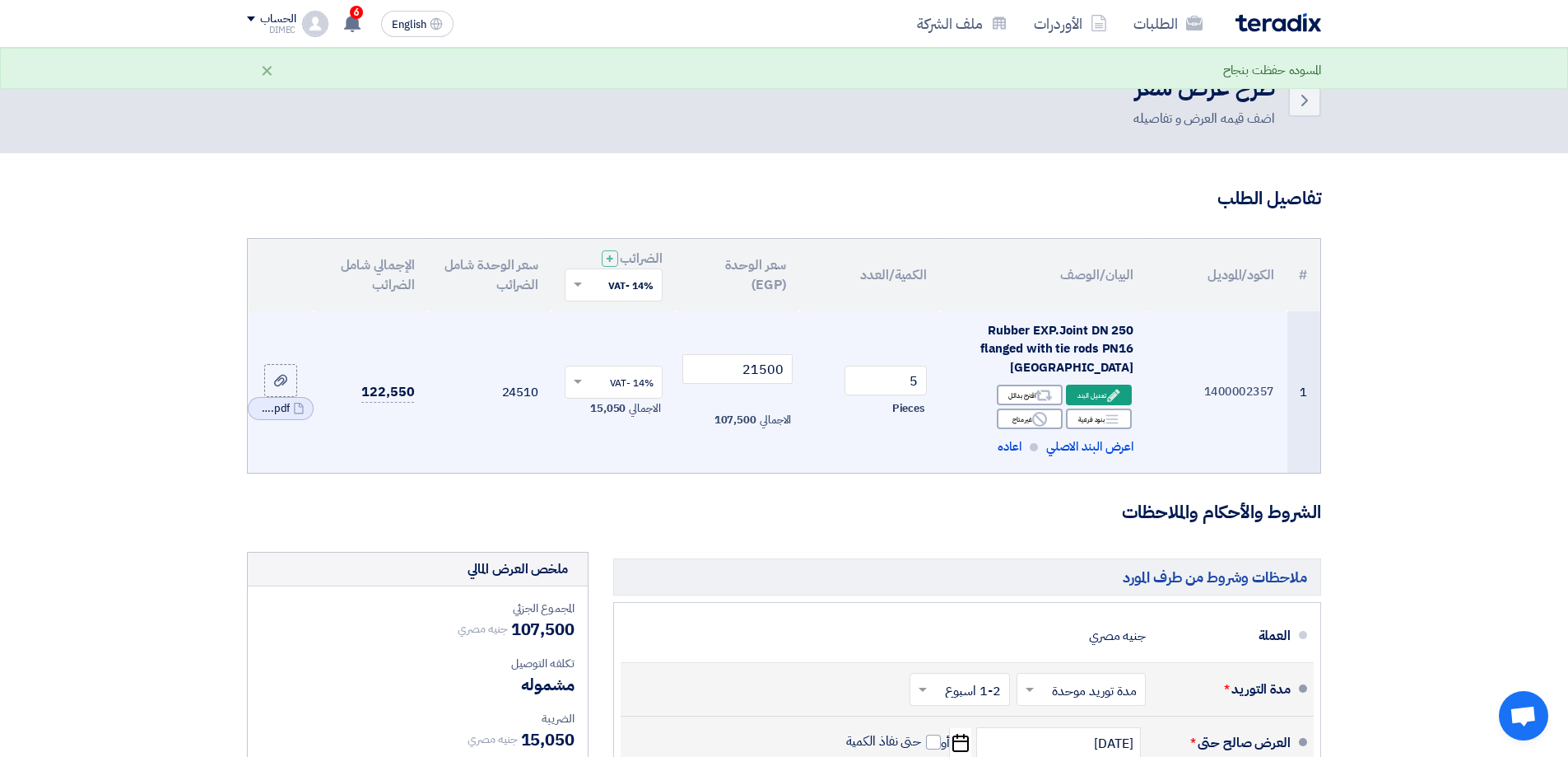
click at [67, 459] on section "تفاصيل الطلب # الكود/الموديل البيان/الوصف الكمية/العدد سعر الوحدة (EGP) الضرائب…" at bounding box center [784, 658] width 1568 height 1010
click at [100, 441] on section "تفاصيل الطلب # الكود/الموديل البيان/الوصف الكمية/العدد سعر الوحدة (EGP) الضرائب…" at bounding box center [784, 658] width 1568 height 1010
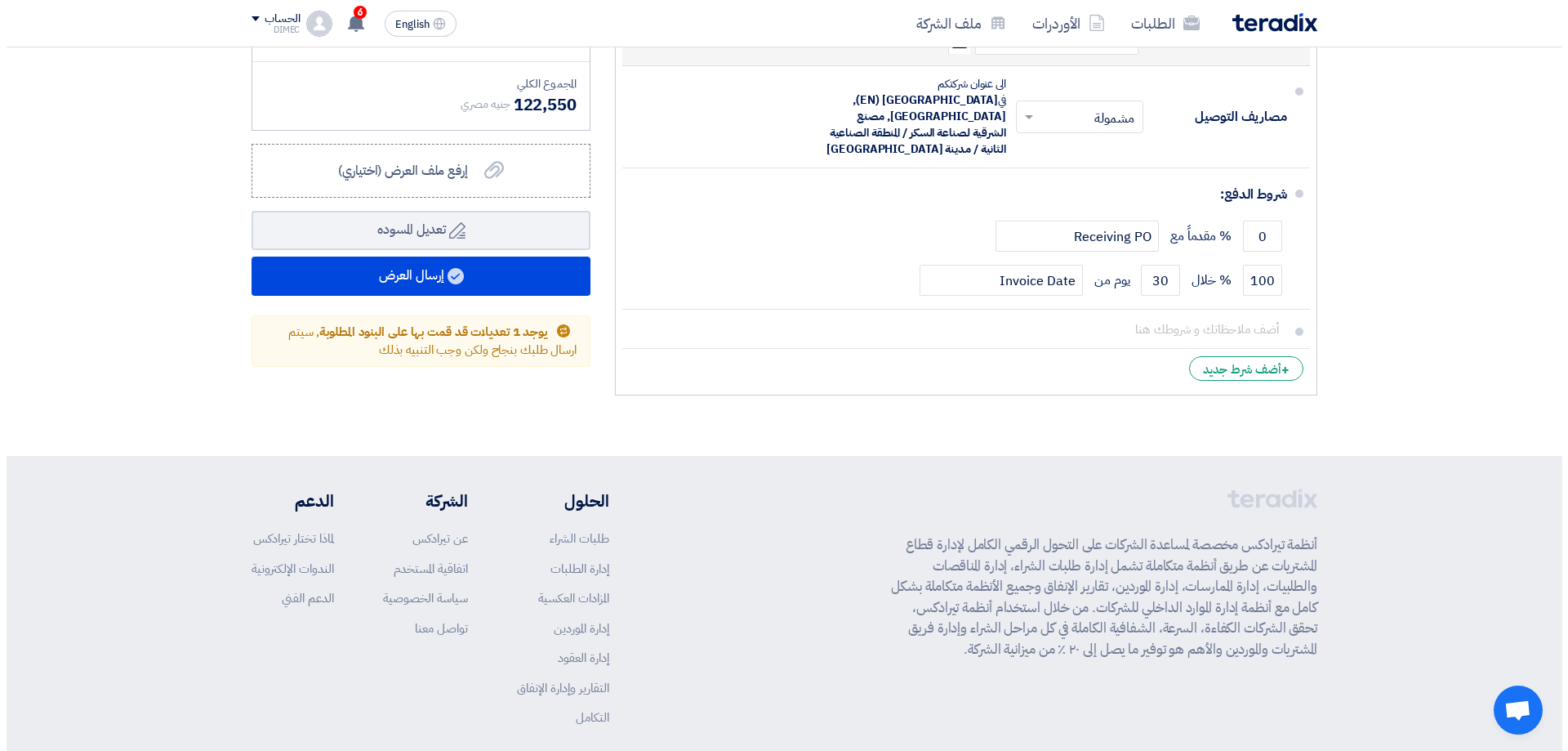
scroll to position [761, 0]
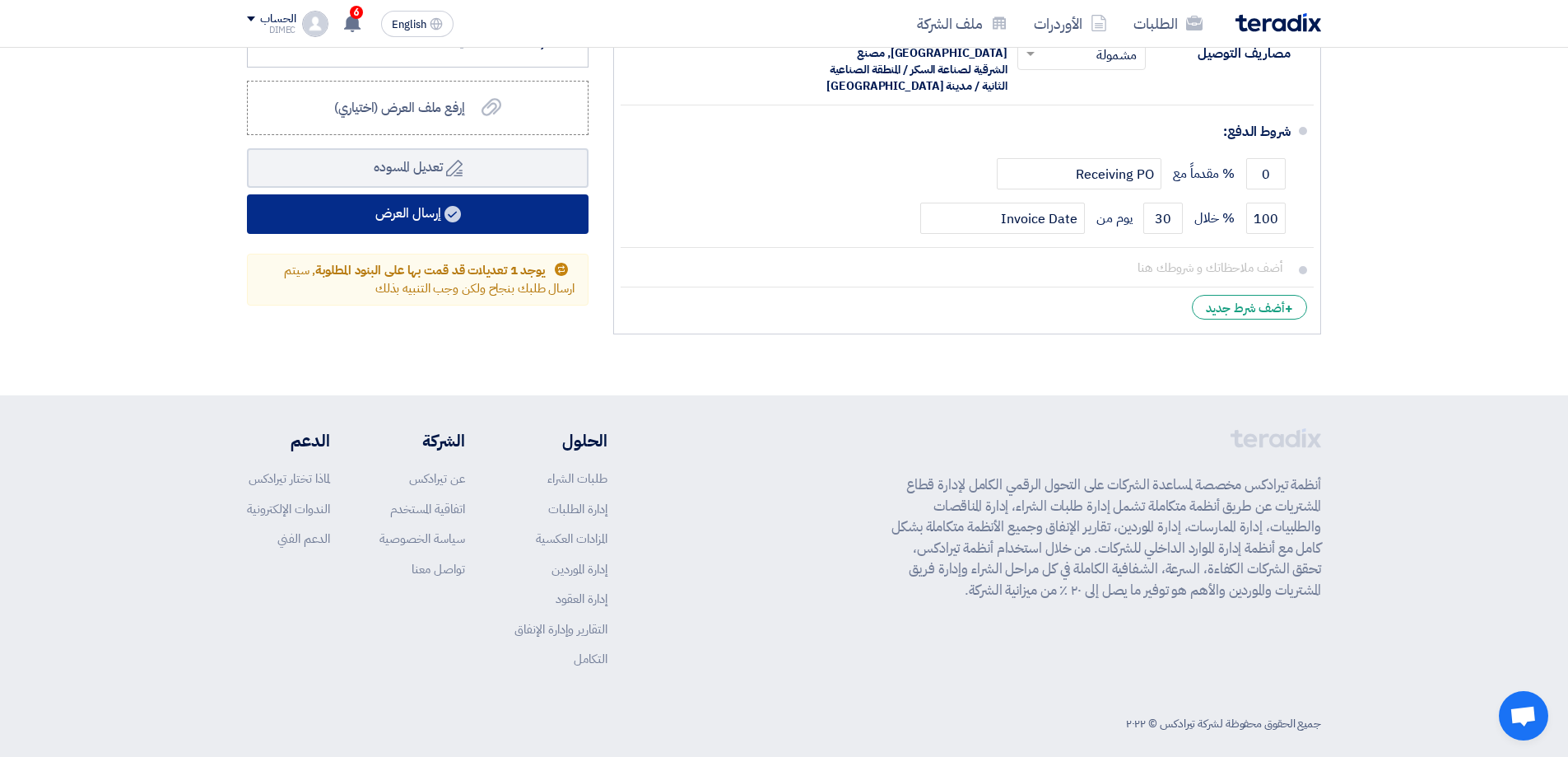
click at [471, 216] on button "إرسال العرض" at bounding box center [418, 214] width 342 height 40
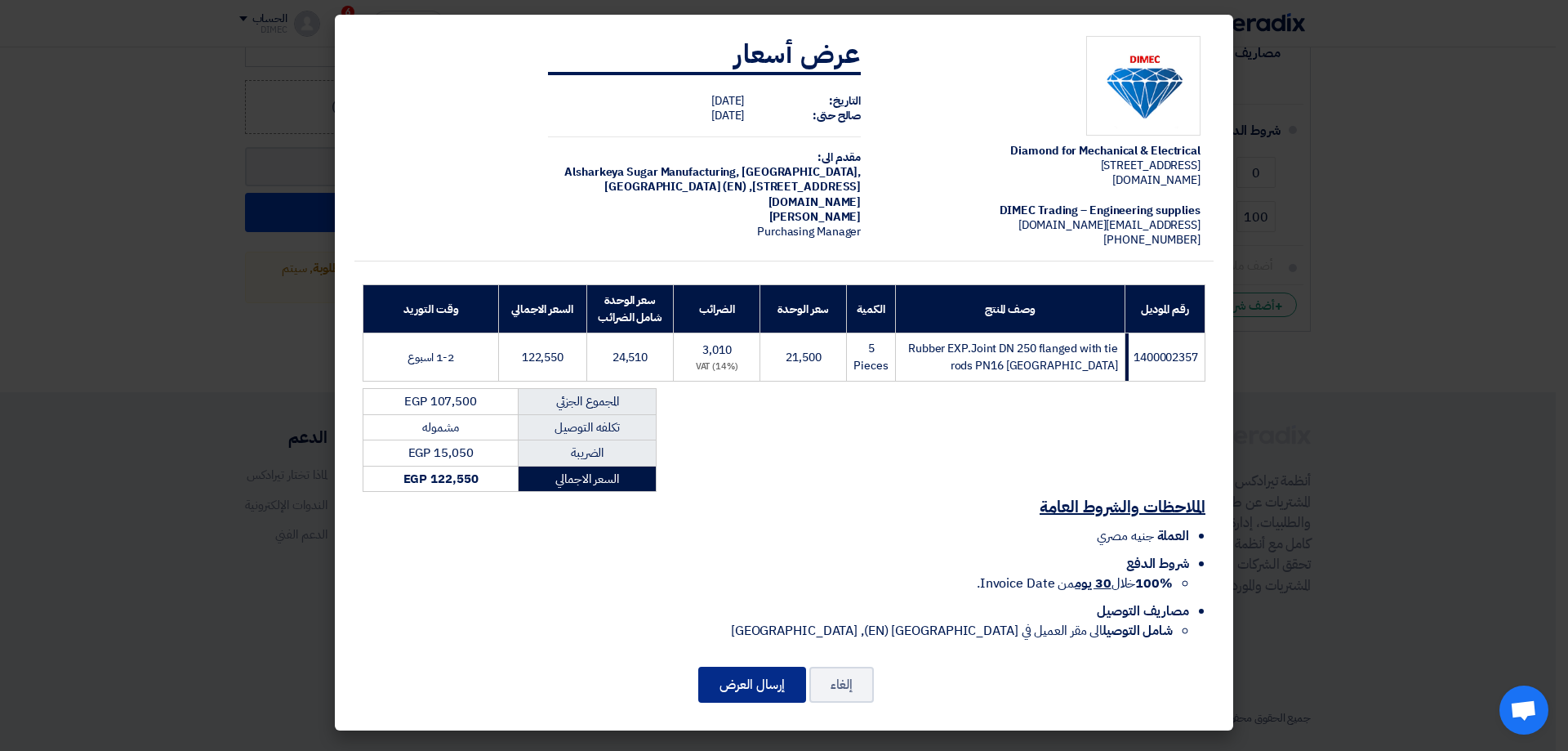
click at [747, 689] on button "إرسال العرض" at bounding box center [752, 685] width 108 height 36
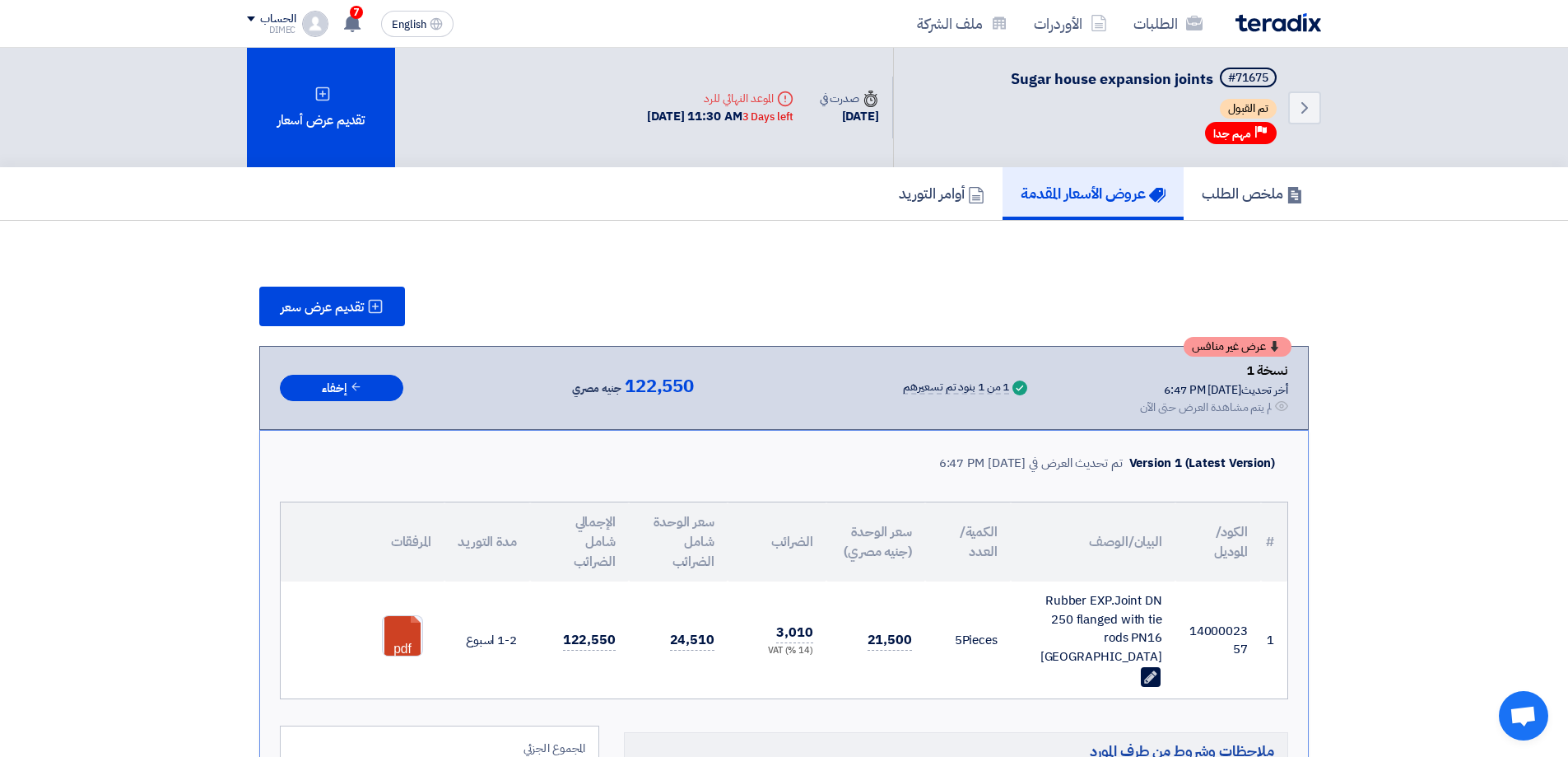
click at [1462, 309] on section "تقديم عرض سعر عرض غير منافس نسخة 1 أخر تحديث [DATE] 6:47 PM Offer is Seen لم يت…" at bounding box center [784, 682] width 1568 height 924
click at [1170, 28] on link "الطلبات" at bounding box center [1167, 23] width 95 height 39
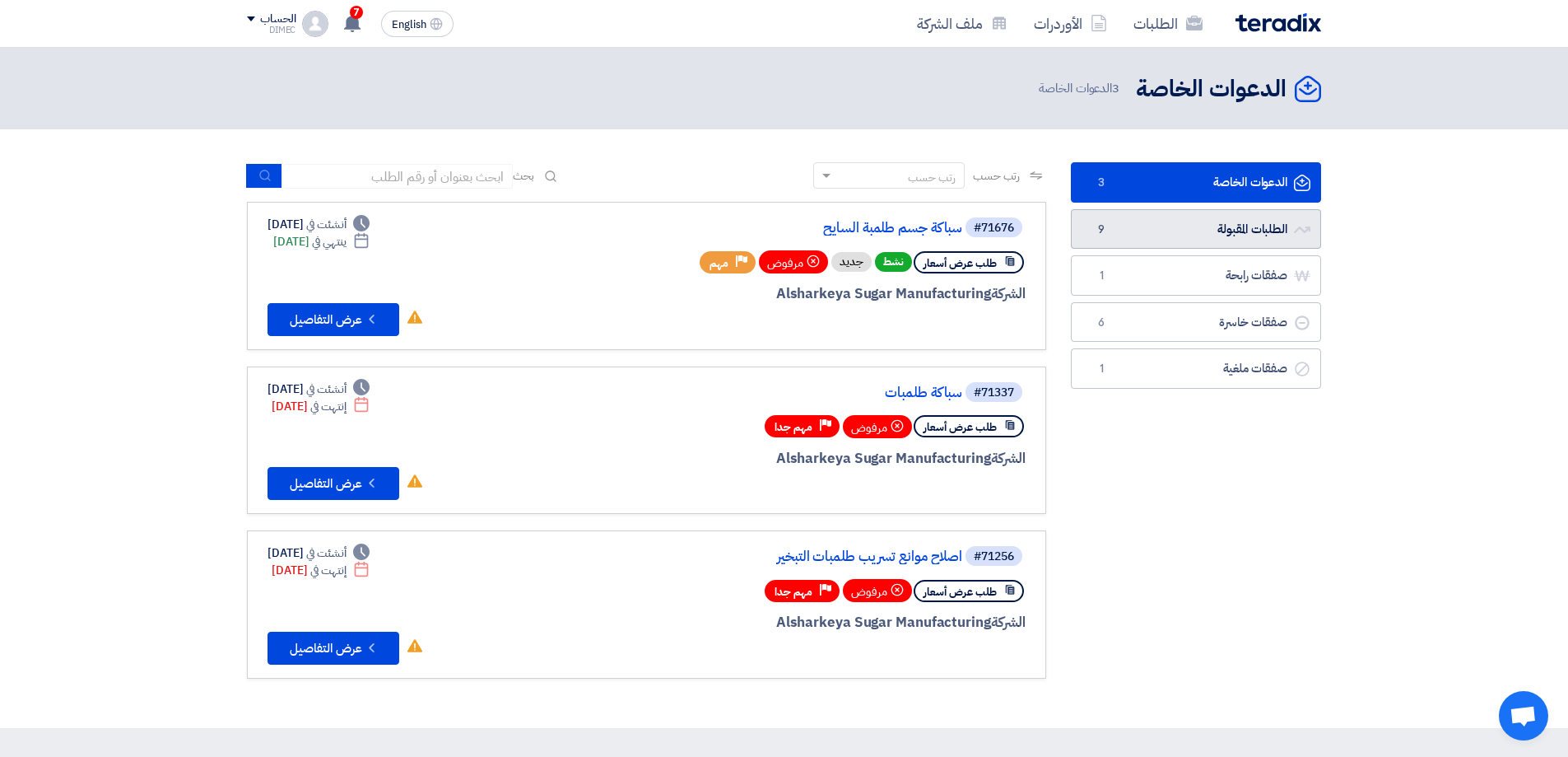
click at [1237, 227] on link "الطلبات المقبولة الطلبات المقبولة 9" at bounding box center [1195, 229] width 250 height 41
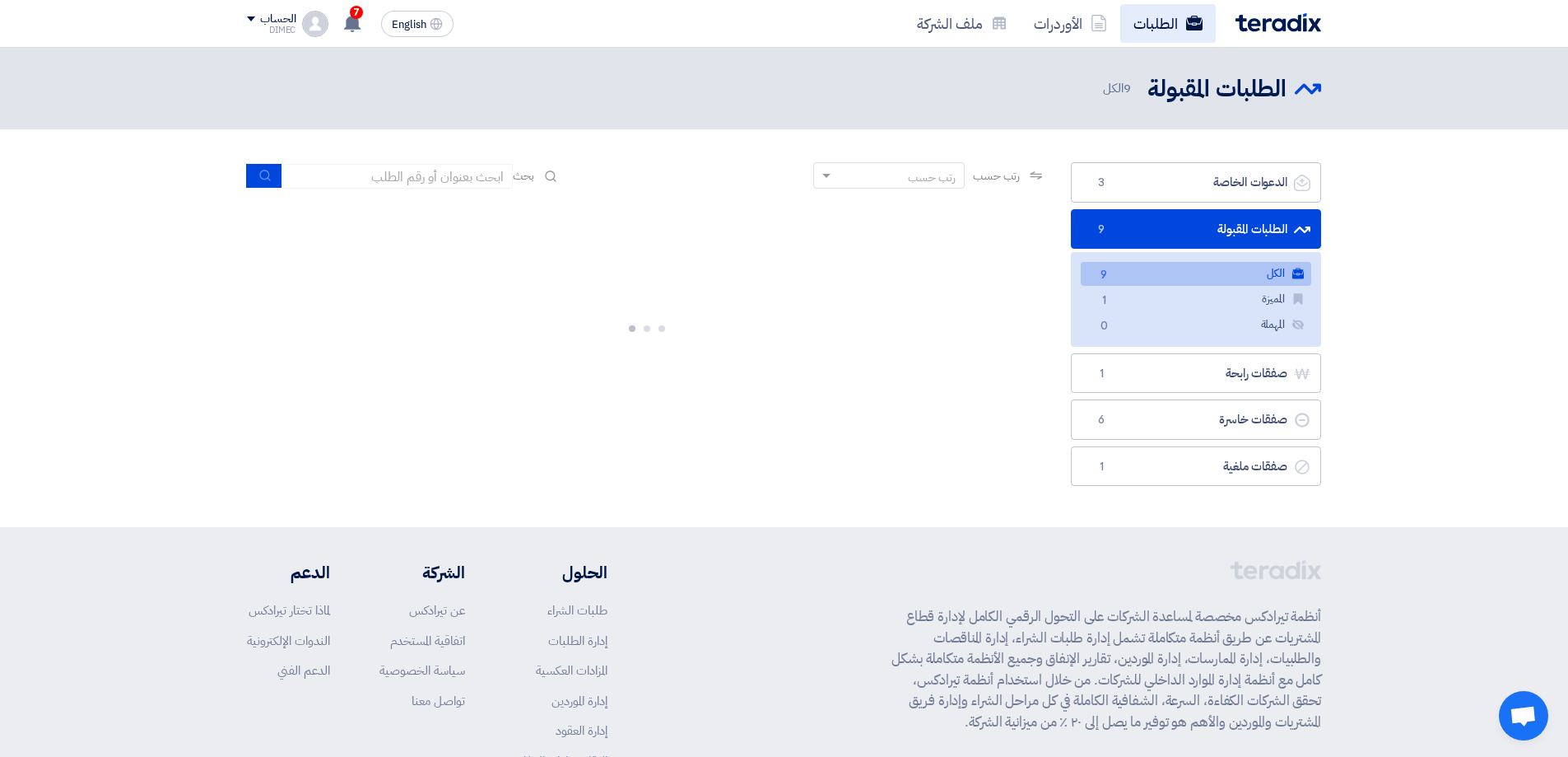
click at [1163, 16] on link "الطلبات" at bounding box center [1167, 23] width 95 height 39
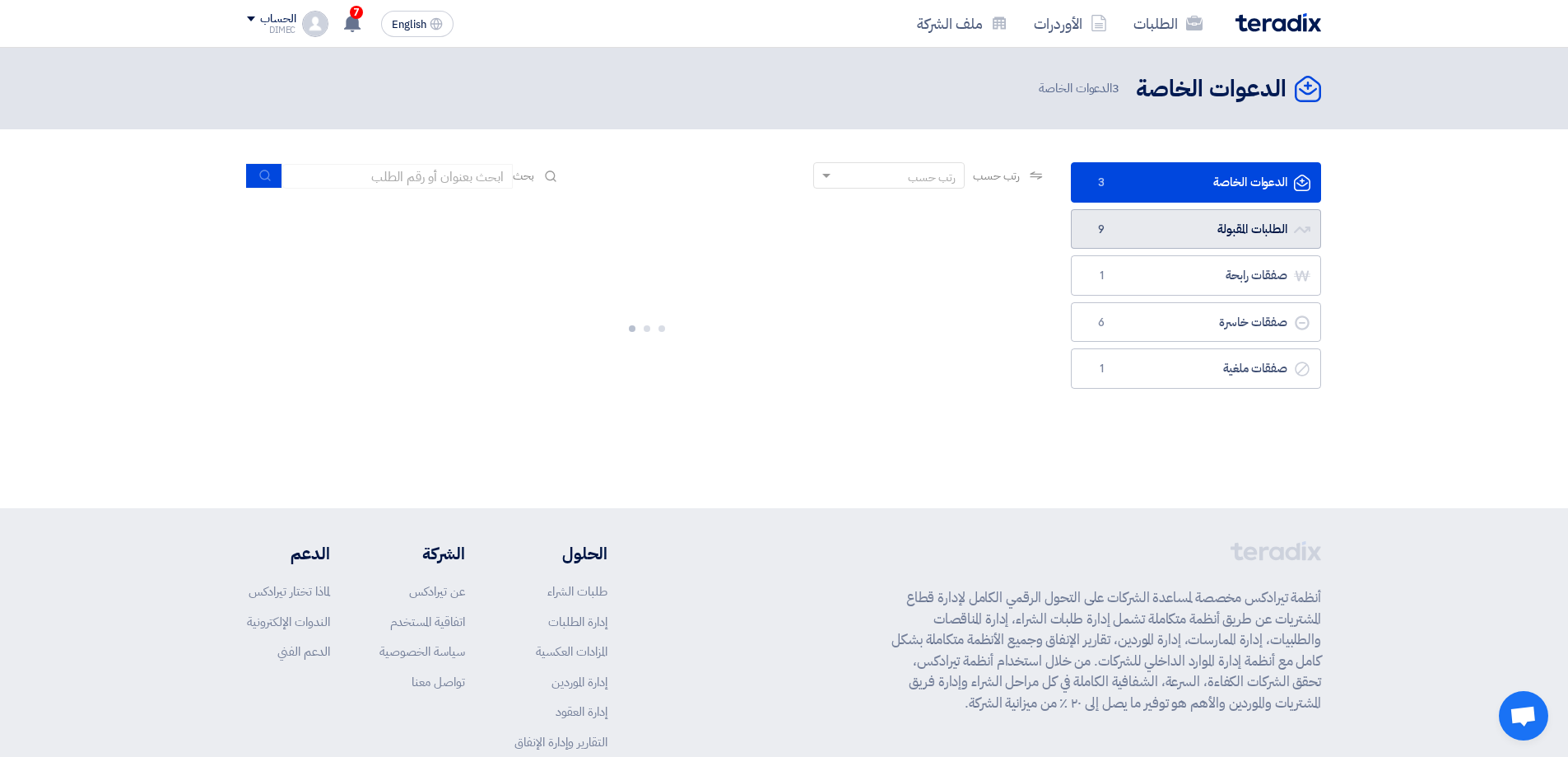
click at [1176, 229] on link "الطلبات المقبولة الطلبات المقبولة 9" at bounding box center [1195, 229] width 250 height 41
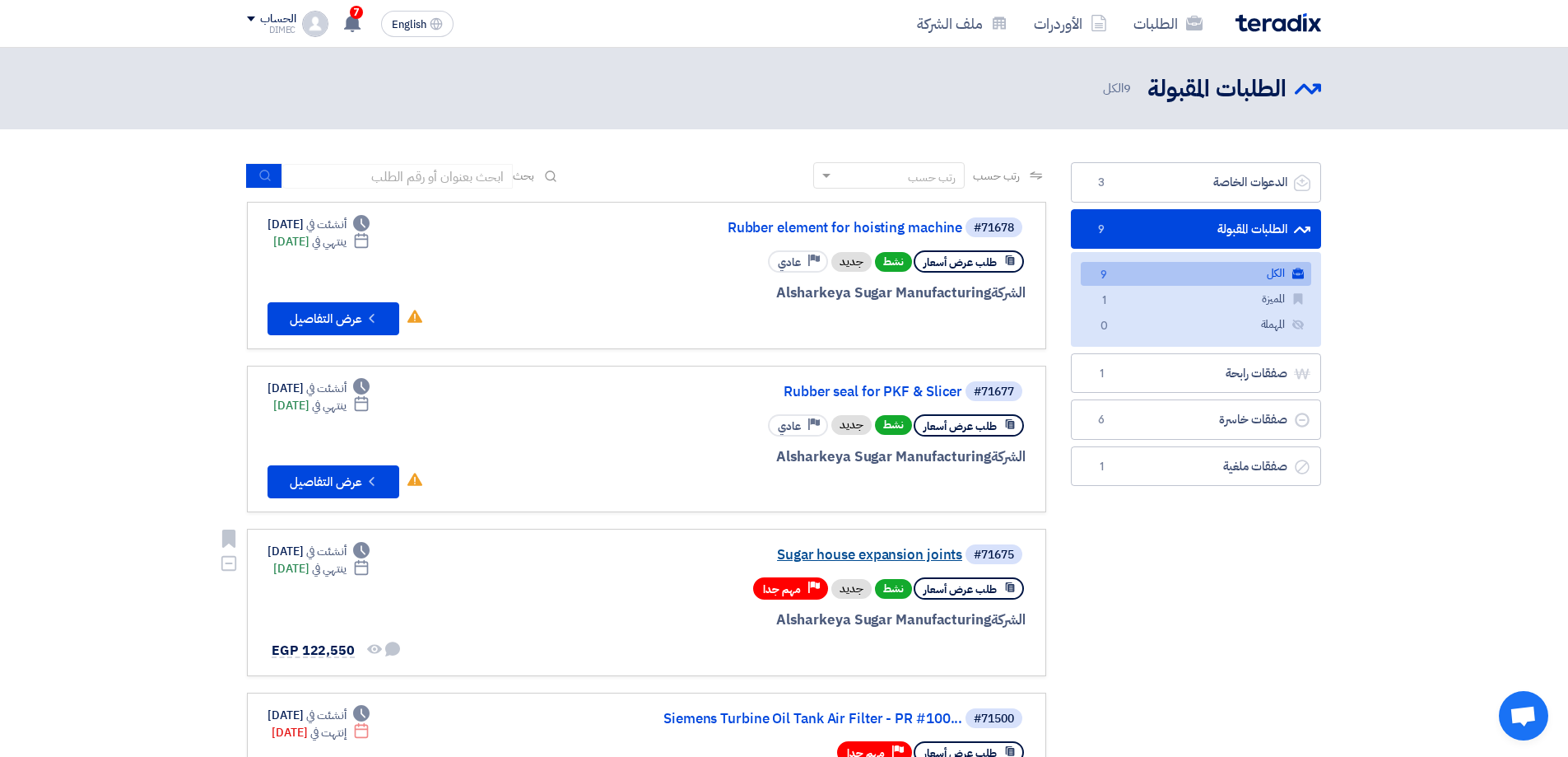
click at [849, 559] on link "Sugar house expansion joints" at bounding box center [797, 555] width 329 height 15
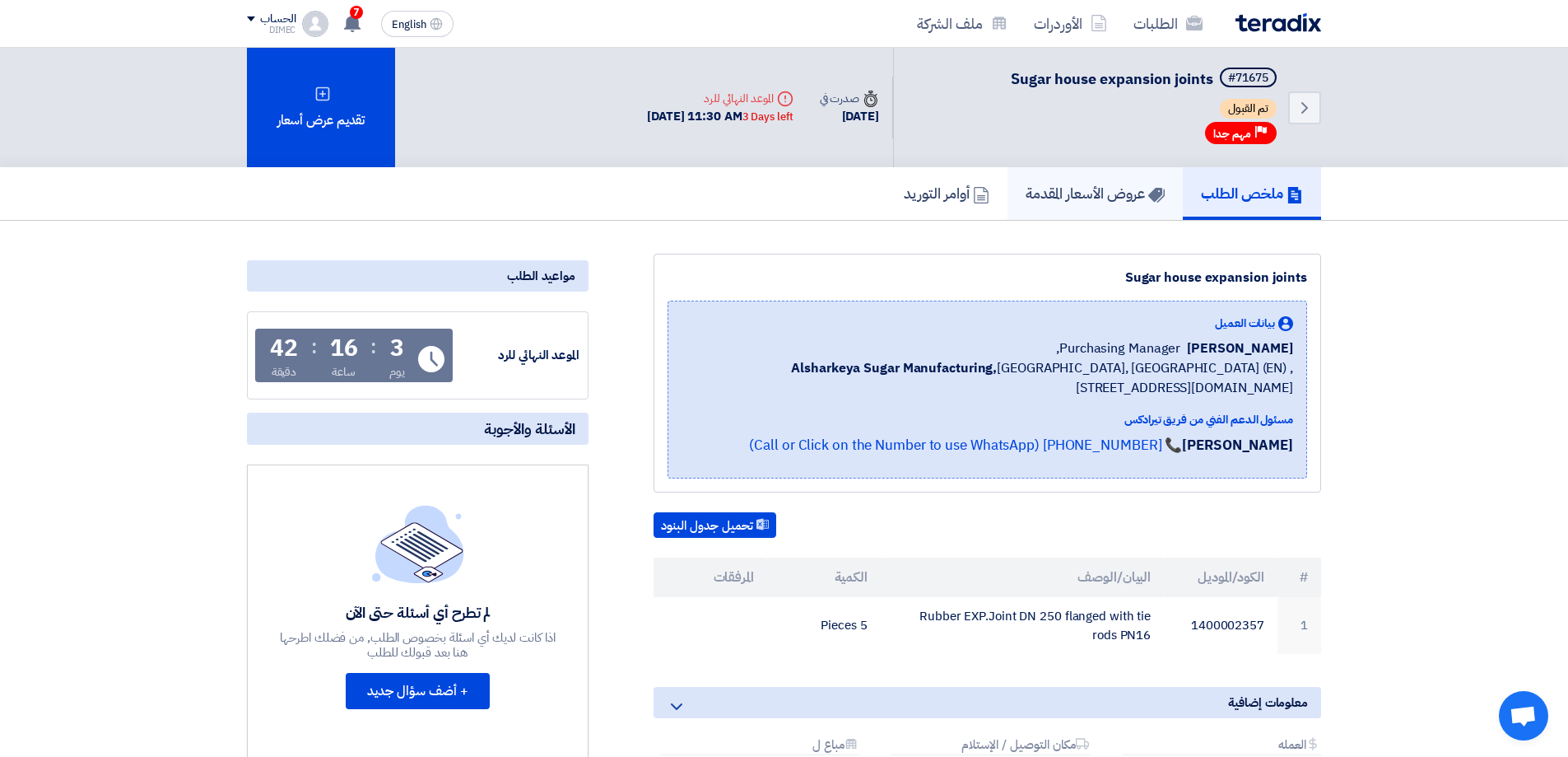
click at [1058, 199] on h5 "عروض الأسعار المقدمة" at bounding box center [1094, 193] width 139 height 19
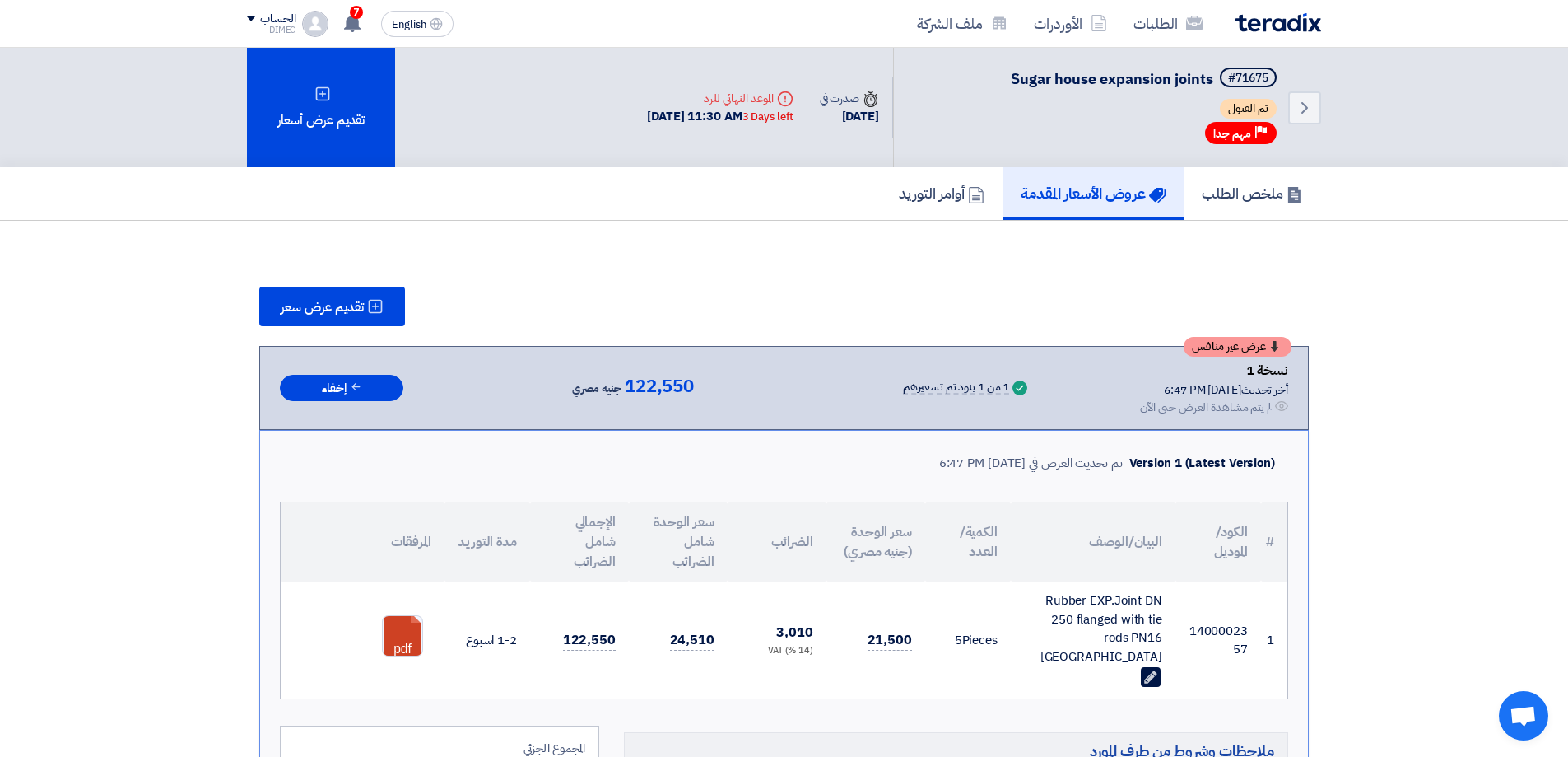
click at [1385, 362] on section "تقديم عرض سعر عرض غير منافس نسخة 1 أخر تحديث [DATE] 6:47 PM Offer is Seen لم يت…" at bounding box center [784, 682] width 1568 height 924
click at [1179, 9] on link "الطلبات" at bounding box center [1167, 23] width 95 height 39
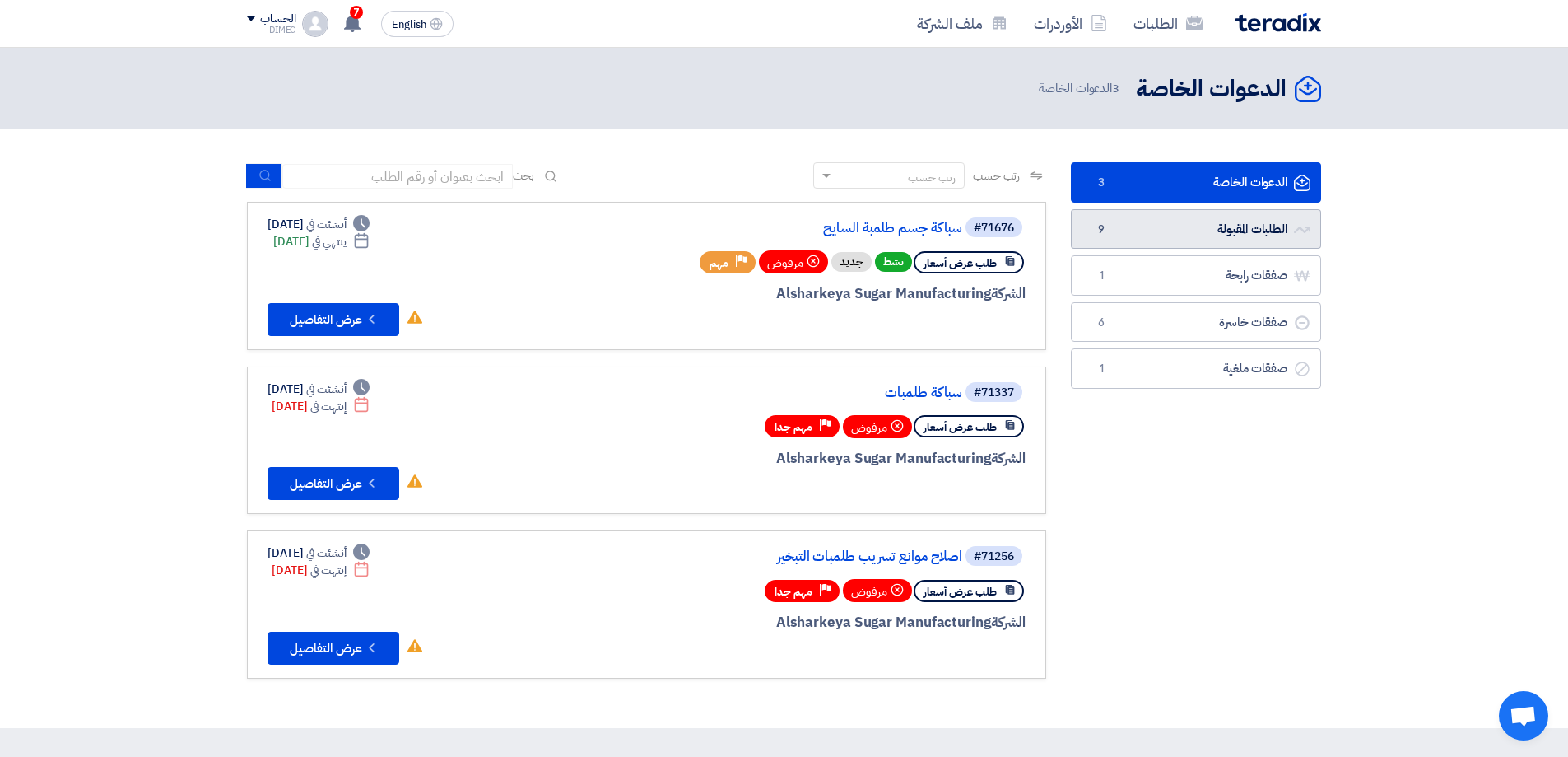
click at [1217, 231] on link "الطلبات المقبولة الطلبات المقبولة 9" at bounding box center [1195, 229] width 250 height 41
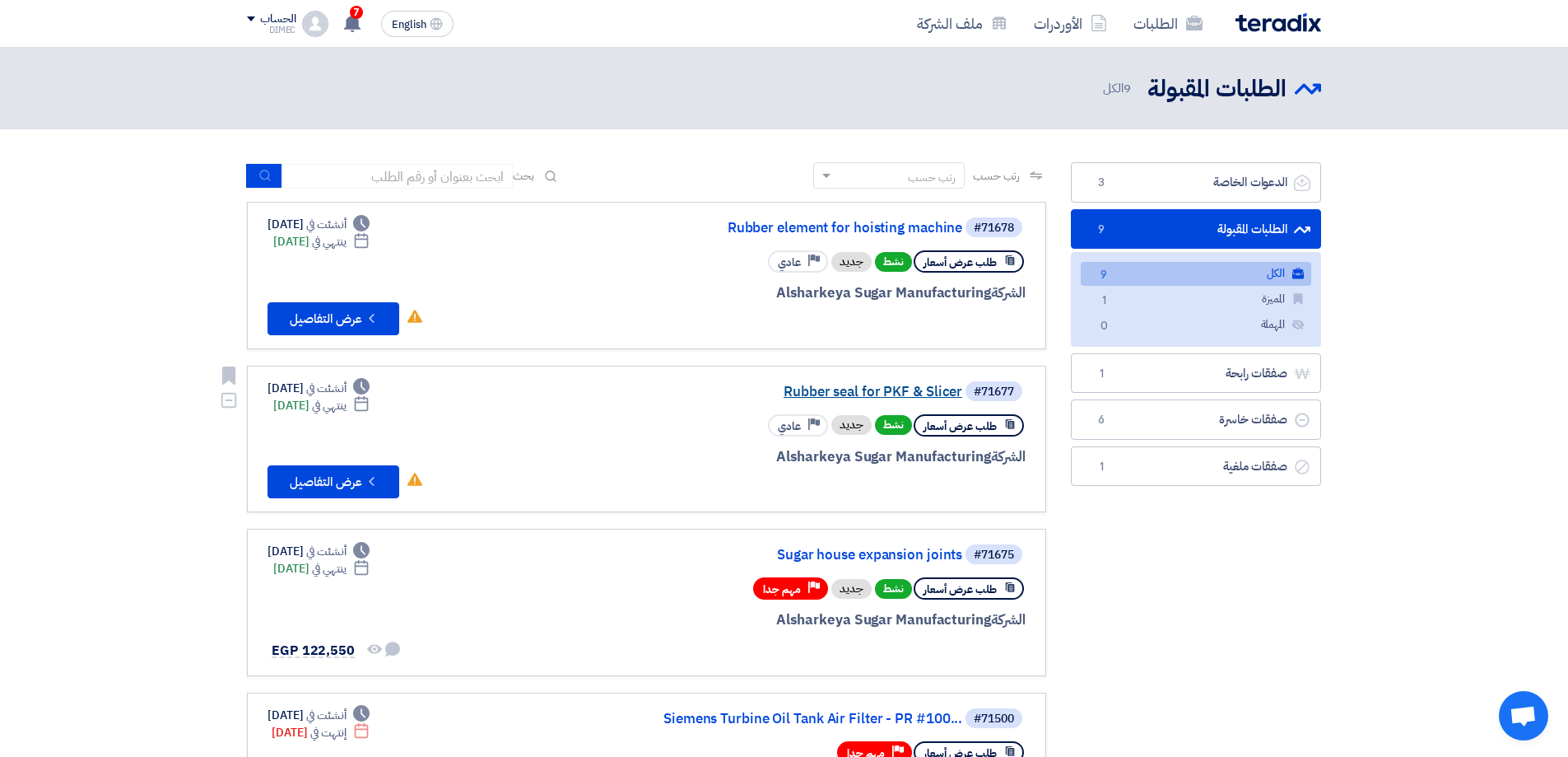
click at [876, 392] on link "Rubber seal for PKF & Slicer" at bounding box center [797, 392] width 329 height 15
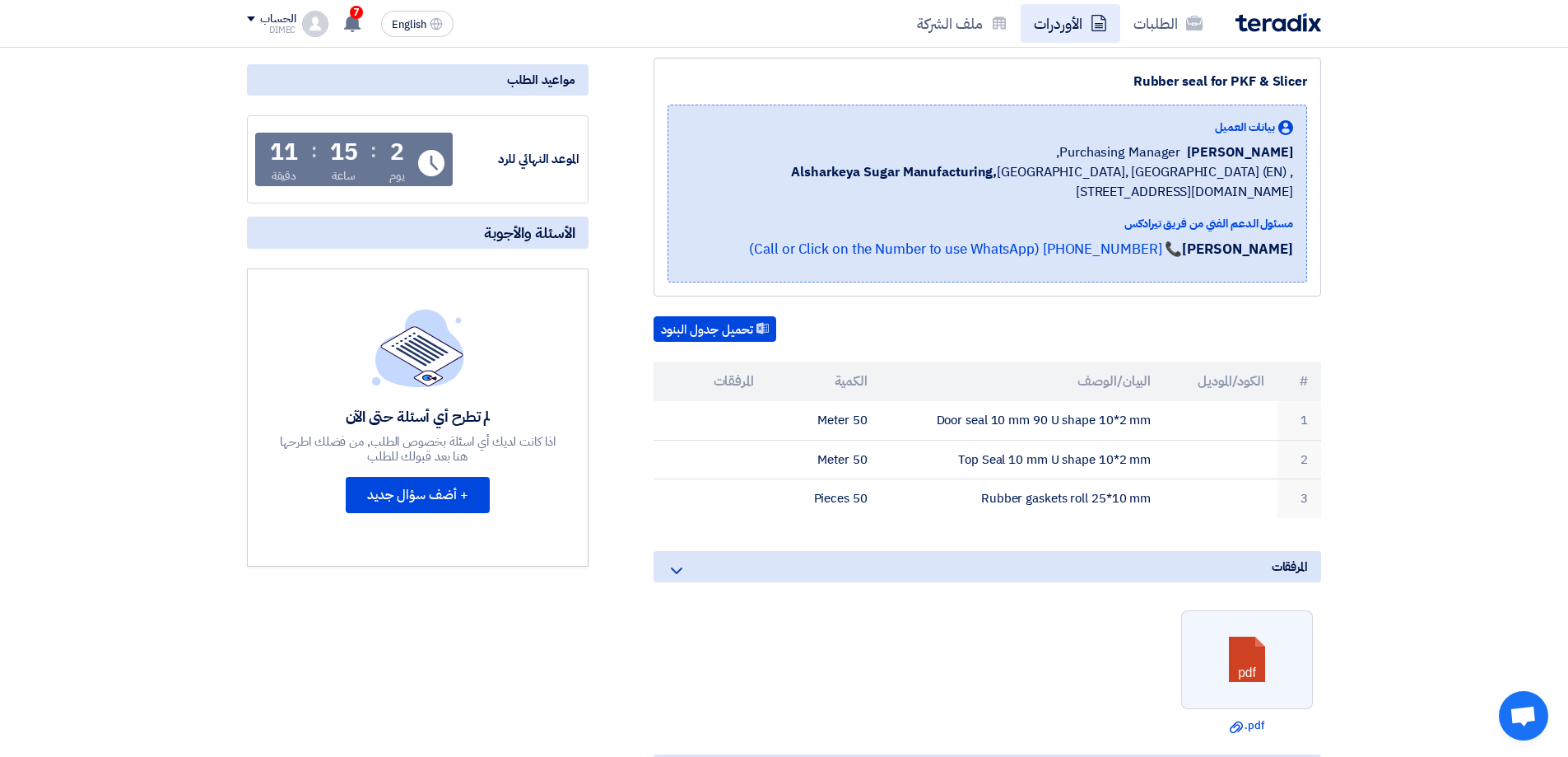
scroll to position [263, 0]
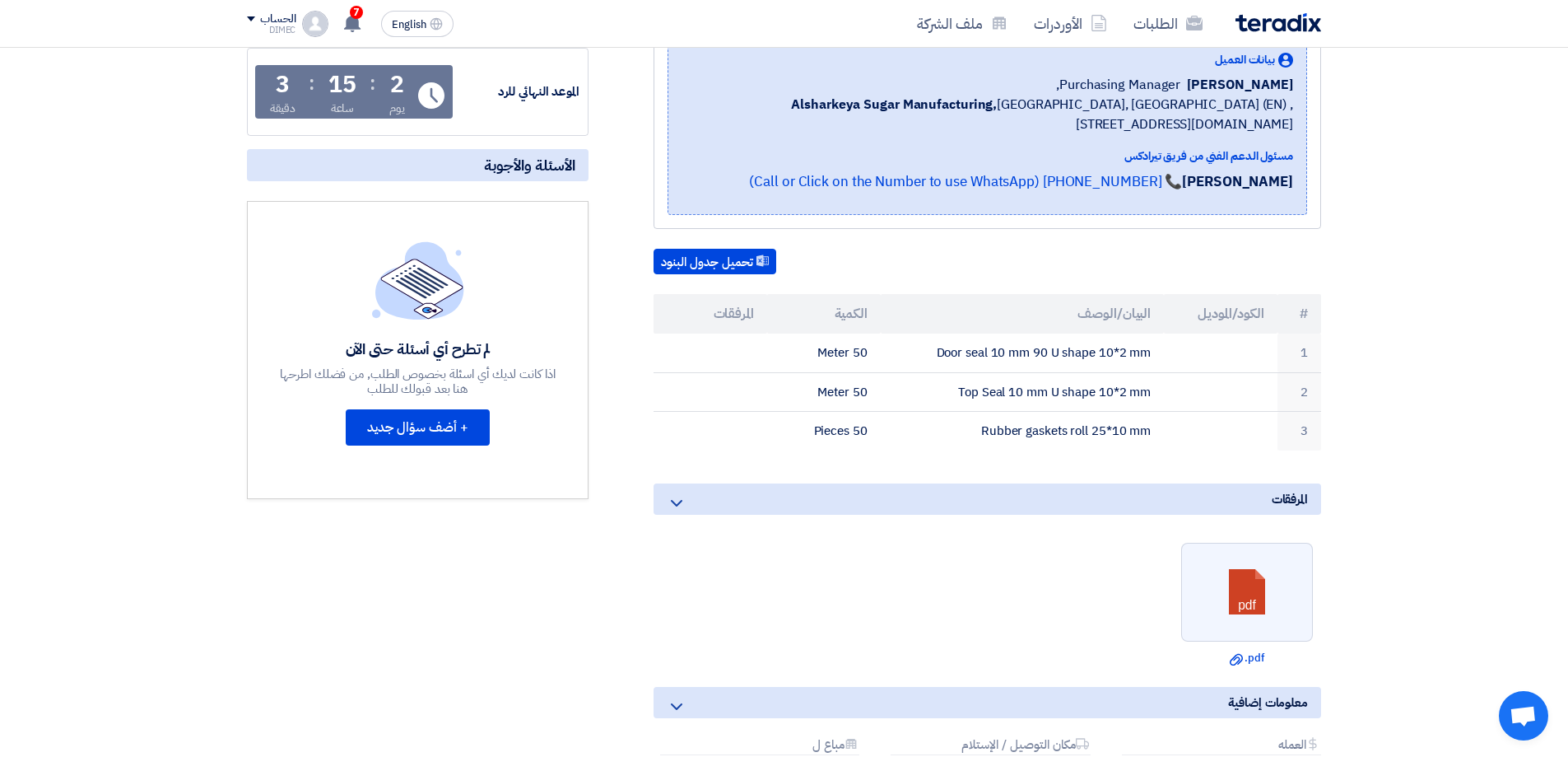
click at [1474, 334] on section "Rubber seal for PKF & Slicer بيانات العميل [PERSON_NAME] Purchasing Manager, Al…" at bounding box center [784, 464] width 1568 height 1014
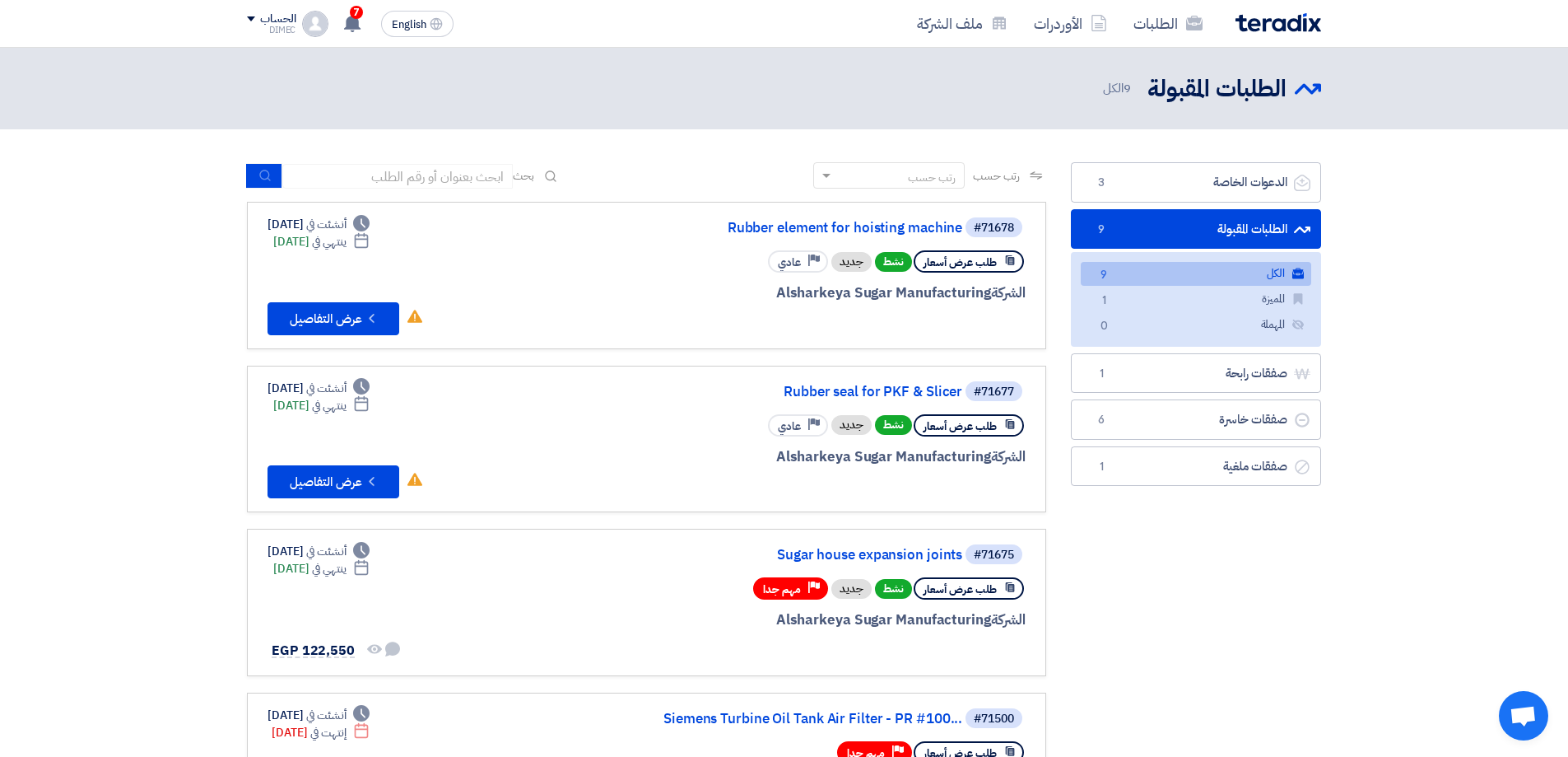
click at [1143, 433] on link "صفقات خاسرة صفقات خاسرة 6" at bounding box center [1195, 419] width 250 height 41
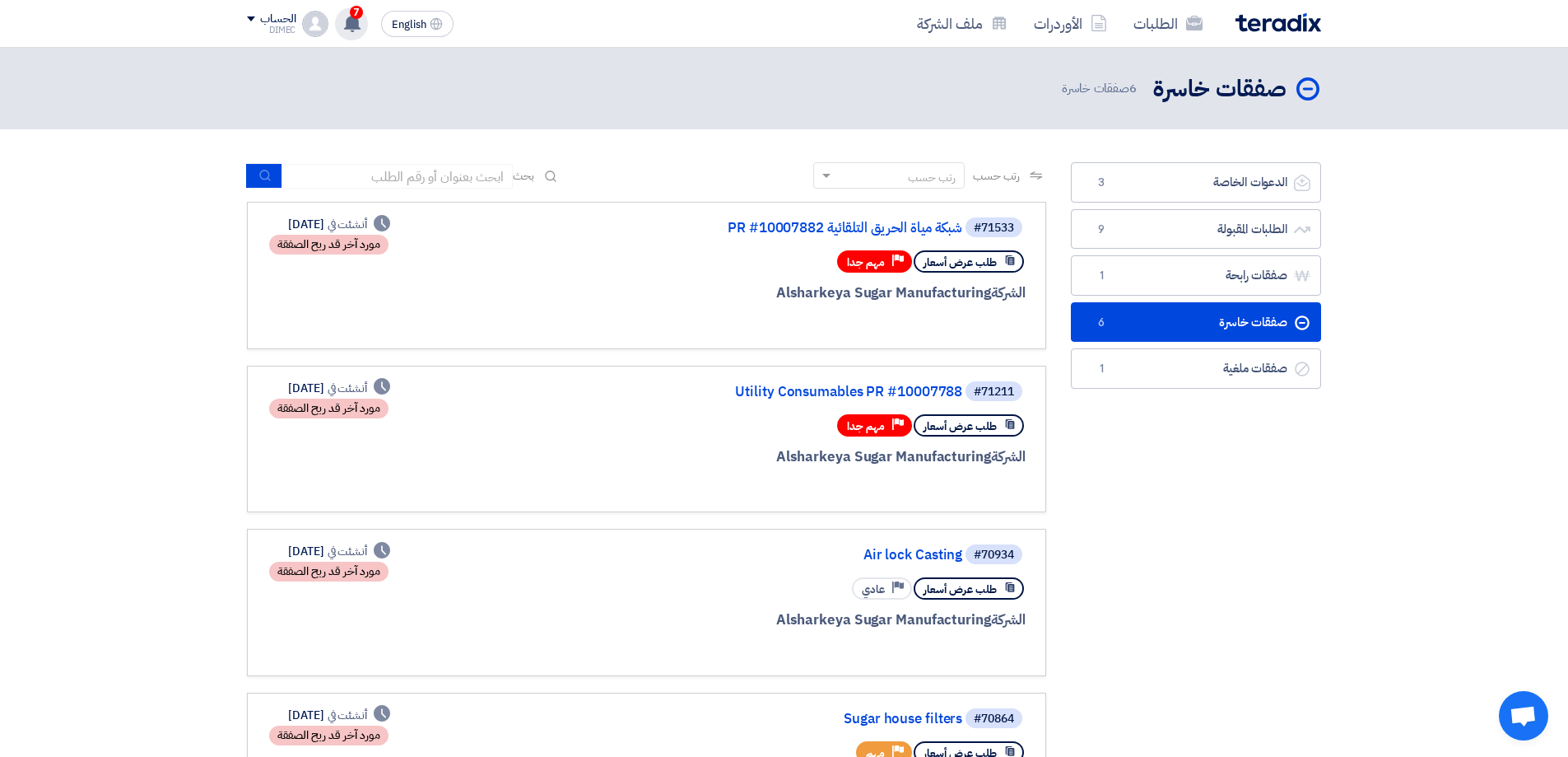
click at [352, 22] on use at bounding box center [352, 23] width 16 height 18
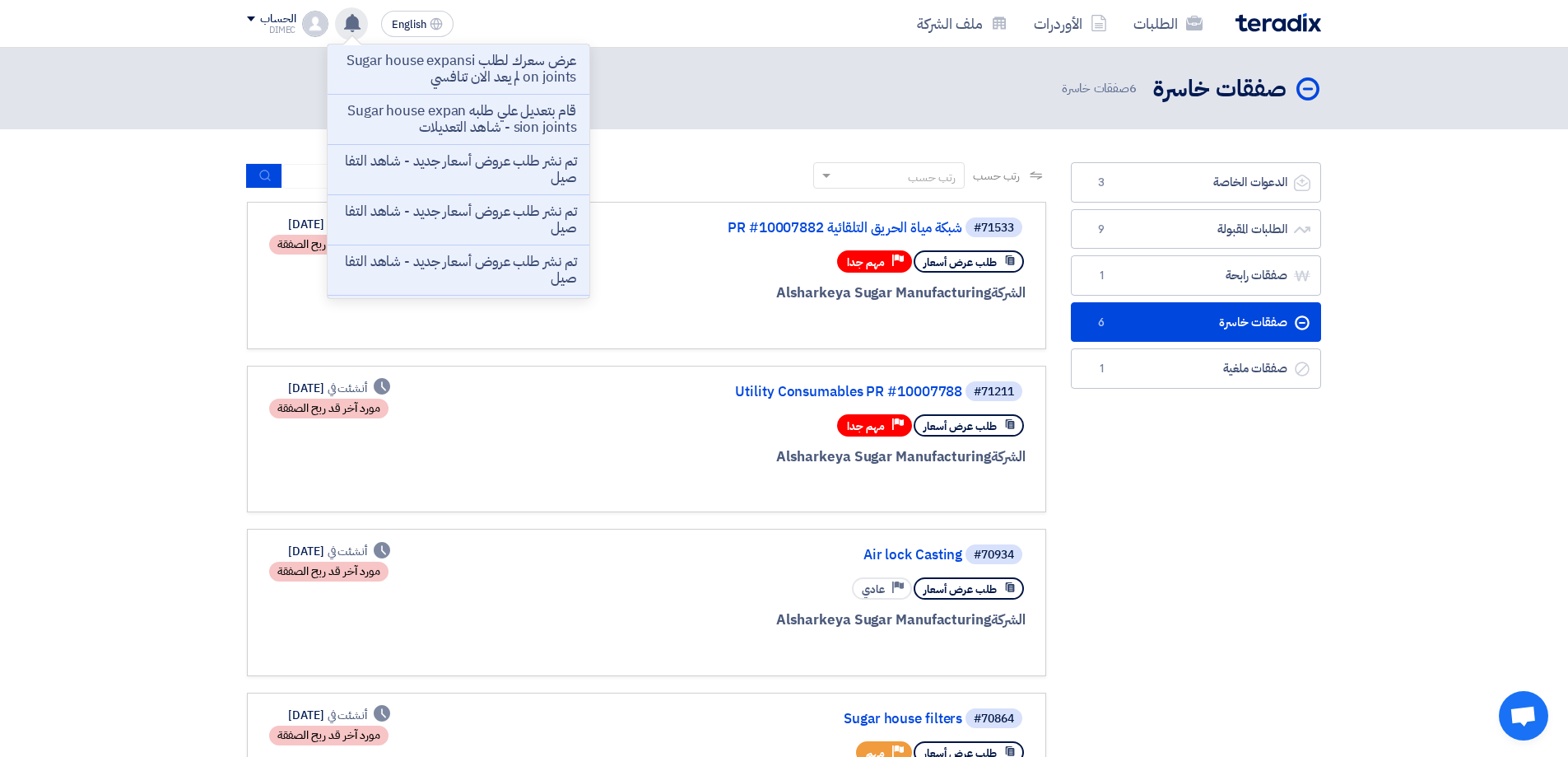
click at [352, 22] on use at bounding box center [352, 23] width 16 height 18
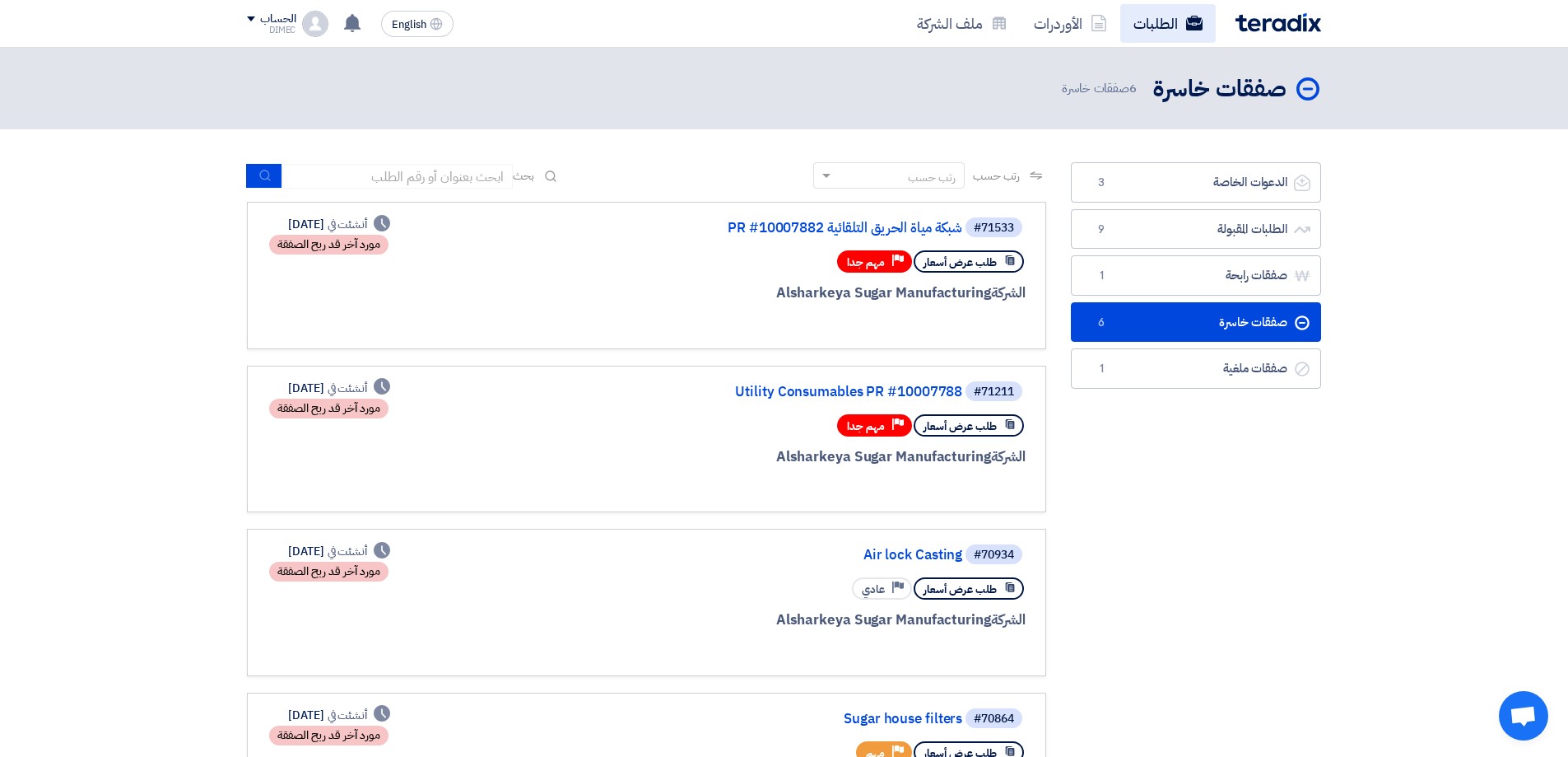
click at [1172, 26] on link "الطلبات" at bounding box center [1167, 23] width 95 height 39
